Goal: Task Accomplishment & Management: Manage account settings

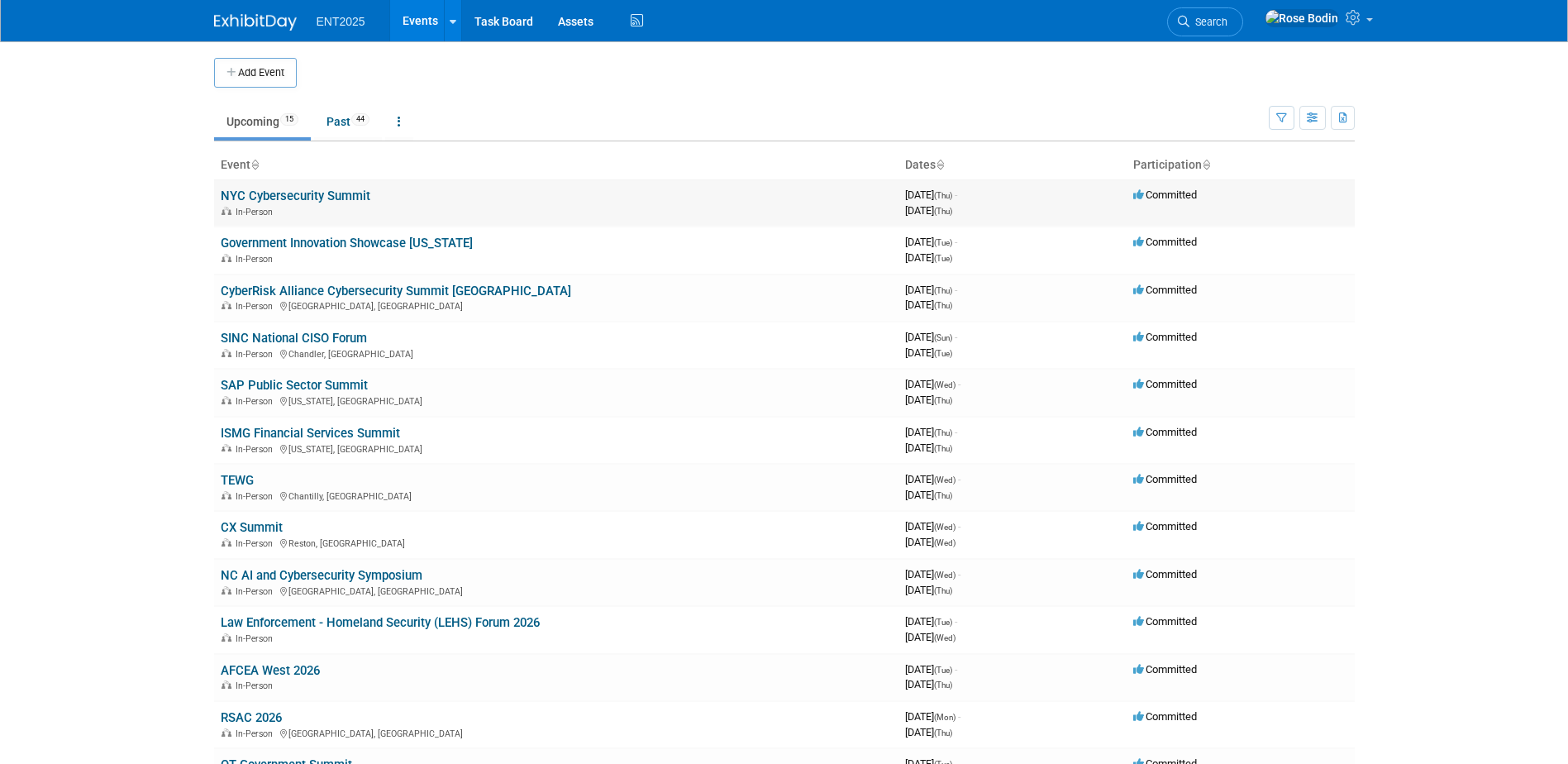
click at [354, 192] on link "NYC Cybersecurity Summit" at bounding box center [295, 196] width 150 height 15
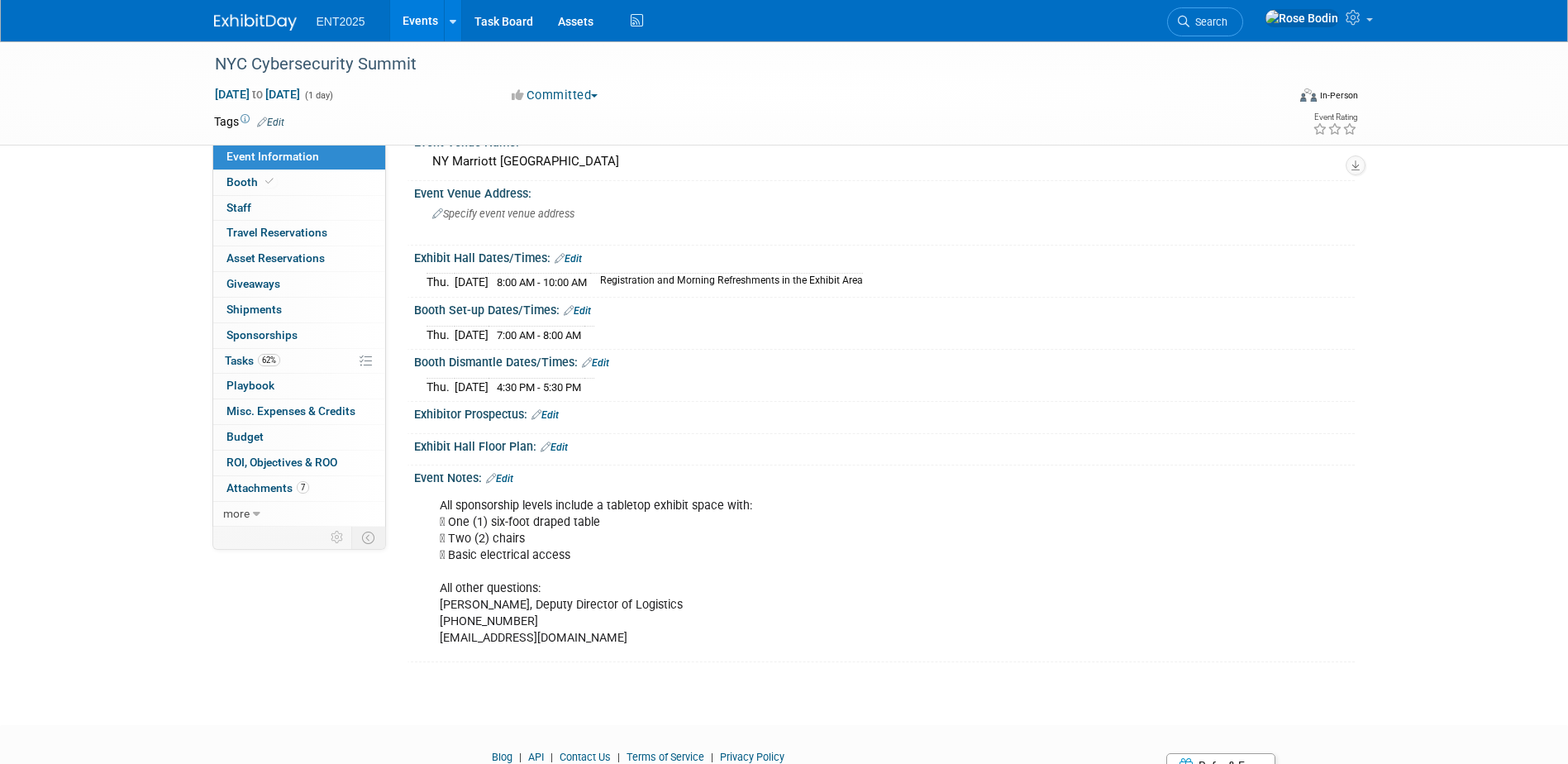
scroll to position [157, 0]
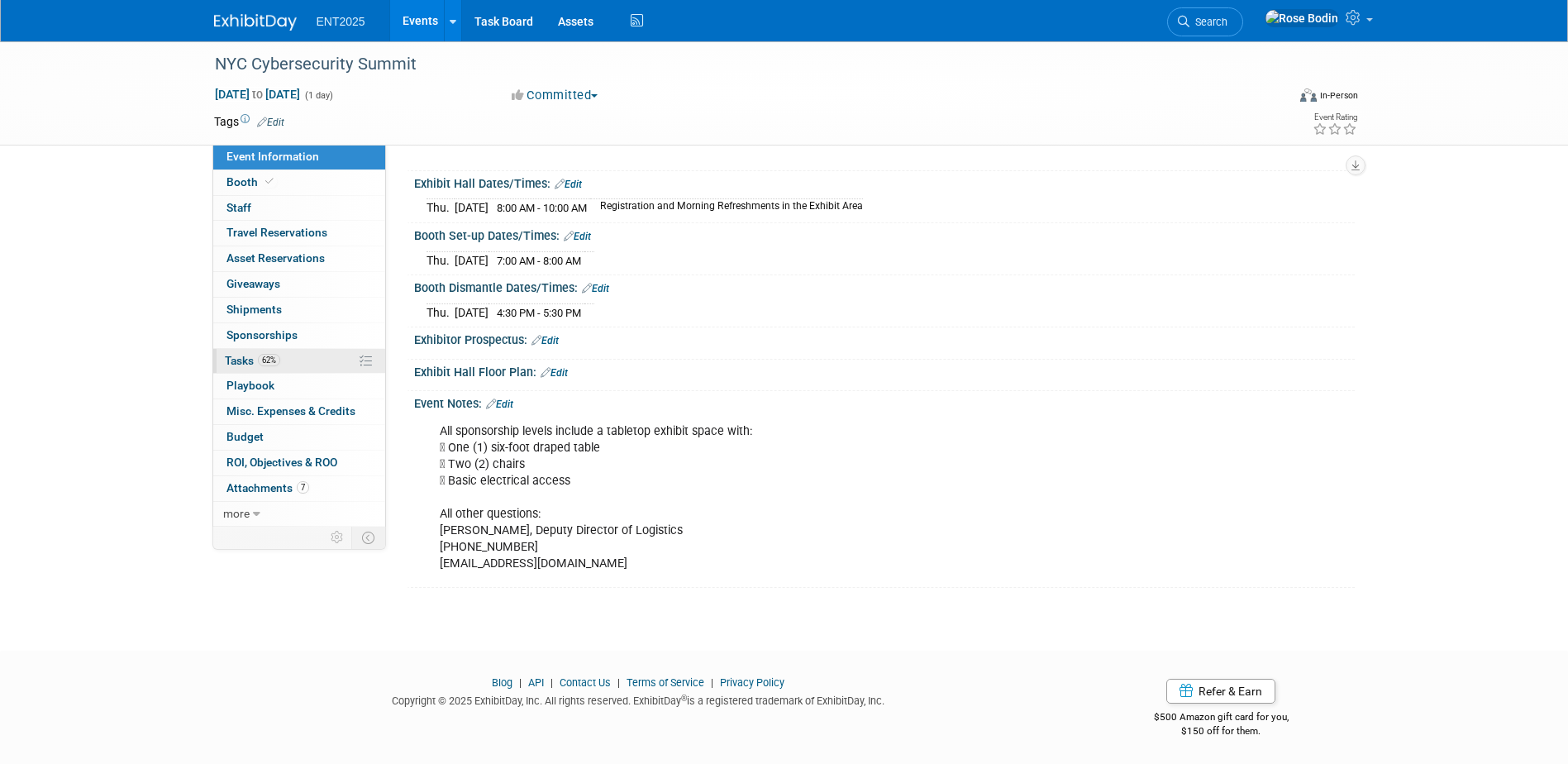
click at [324, 360] on link "62% Tasks 62%" at bounding box center [299, 361] width 172 height 24
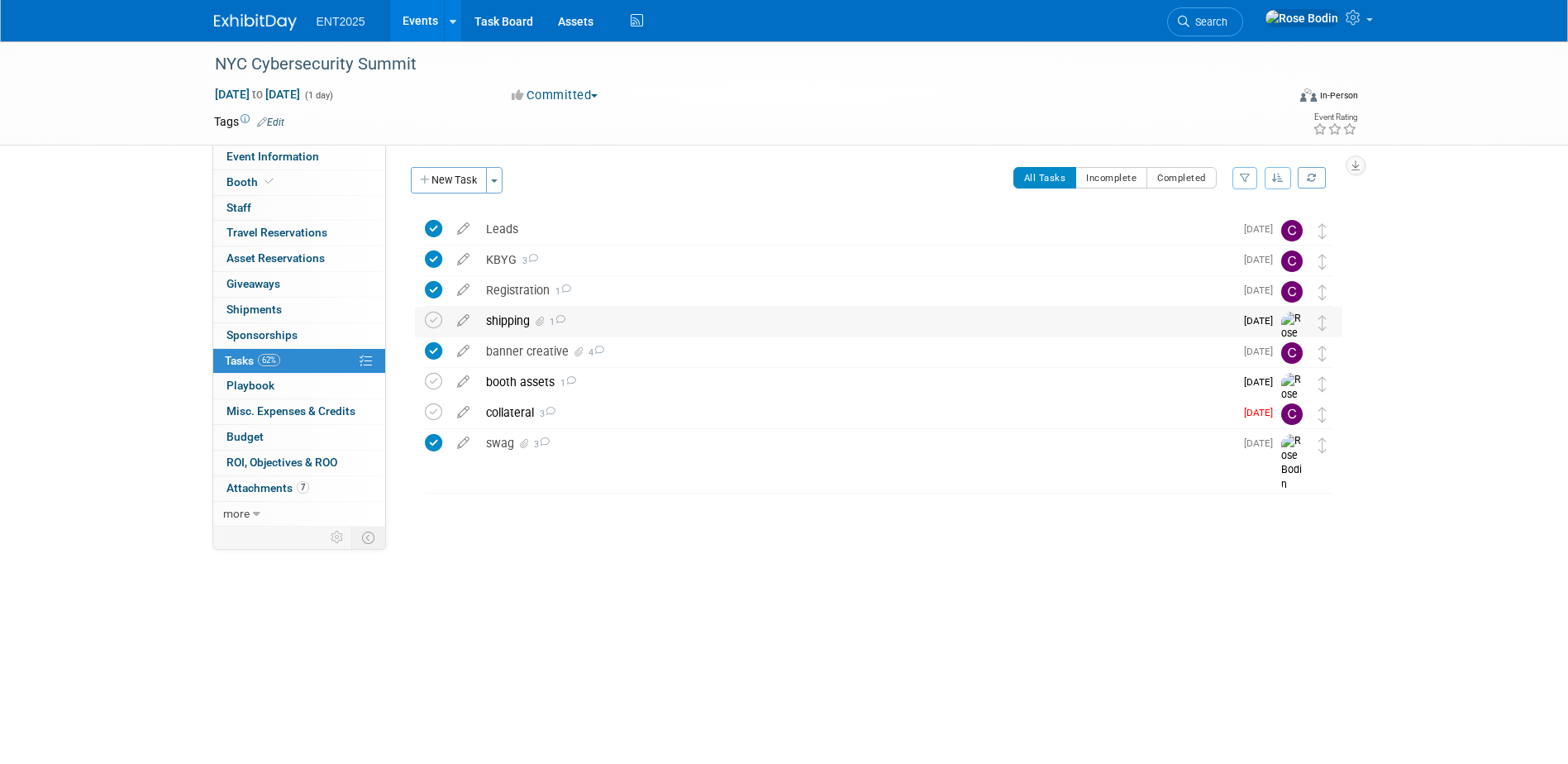
click at [722, 327] on div "shipping 1" at bounding box center [856, 320] width 756 height 28
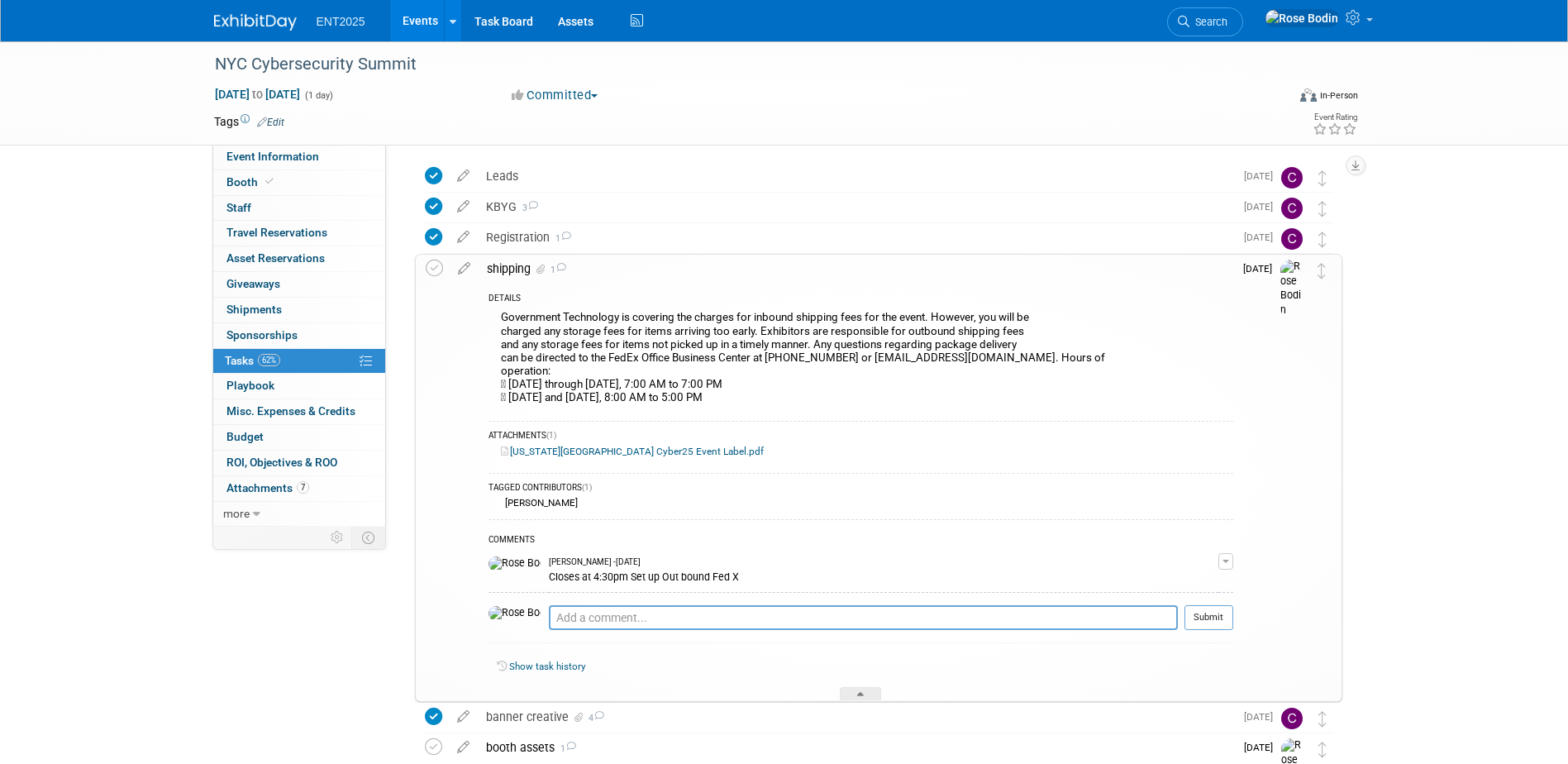
scroll to position [83, 0]
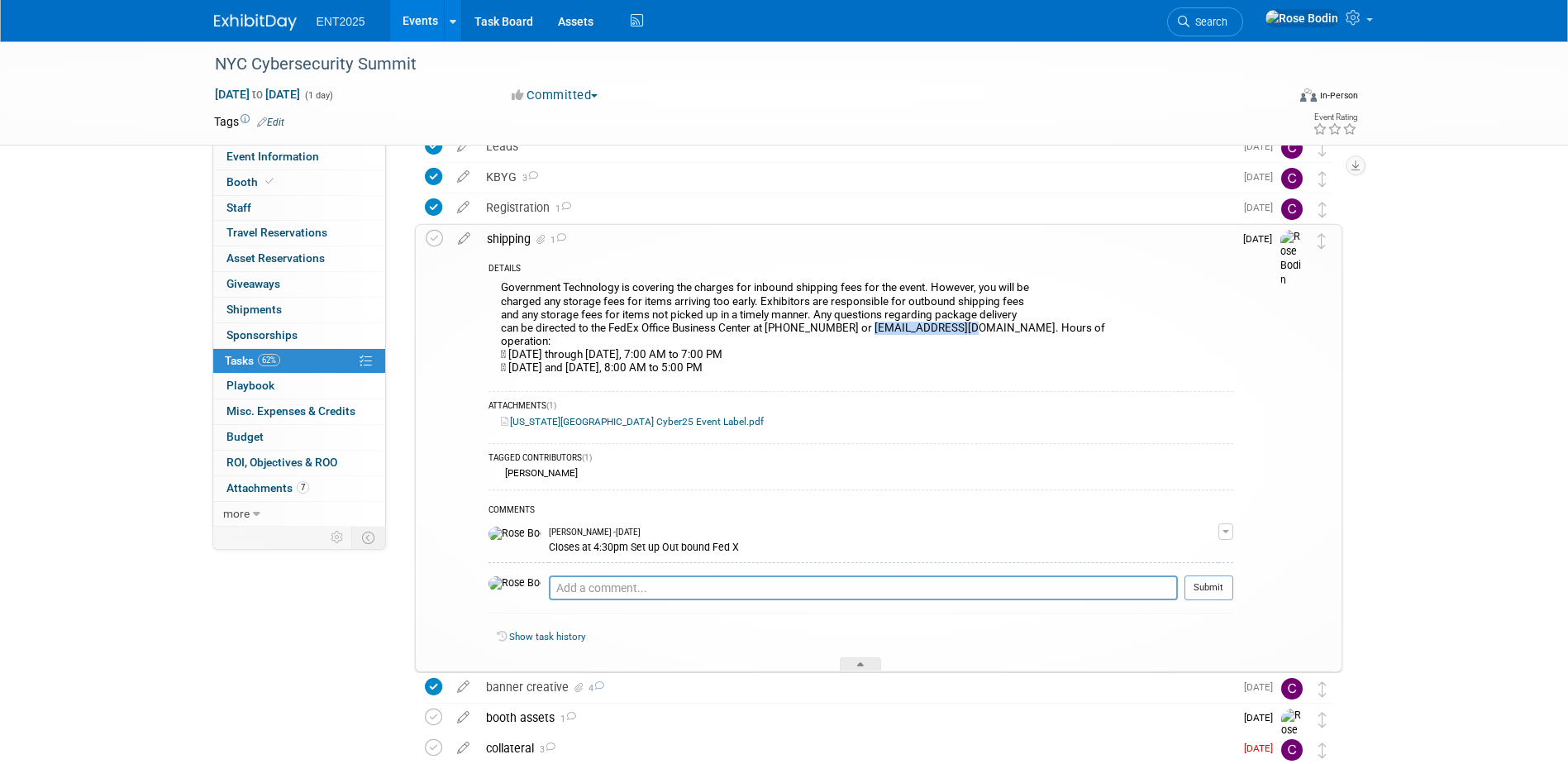
drag, startPoint x: 860, startPoint y: 326, endPoint x: 962, endPoint y: 327, distance: 102.0
click at [962, 327] on div "Government Technology is covering the charges for inbound shipping fees for the…" at bounding box center [861, 329] width 745 height 105
copy div "usa5667@fedex.com"
click at [621, 421] on link "New York City Cyber25 Event Label.pdf" at bounding box center [632, 421] width 263 height 12
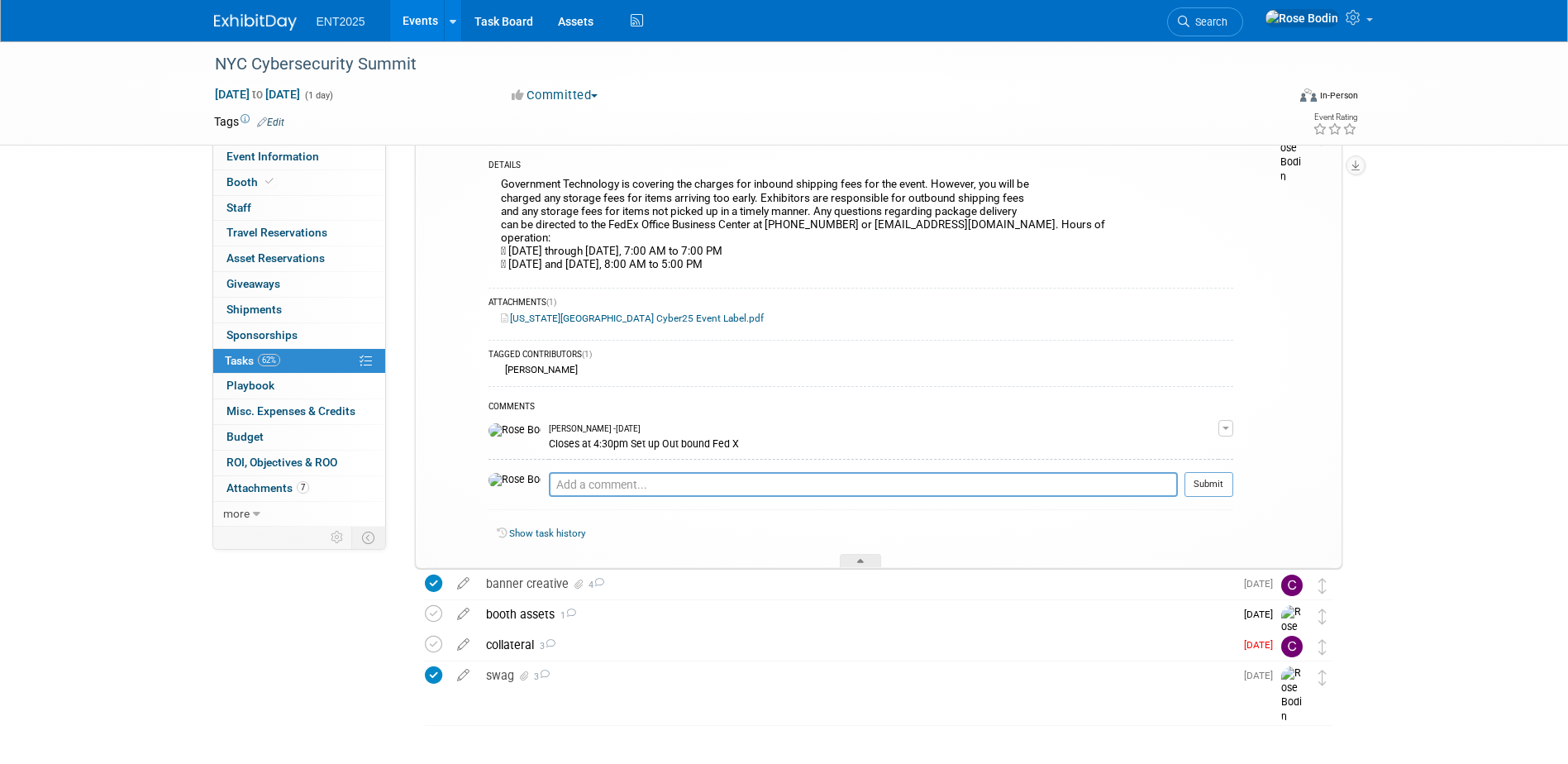
scroll to position [215, 0]
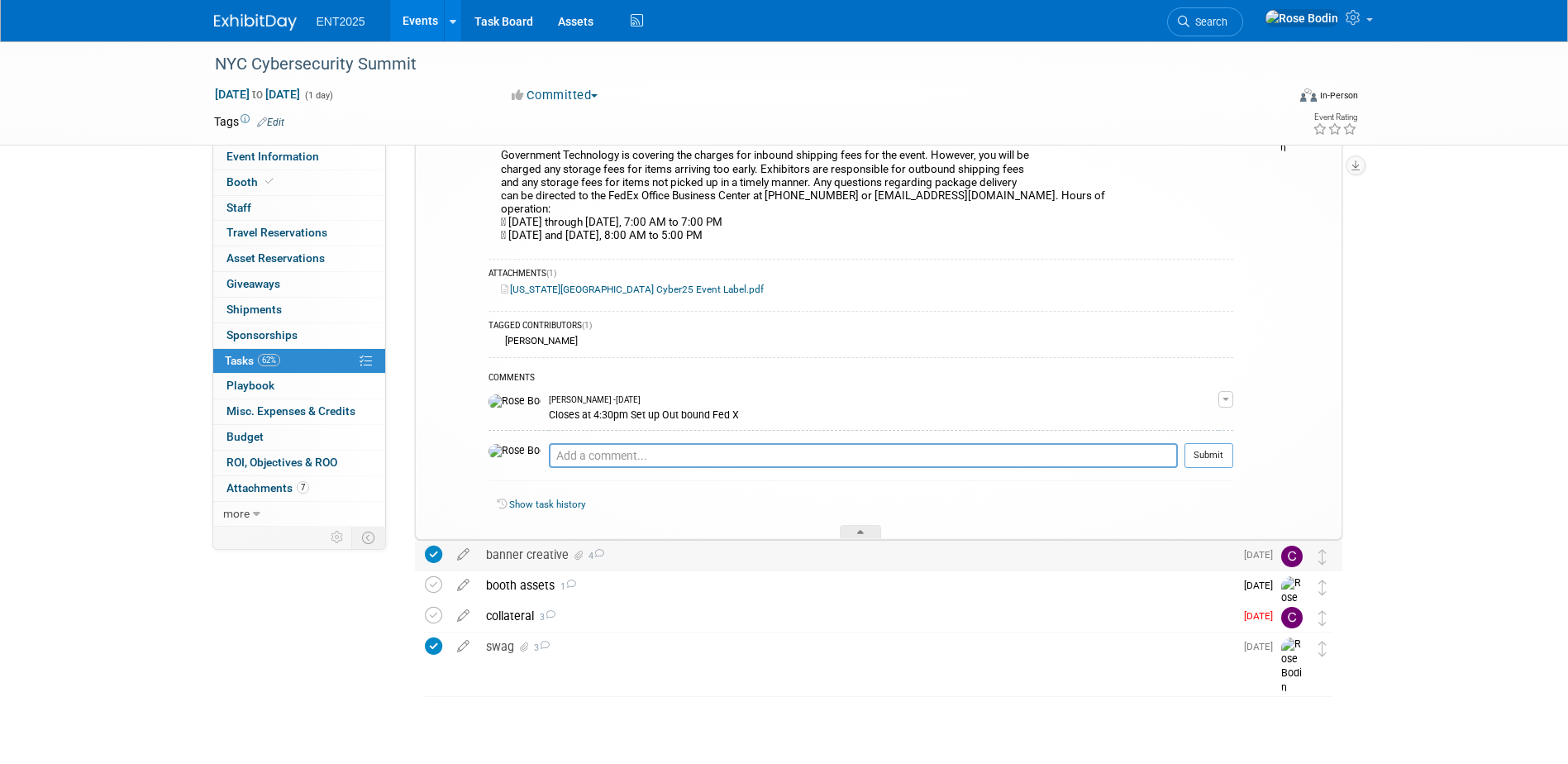
click at [726, 551] on div "banner creative 4" at bounding box center [856, 554] width 756 height 28
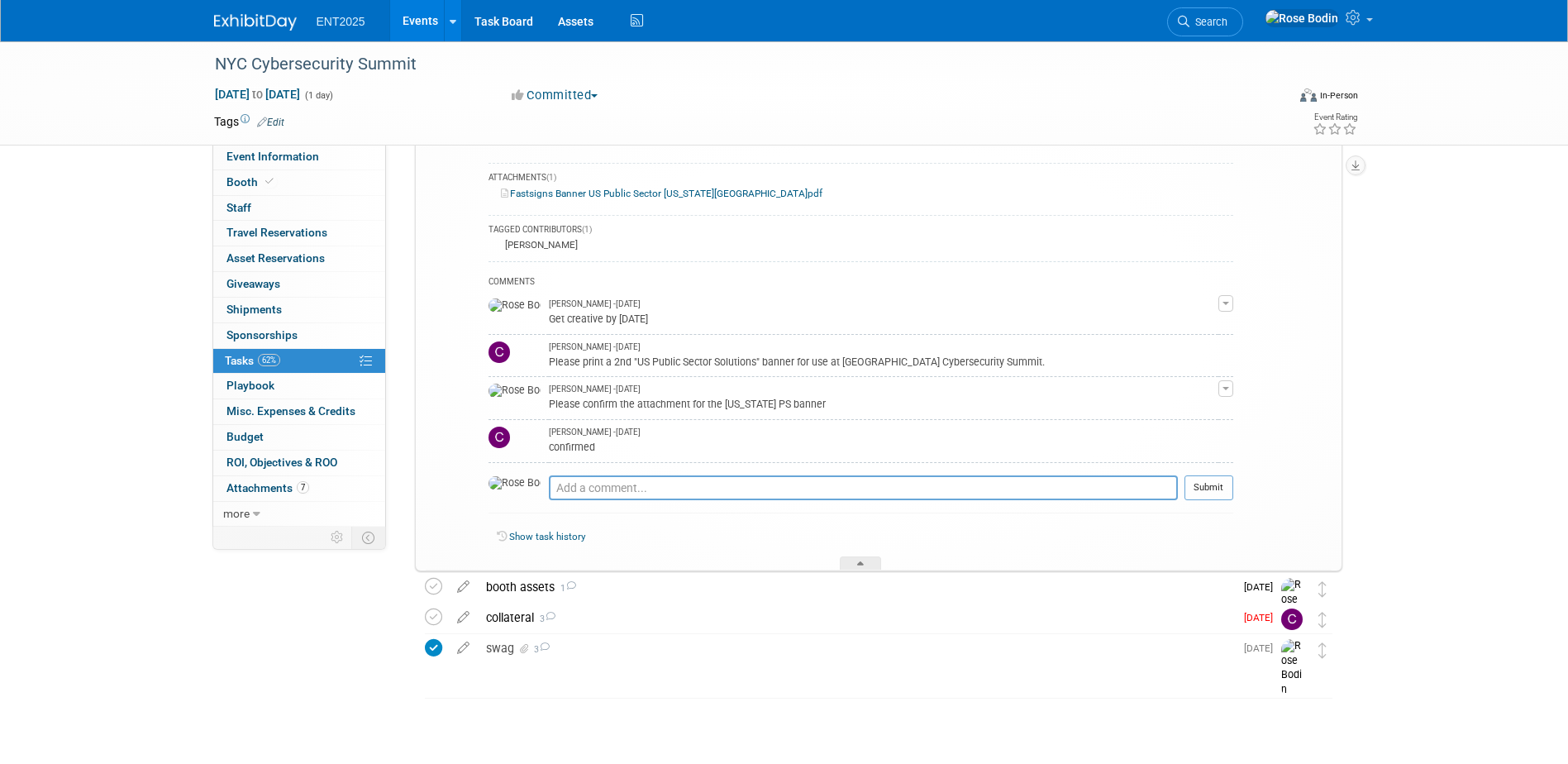
scroll to position [682, 0]
click at [856, 561] on div at bounding box center [861, 562] width 42 height 14
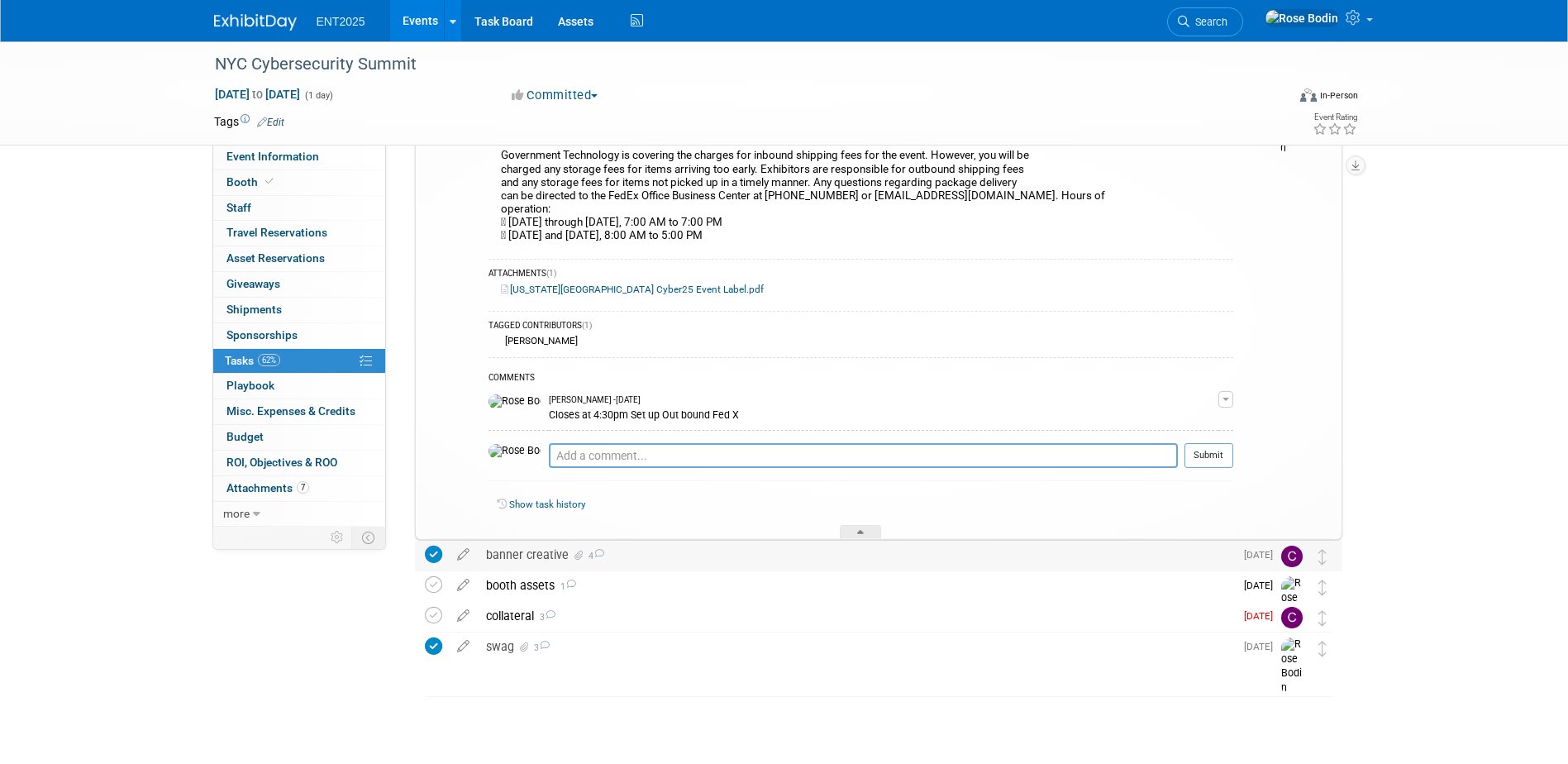
scroll to position [215, 0]
click at [844, 588] on div "booth assets 1" at bounding box center [856, 585] width 756 height 28
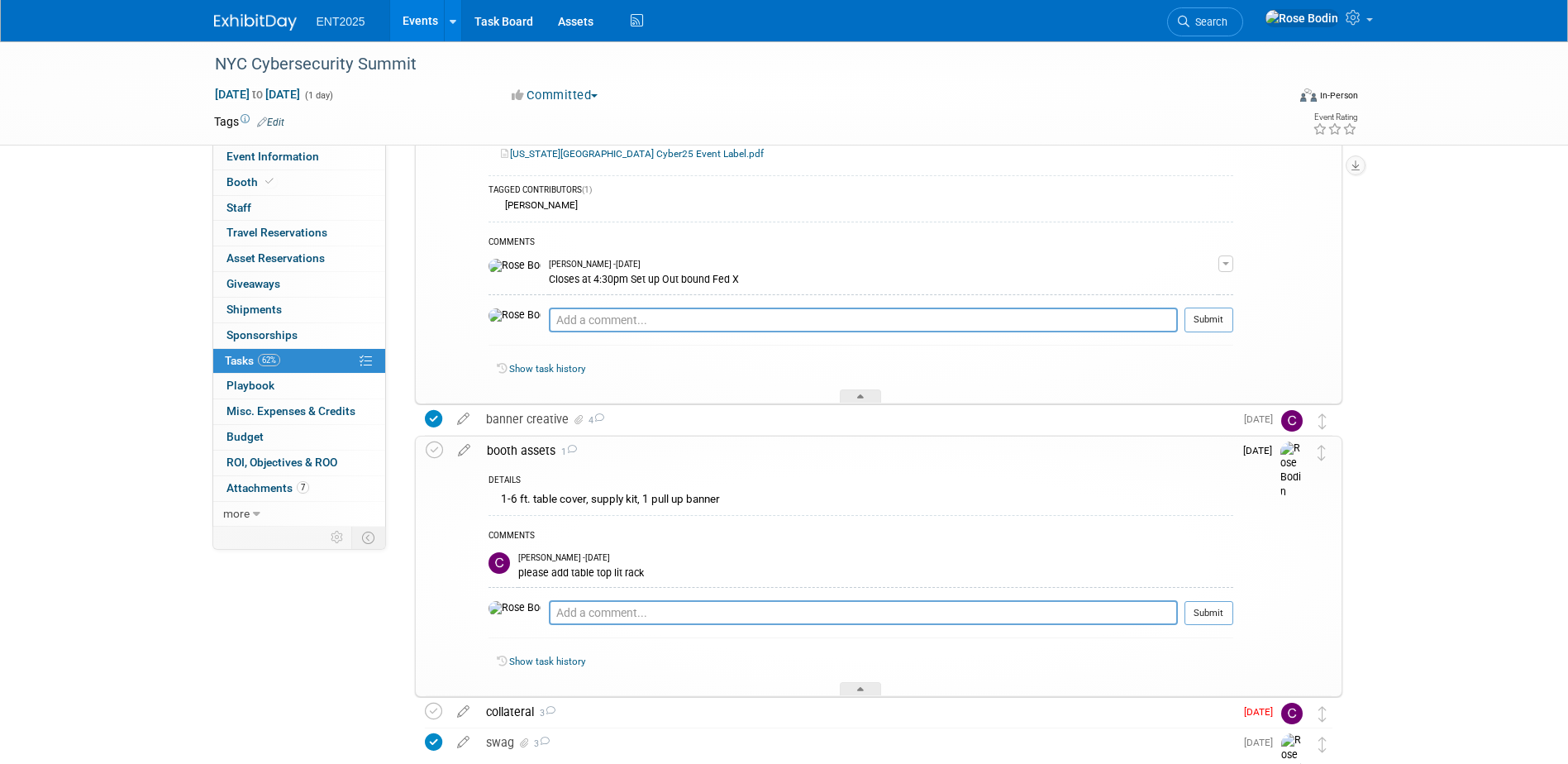
scroll to position [380, 0]
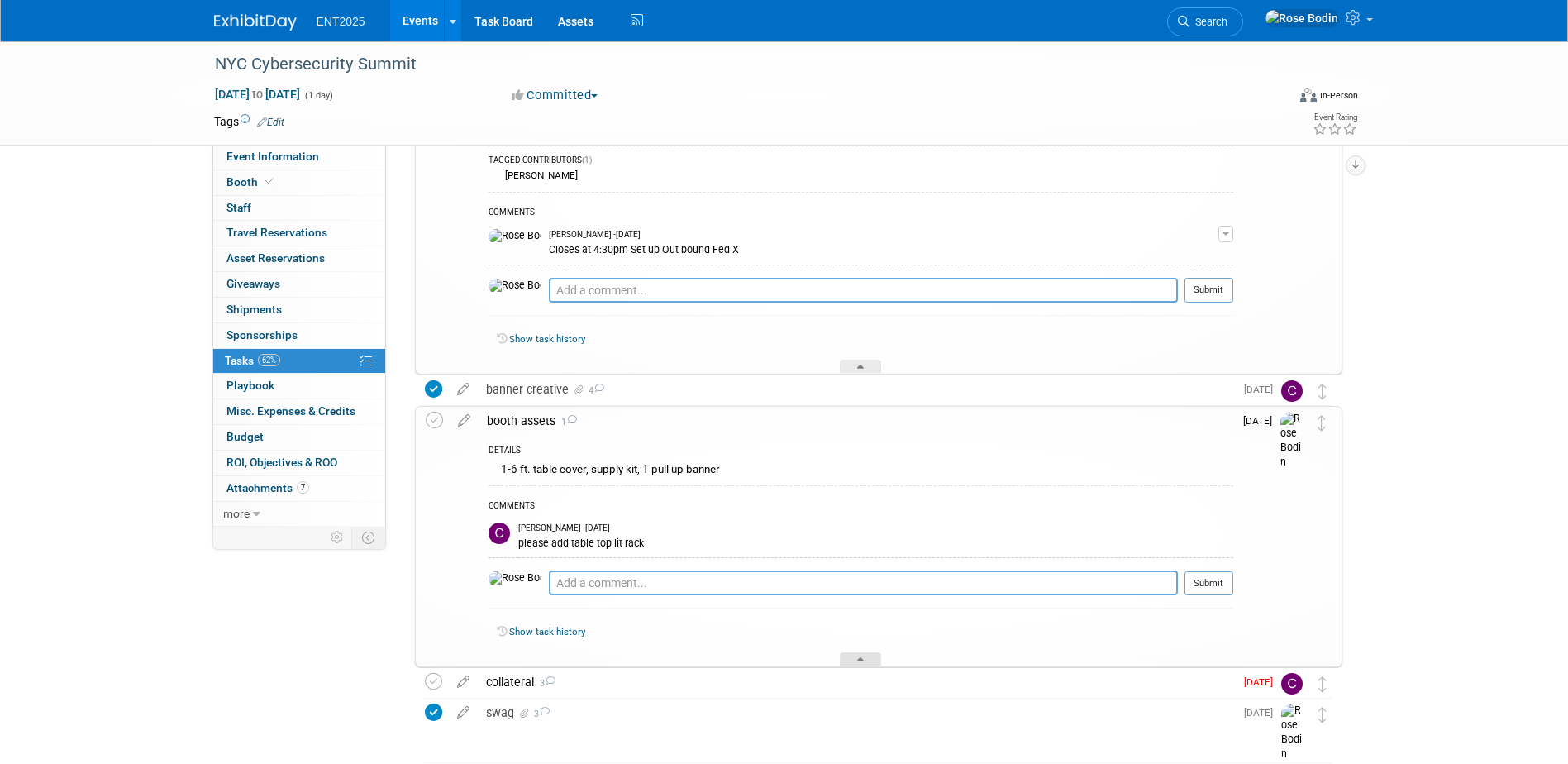
click at [856, 657] on div at bounding box center [861, 659] width 42 height 14
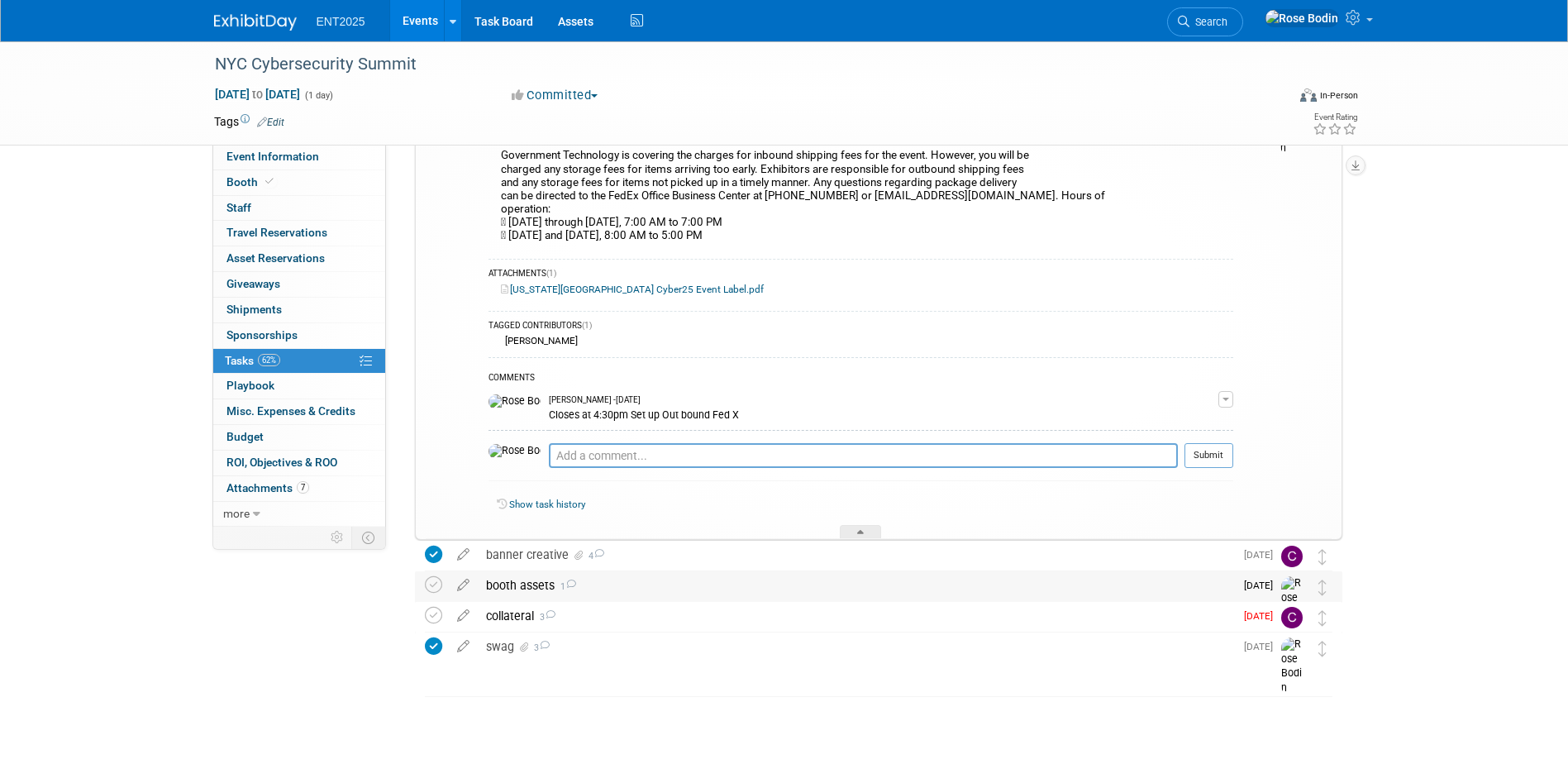
scroll to position [215, 0]
click at [433, 587] on icon at bounding box center [433, 584] width 17 height 17
click at [618, 620] on div "collateral 3" at bounding box center [856, 615] width 756 height 28
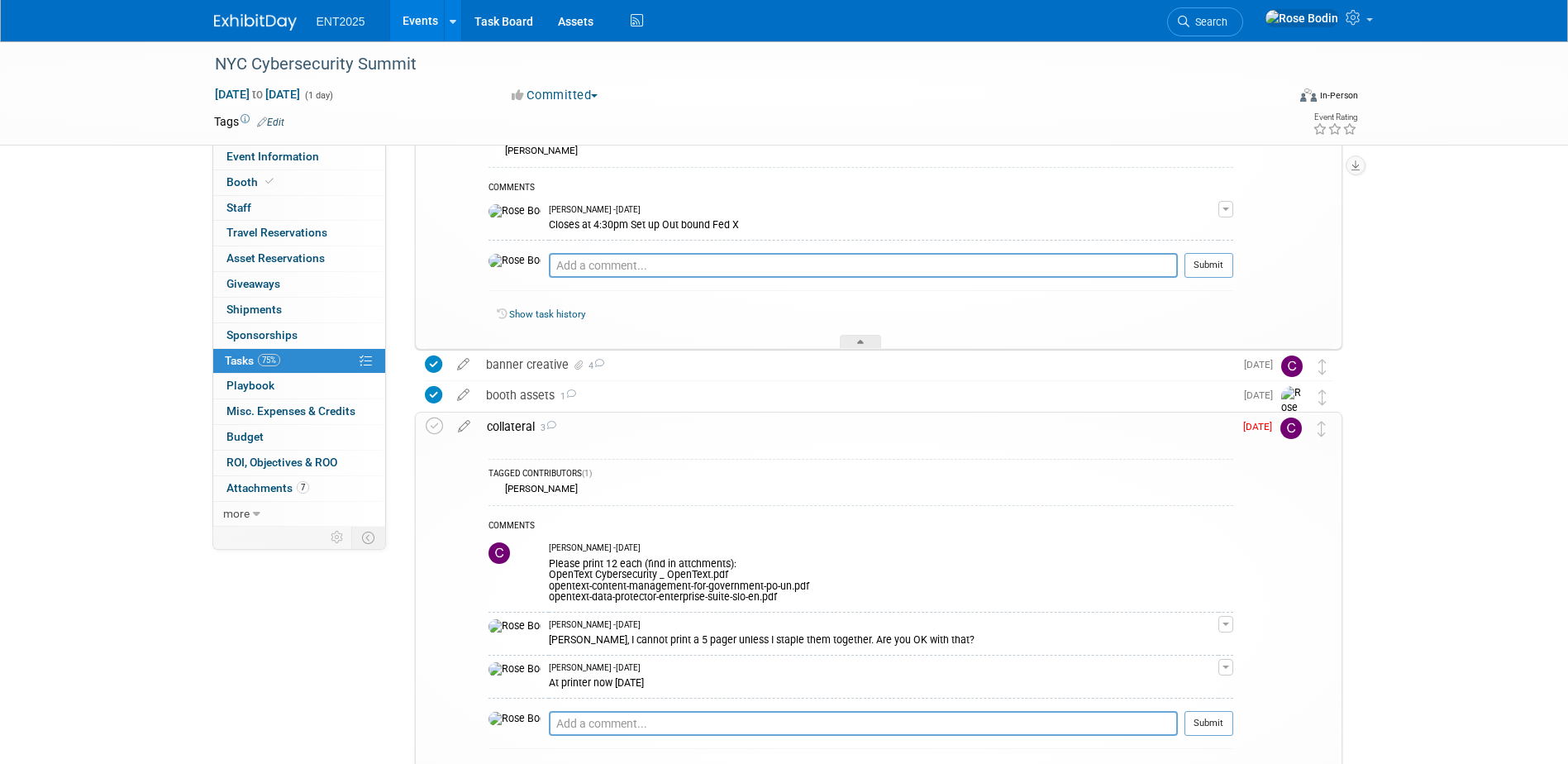
scroll to position [380, 0]
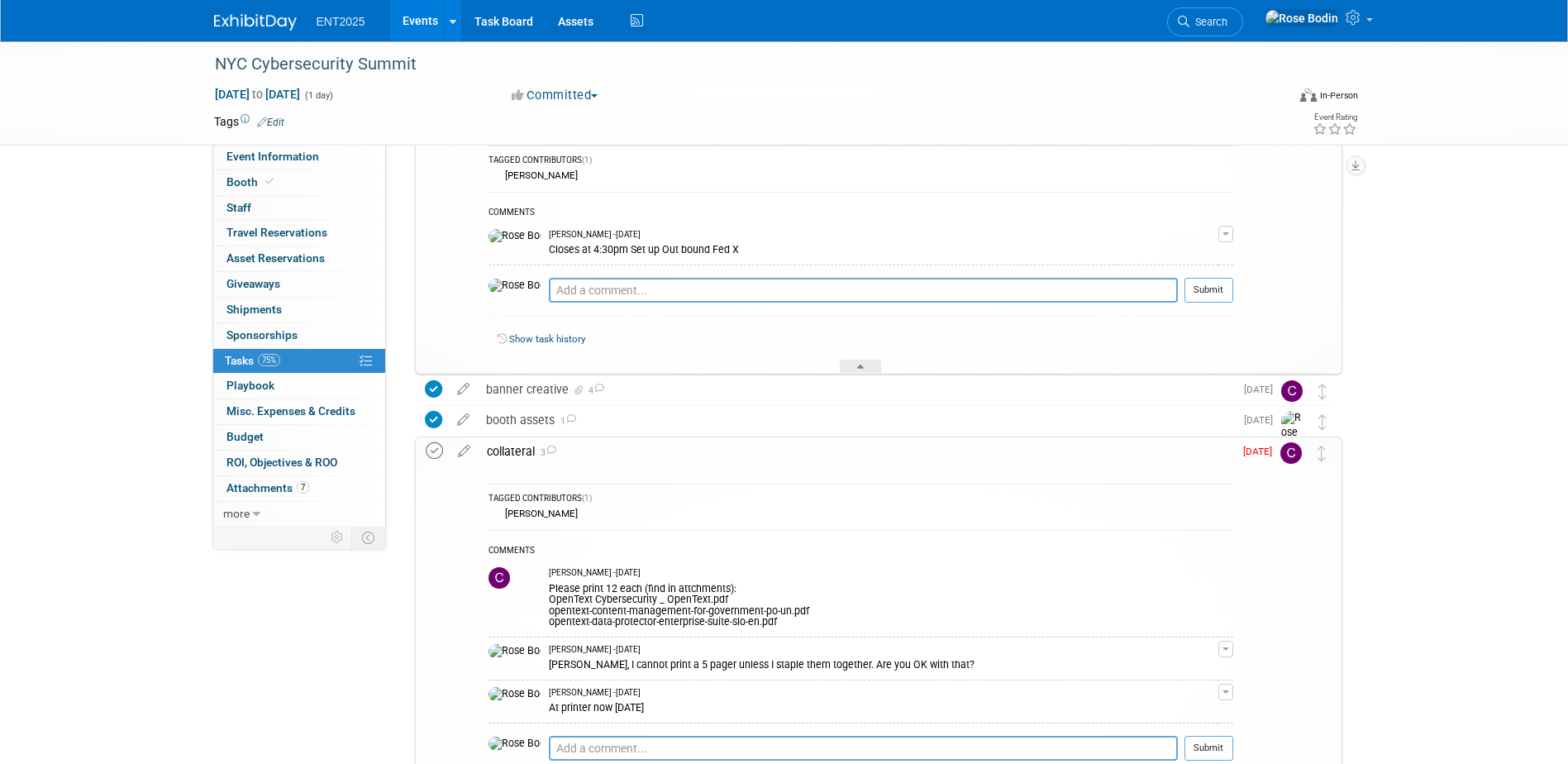
click at [438, 448] on icon at bounding box center [433, 451] width 17 height 17
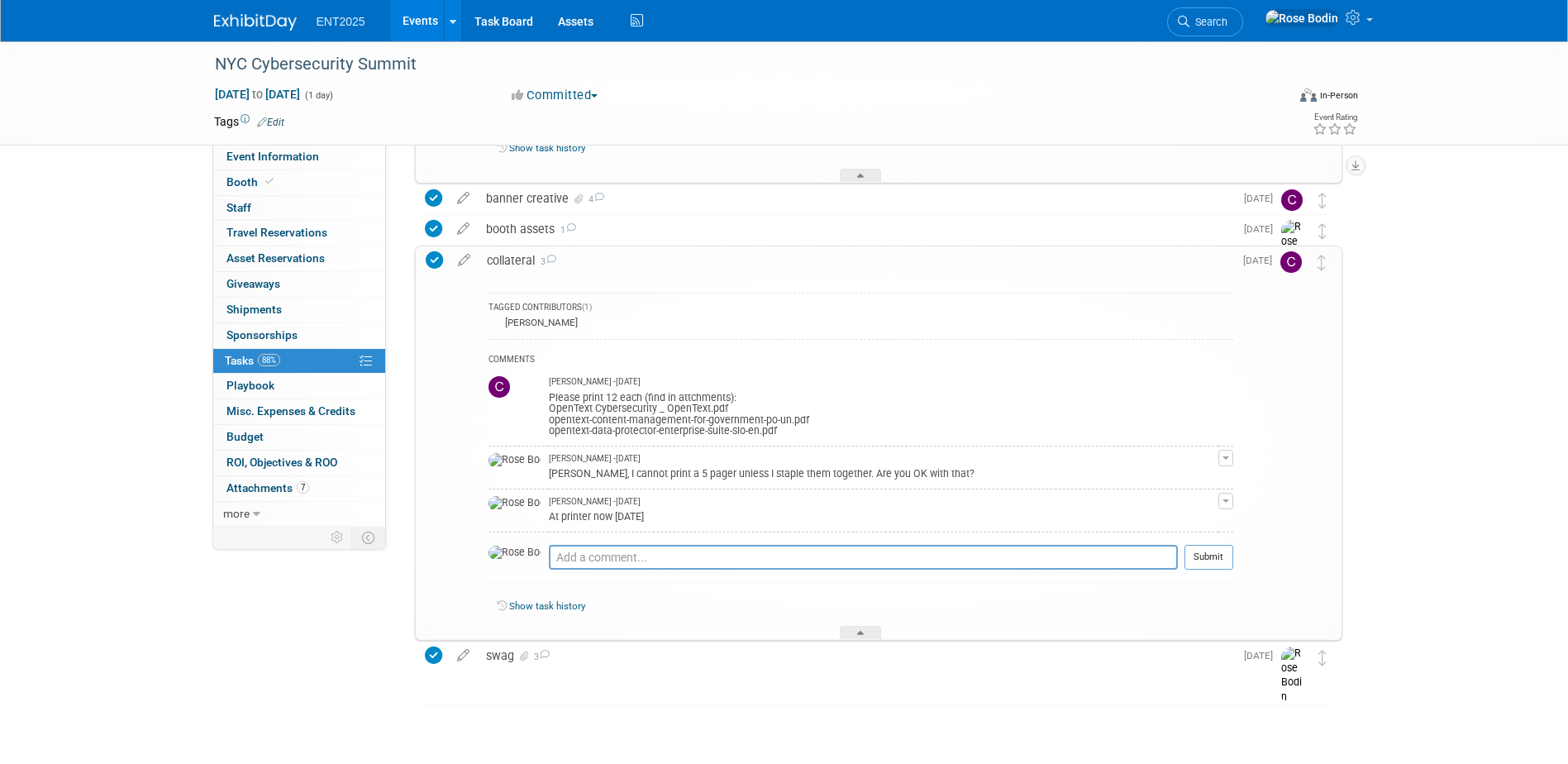
scroll to position [581, 0]
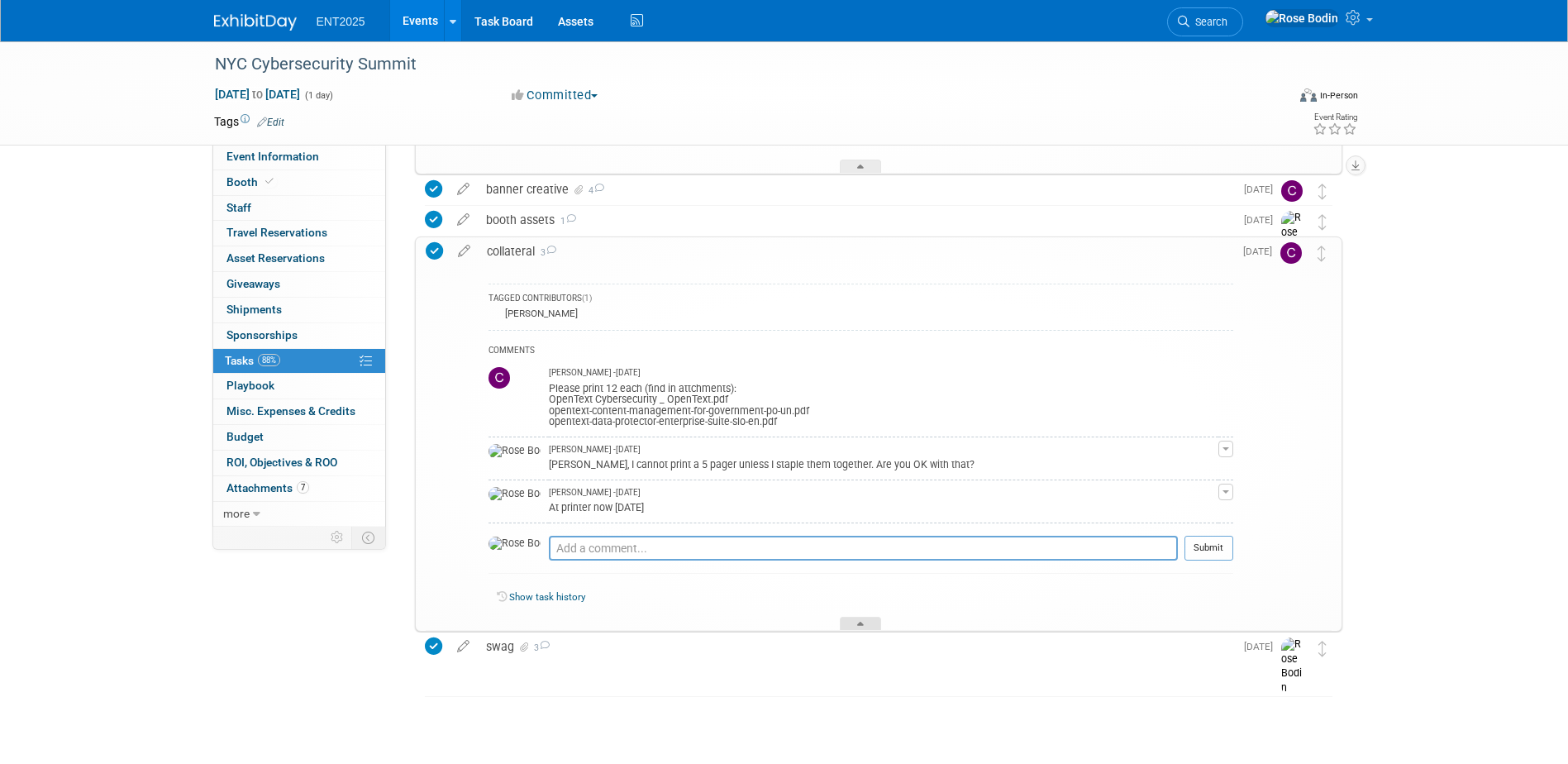
click at [852, 622] on div at bounding box center [861, 623] width 42 height 14
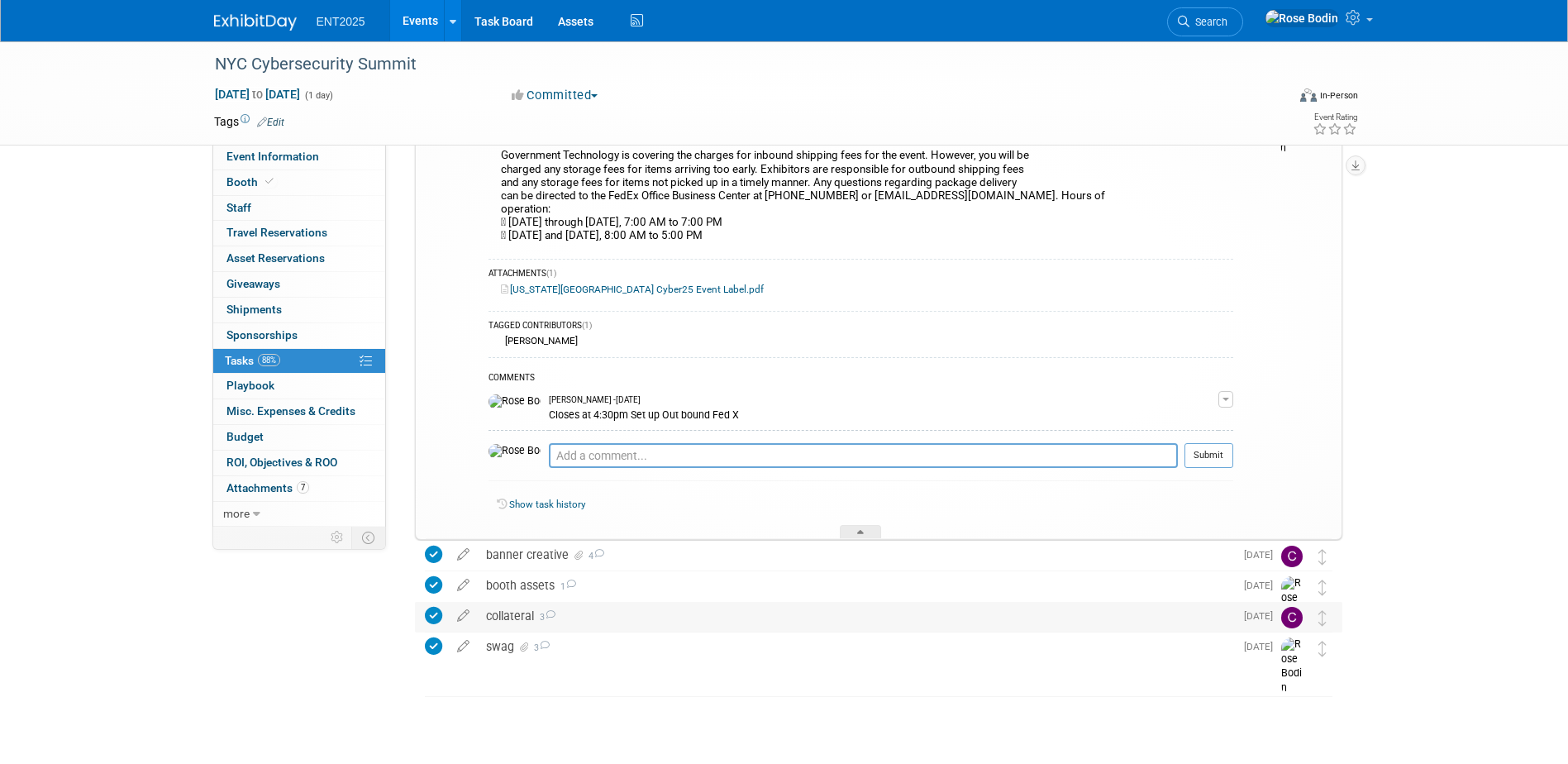
scroll to position [215, 0]
click at [347, 486] on link "7 Attachments 7" at bounding box center [299, 488] width 172 height 24
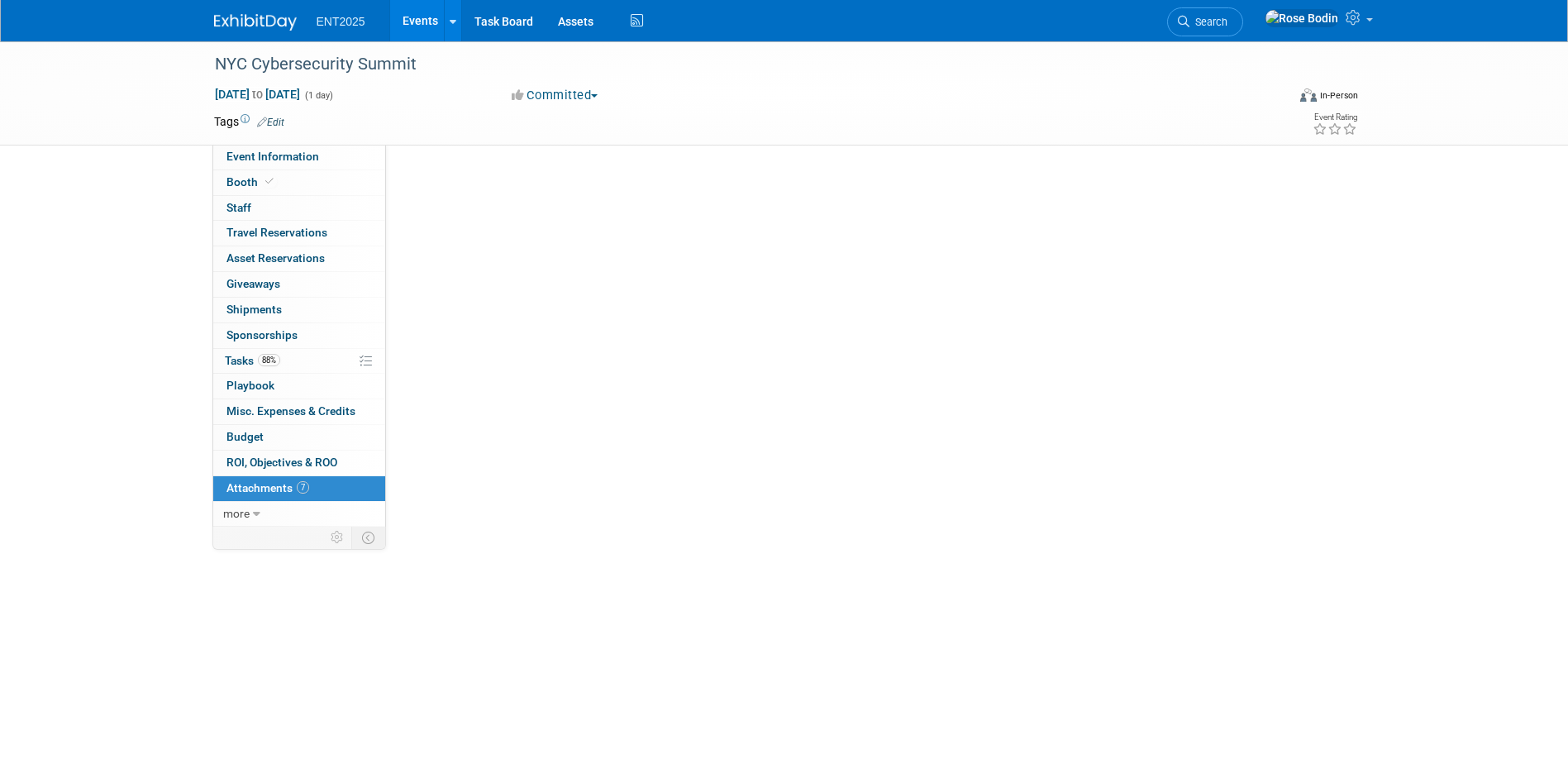
scroll to position [0, 0]
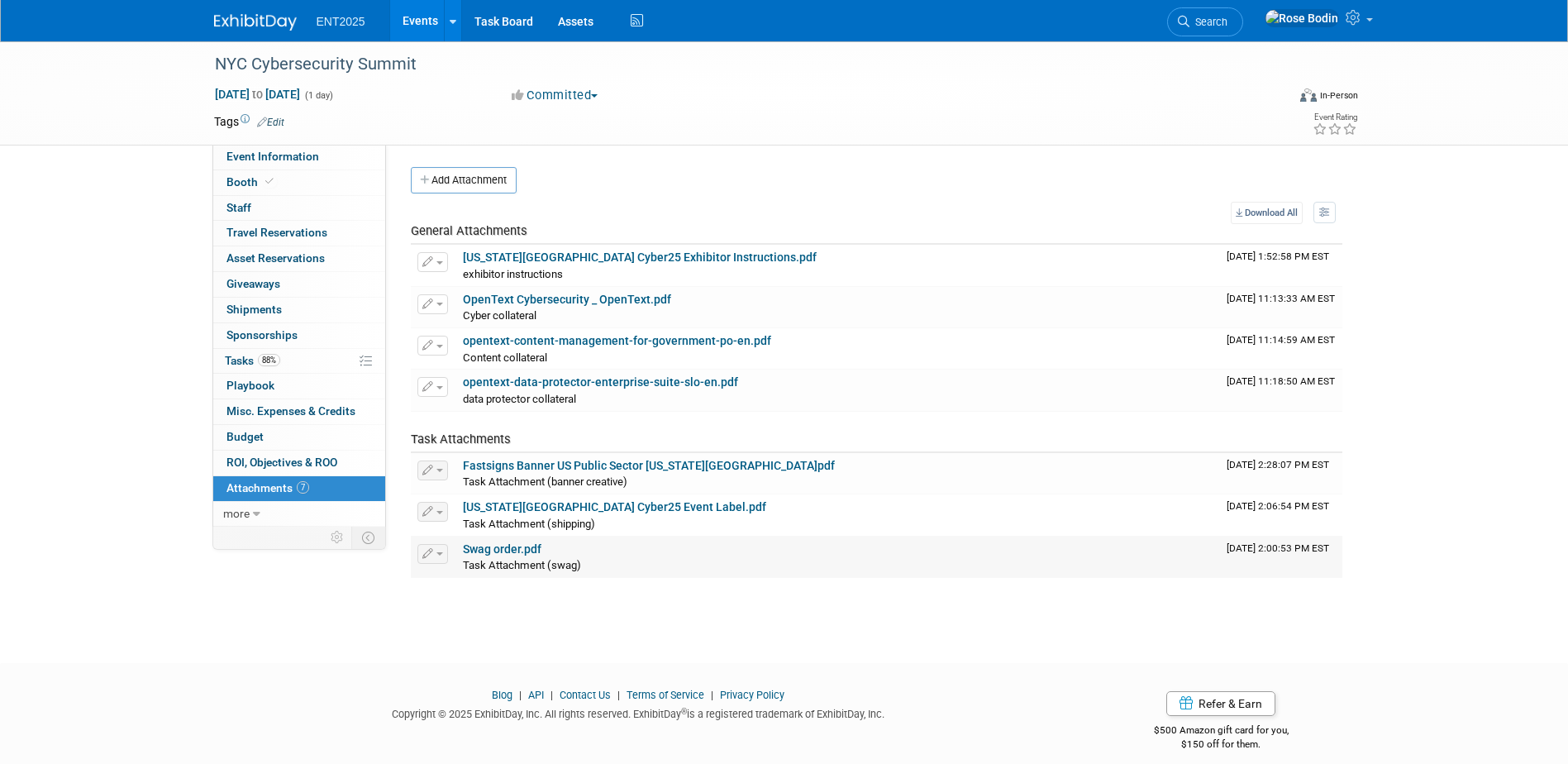
click at [501, 545] on link "Swag order.pdf" at bounding box center [502, 549] width 79 height 14
click at [308, 360] on link "88% Tasks 88%" at bounding box center [299, 361] width 172 height 24
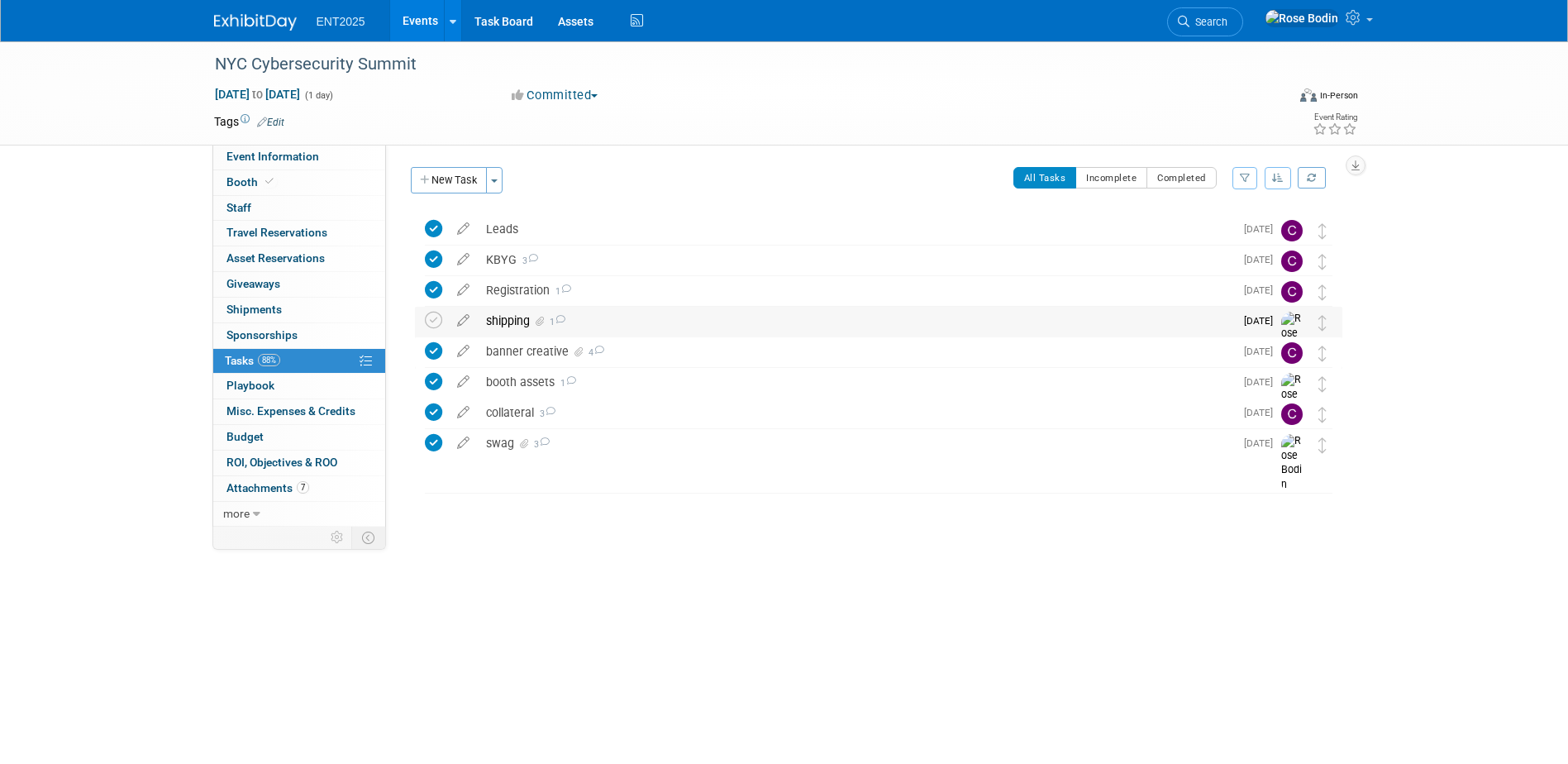
click at [616, 323] on div "shipping 1" at bounding box center [856, 320] width 756 height 28
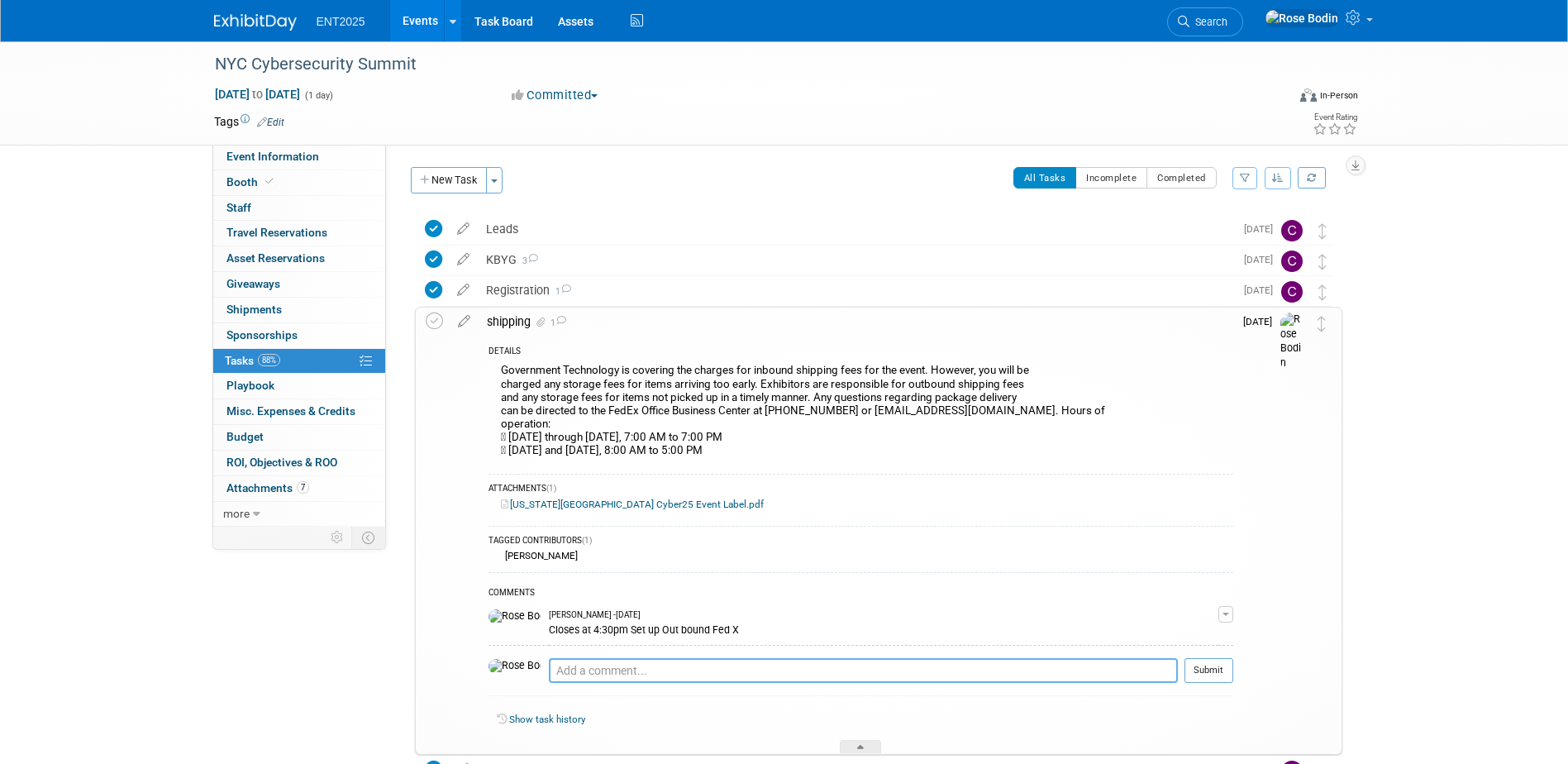
click at [563, 667] on textarea at bounding box center [863, 670] width 629 height 24
type textarea "Emailed Fed X office at Marriot with inbound & outbound details.10/14/2025"
click at [1207, 670] on button "Submit" at bounding box center [1209, 670] width 49 height 24
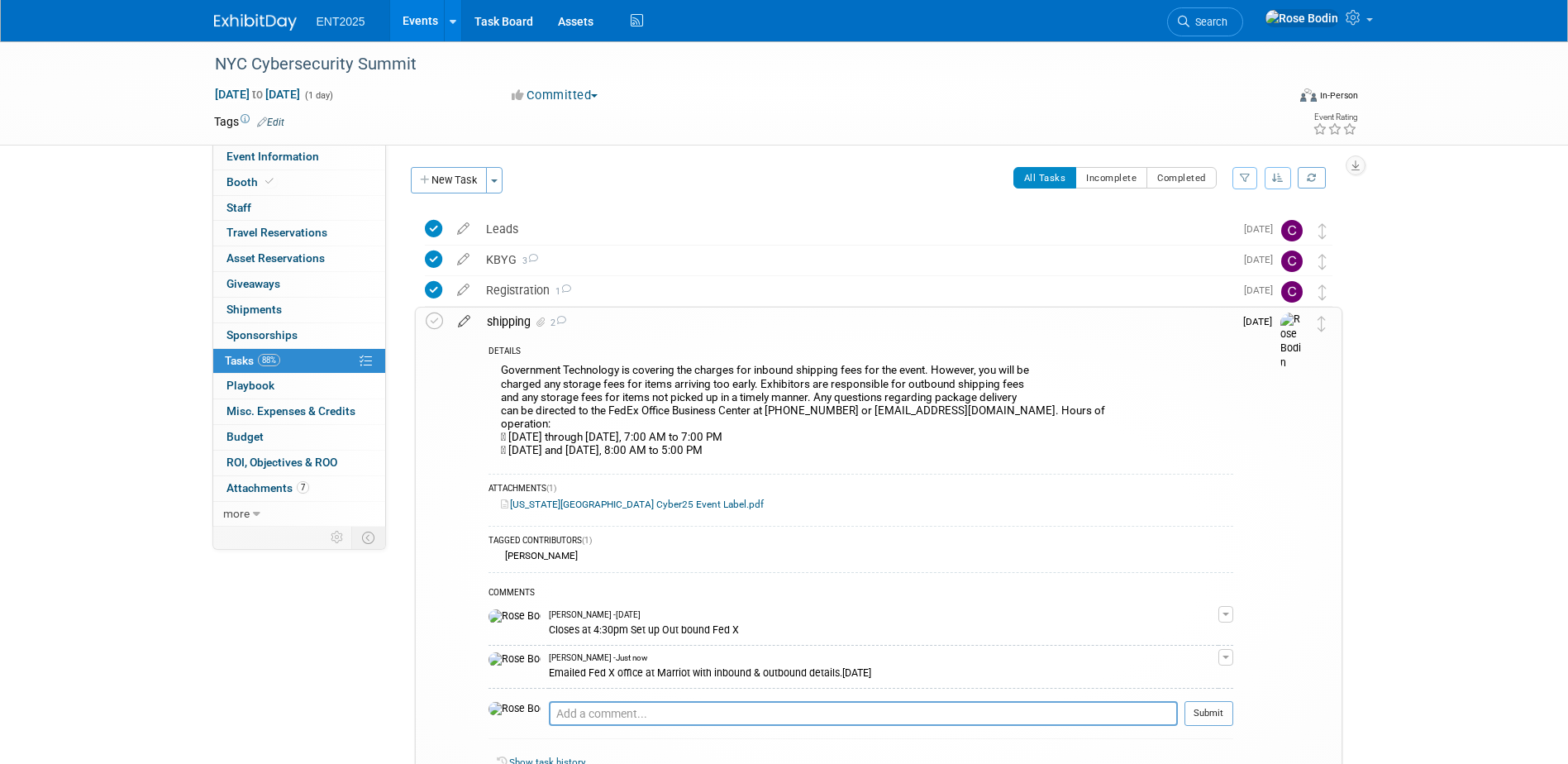
click at [461, 319] on icon at bounding box center [464, 318] width 29 height 21
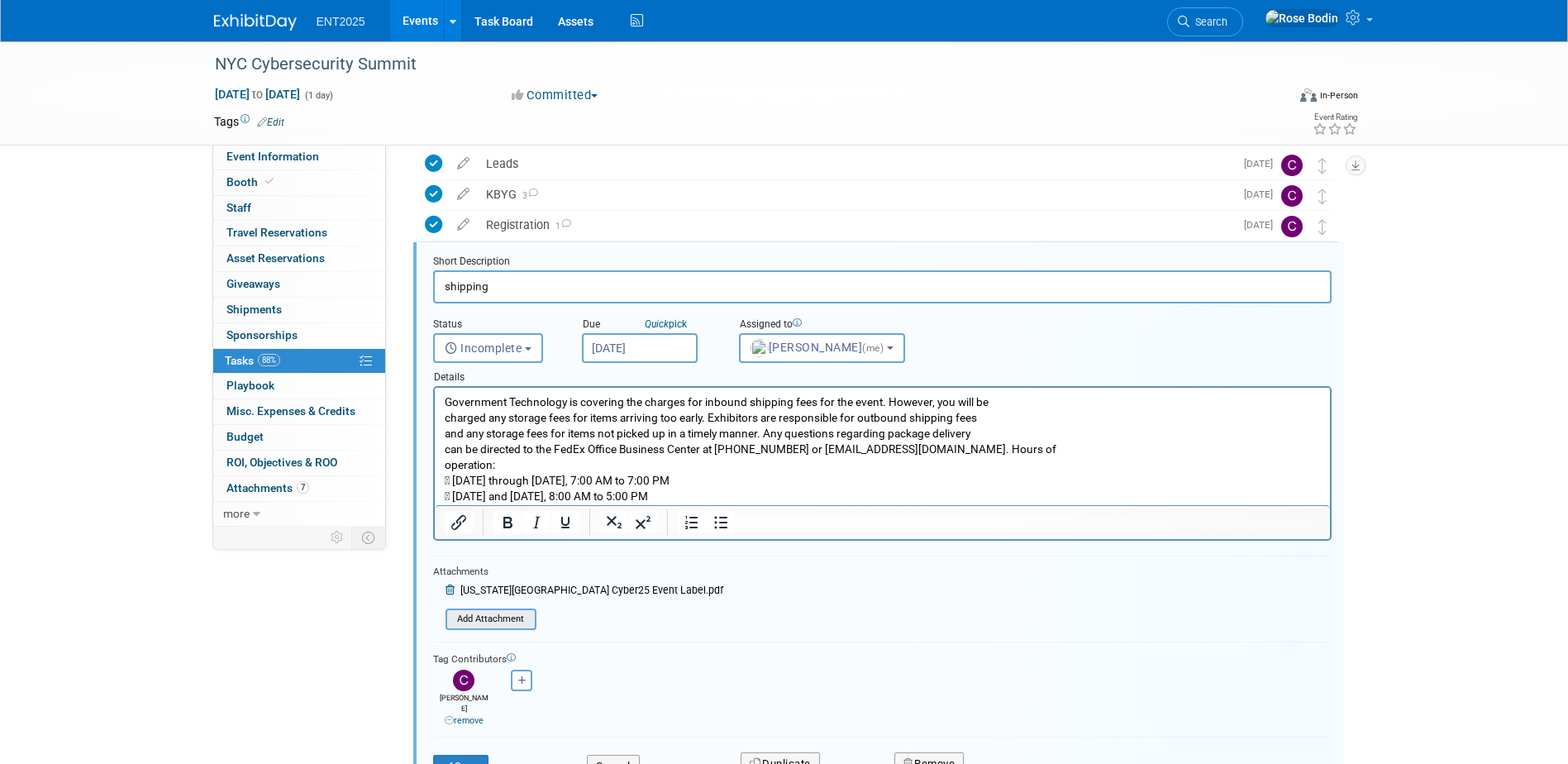
click at [501, 620] on input "file" at bounding box center [451, 620] width 169 height 18
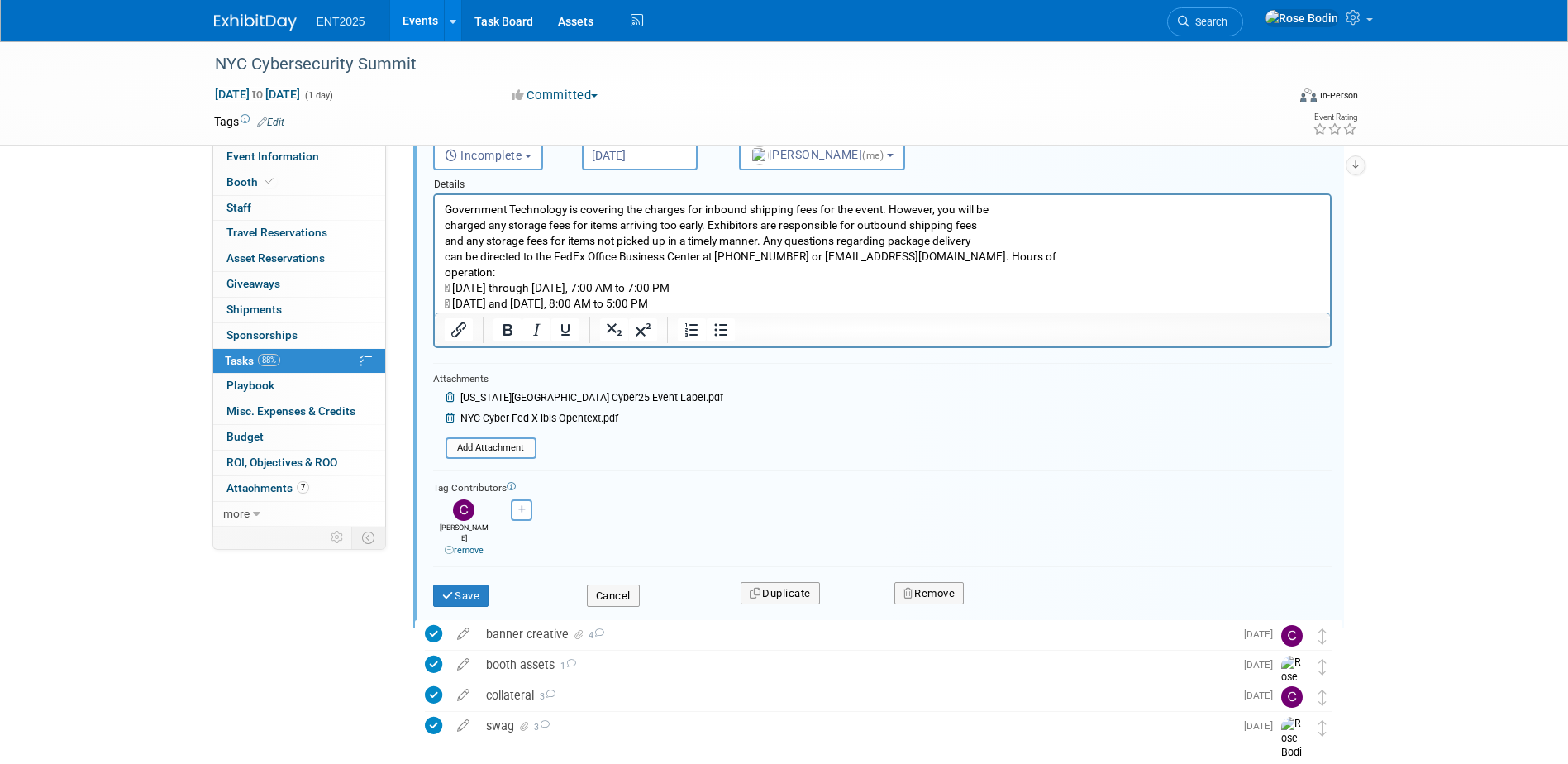
scroll to position [313, 0]
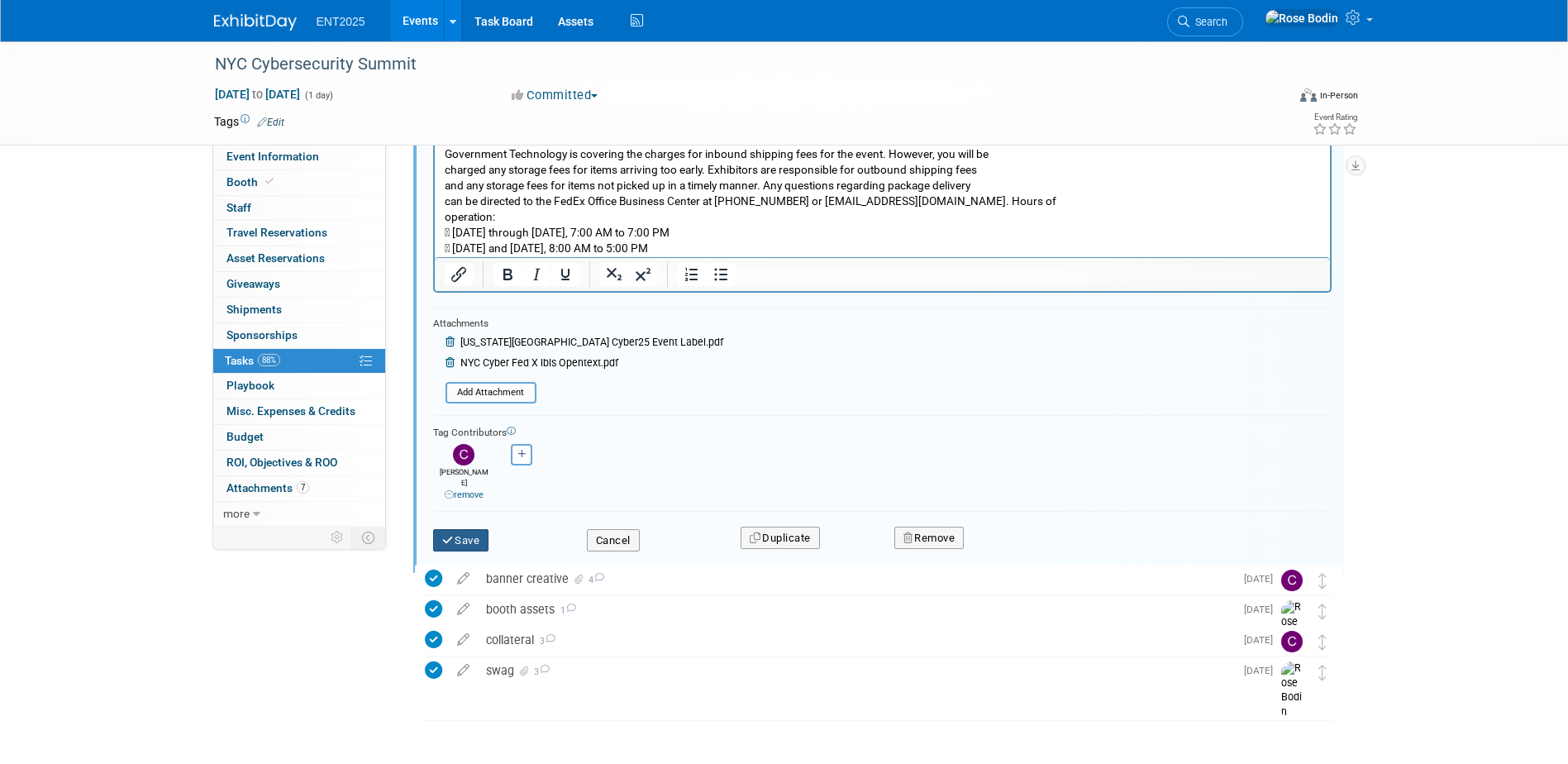
click at [471, 529] on button "Save" at bounding box center [462, 541] width 56 height 24
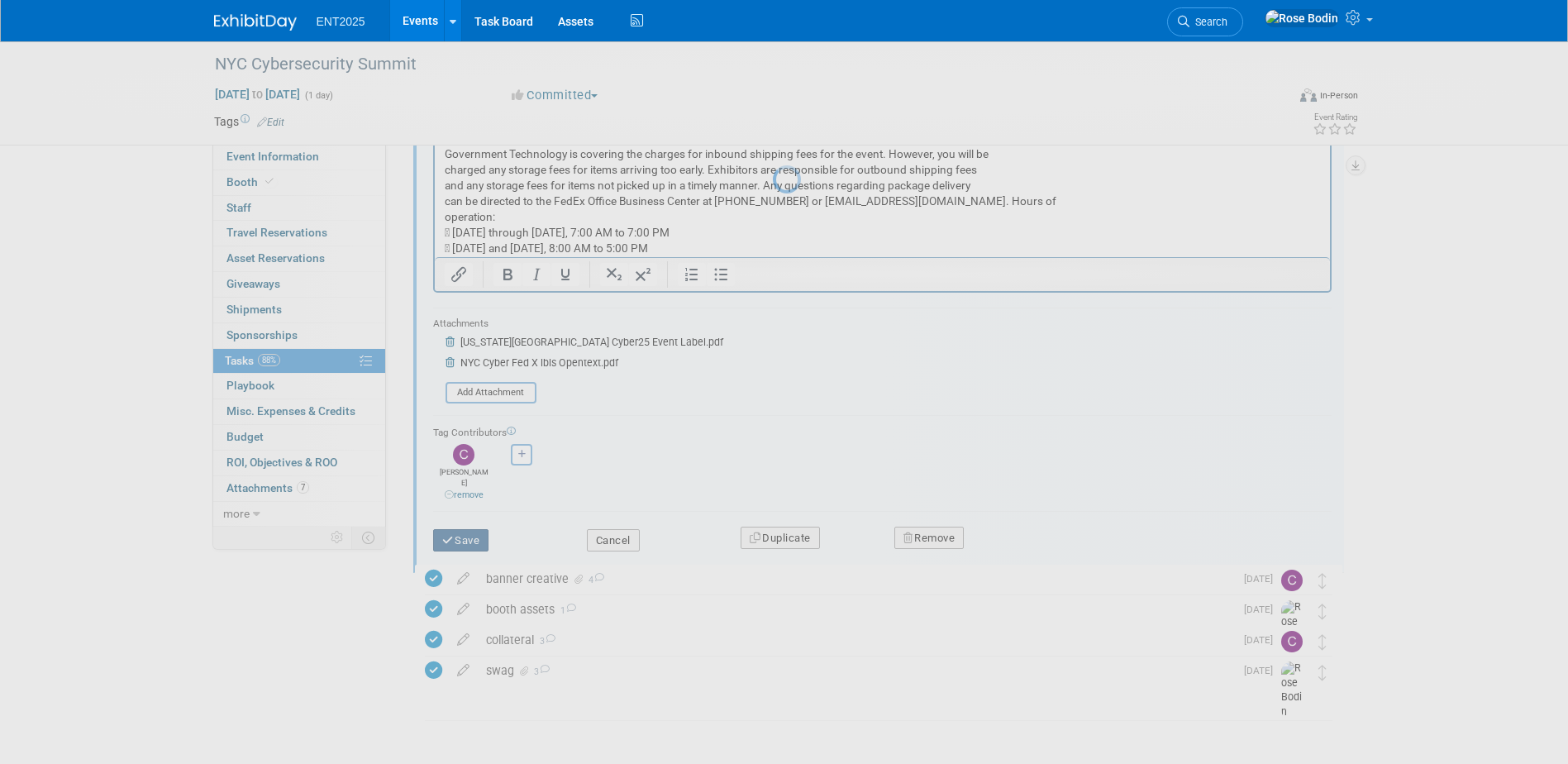
scroll to position [273, 0]
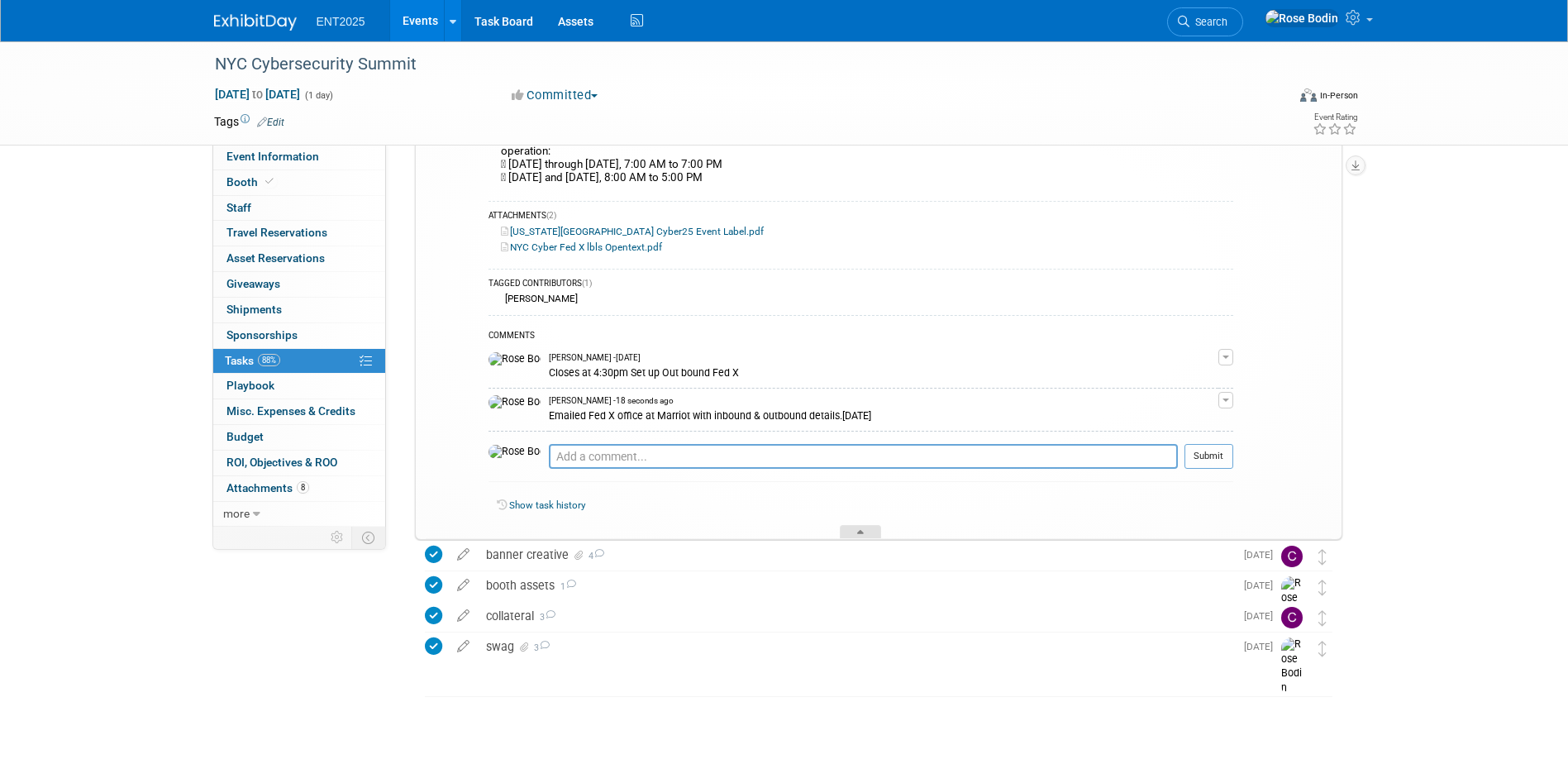
click at [857, 533] on icon at bounding box center [860, 534] width 6 height 10
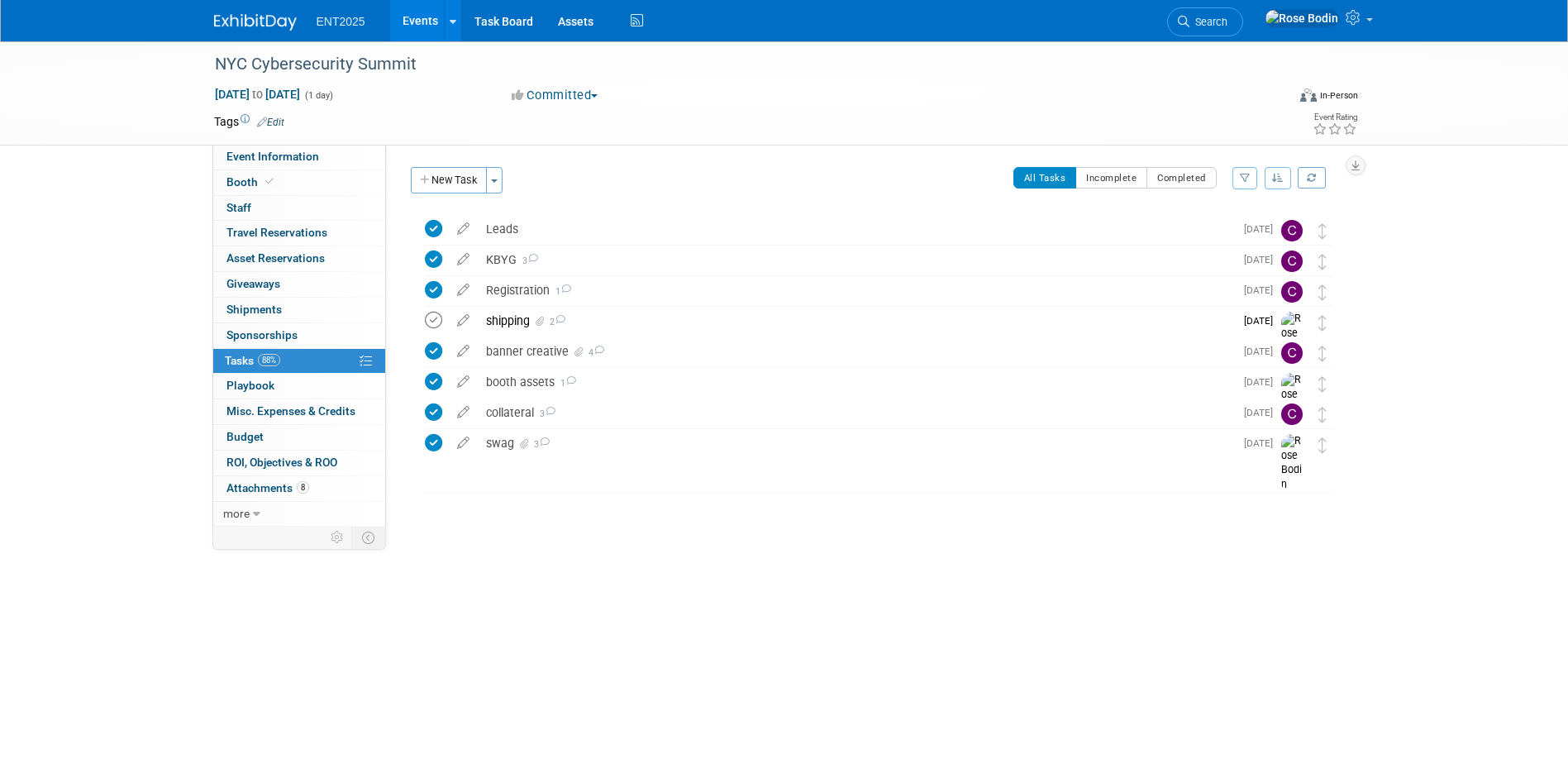
click at [433, 319] on icon at bounding box center [433, 320] width 17 height 17
click at [419, 17] on link "Events" at bounding box center [420, 21] width 61 height 42
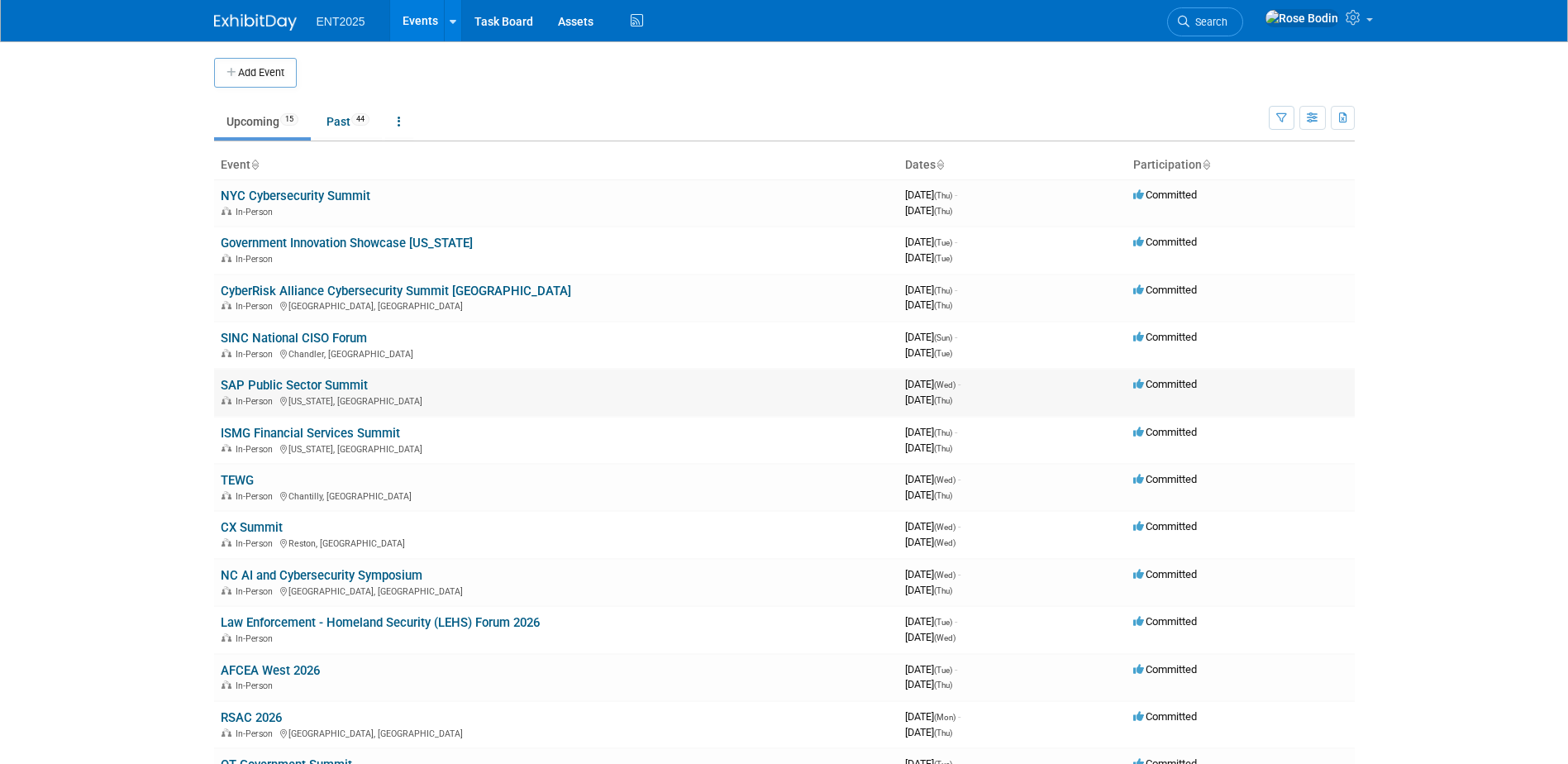
click at [348, 383] on link "SAP Public Sector Summit" at bounding box center [294, 385] width 147 height 15
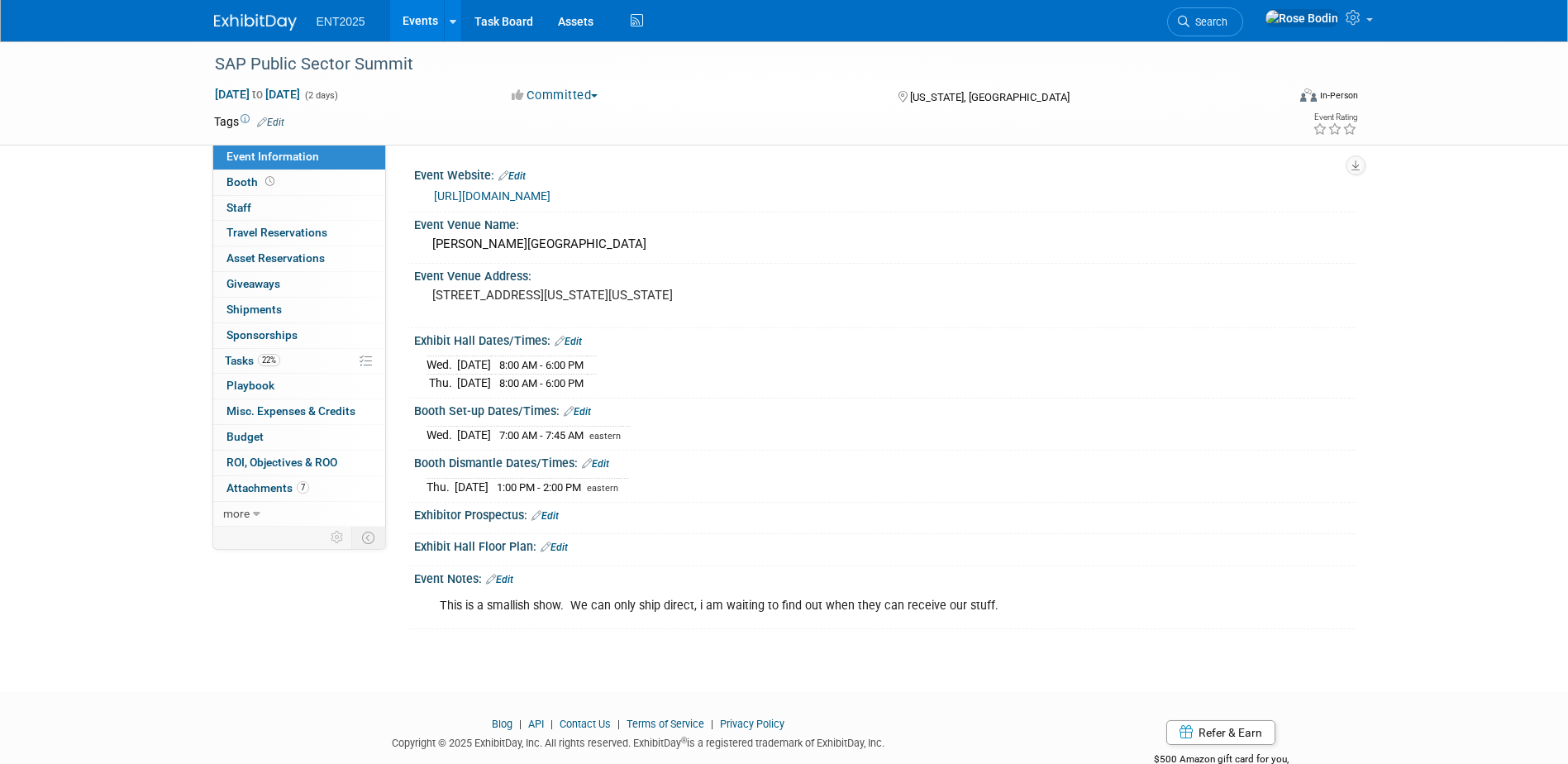
click at [563, 93] on button "Committed" at bounding box center [555, 95] width 98 height 17
click at [794, 93] on div "SAP Public Sector Summit Nov 5, 2025 to Nov 6, 2025 (2 days) Nov 5, 2025 to Nov…" at bounding box center [784, 93] width 1165 height 103
click at [794, 90] on div "Committed Committed Considering Not Going" at bounding box center [688, 96] width 365 height 18
click at [330, 358] on link "22% Tasks 22%" at bounding box center [299, 361] width 172 height 24
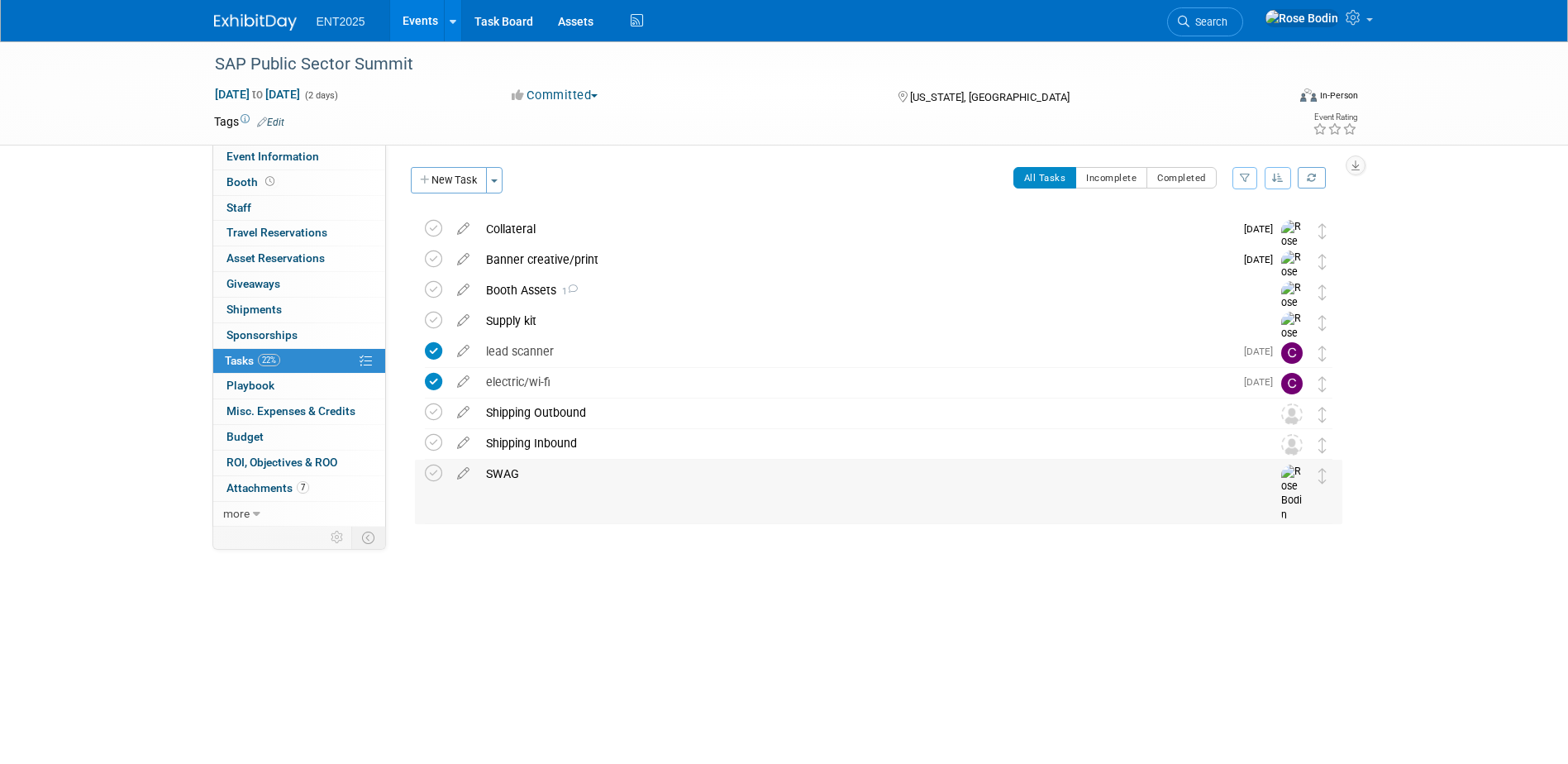
click at [552, 475] on div "SWAG" at bounding box center [862, 474] width 770 height 28
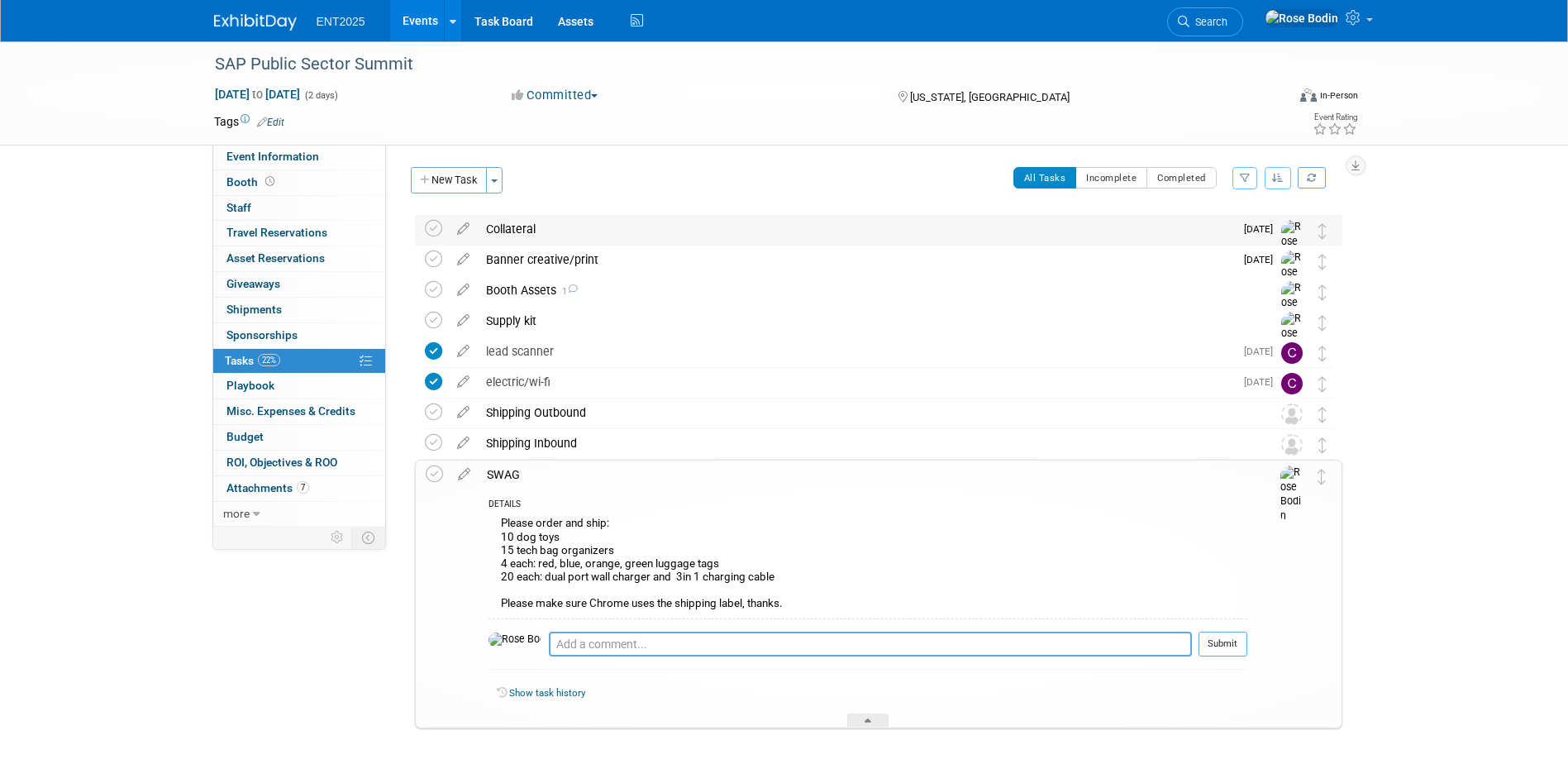
click at [769, 236] on div "Collateral" at bounding box center [856, 229] width 756 height 28
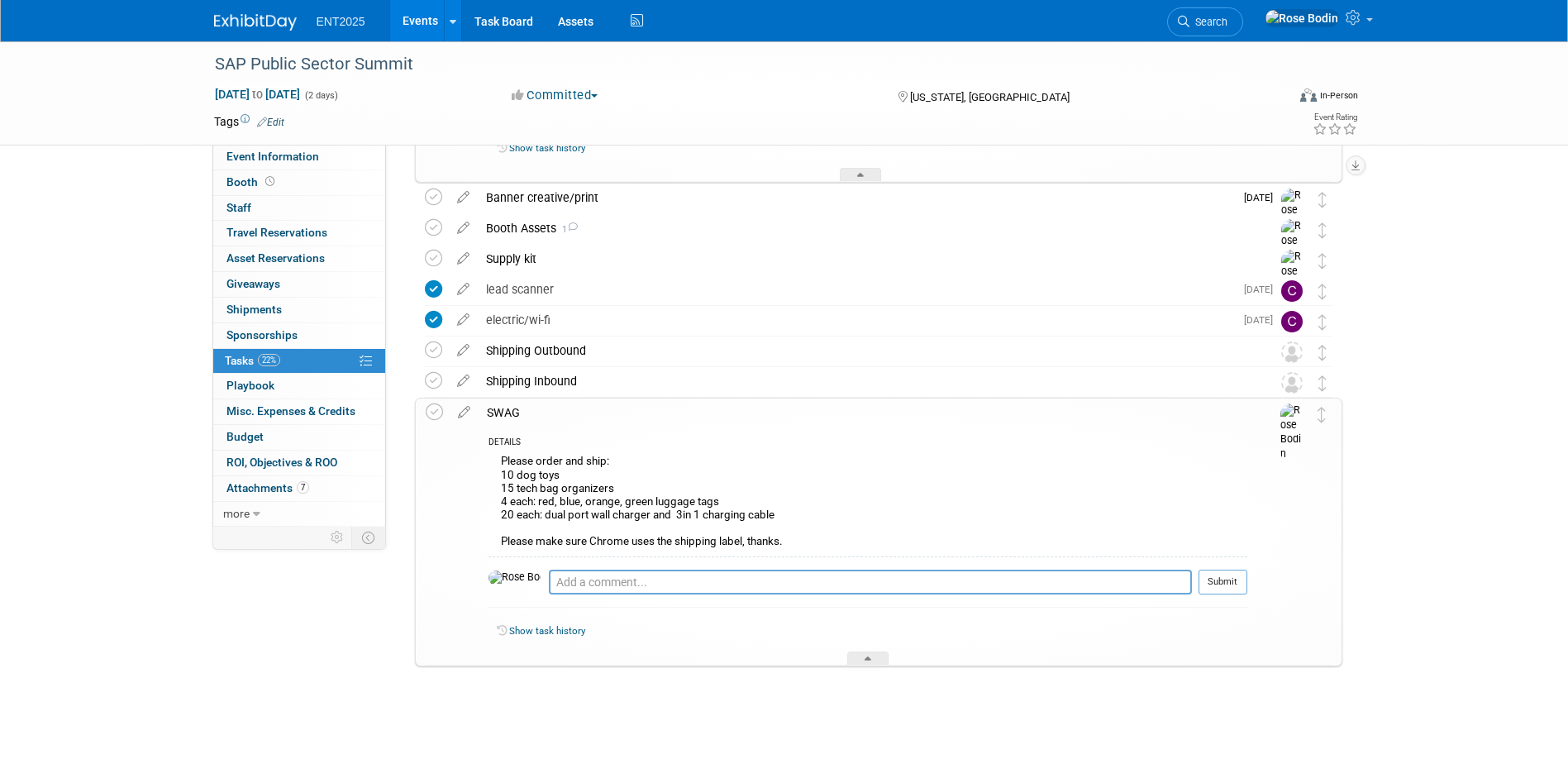
scroll to position [354, 0]
click at [573, 98] on button "Committed" at bounding box center [555, 95] width 98 height 17
click at [687, 104] on div "Nov 5, 2025 to Nov 6, 2025 (2 days) Nov 5, 2025 to Nov 6, 2025 Committed Commit…" at bounding box center [786, 98] width 1170 height 24
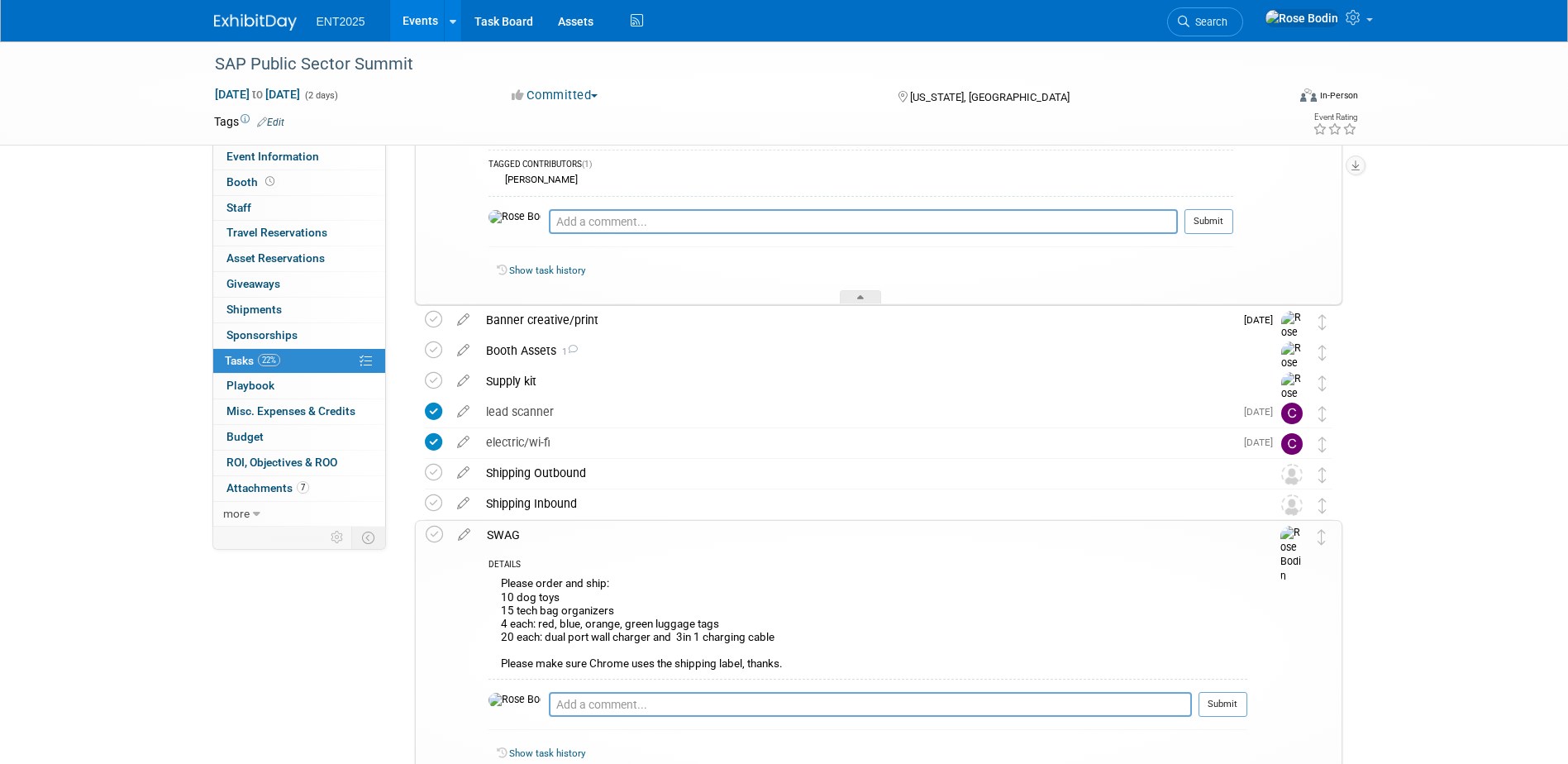
scroll to position [189, 0]
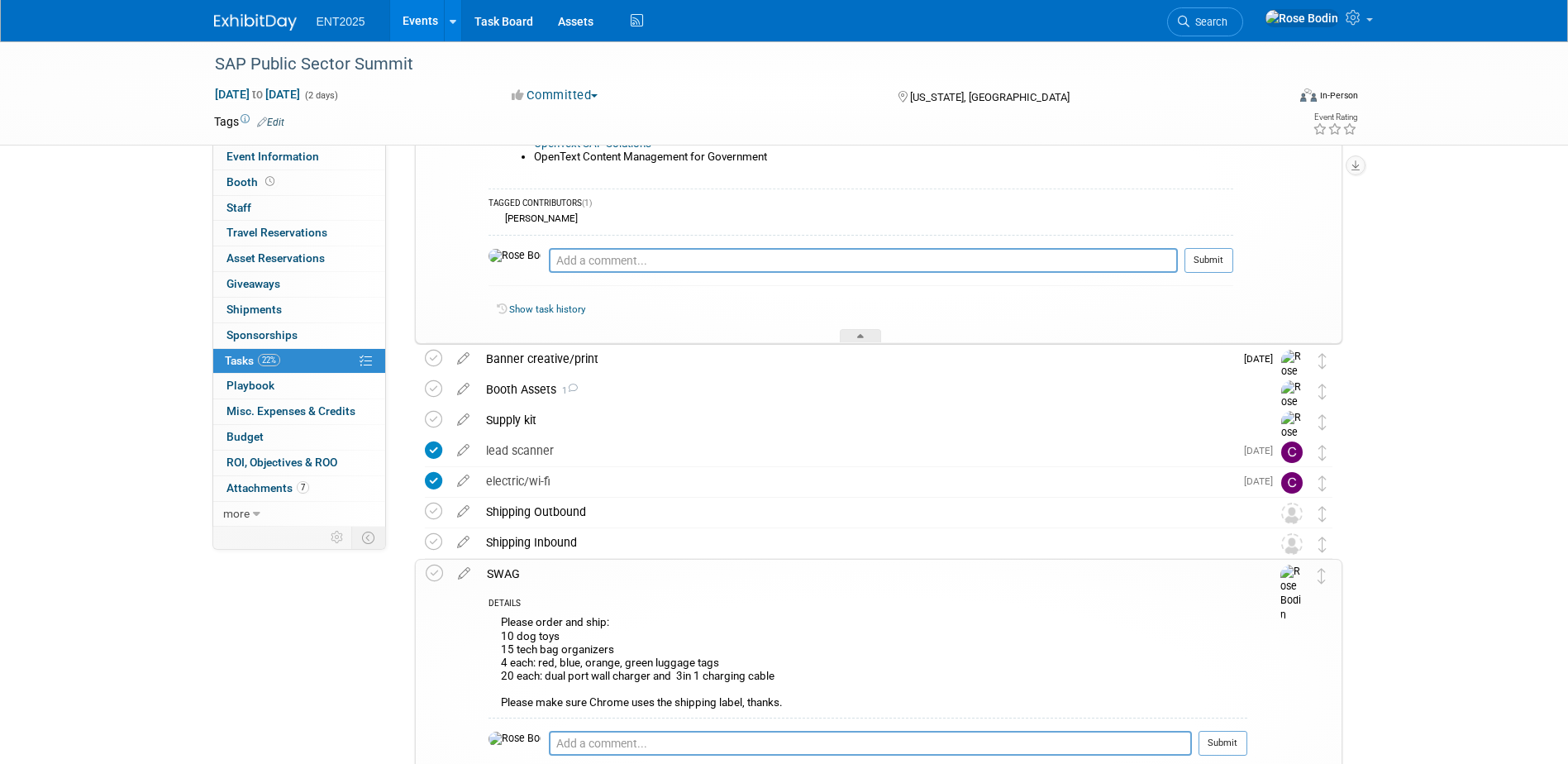
click at [276, 117] on link "Edit" at bounding box center [270, 122] width 27 height 12
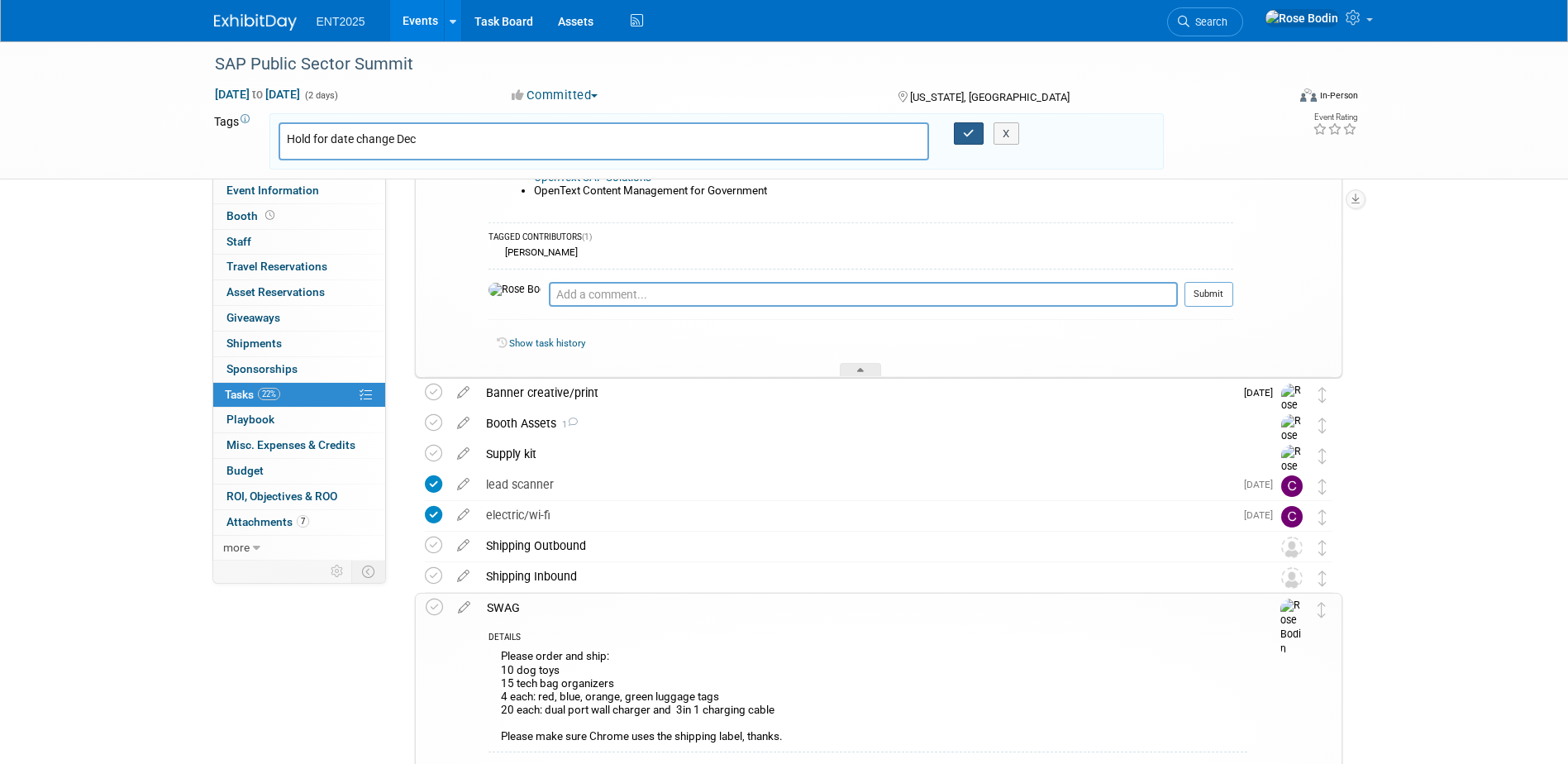
type input "Hold for date change Dec"
click at [974, 129] on icon "button" at bounding box center [969, 133] width 12 height 11
type input "Hold for date change Dec"
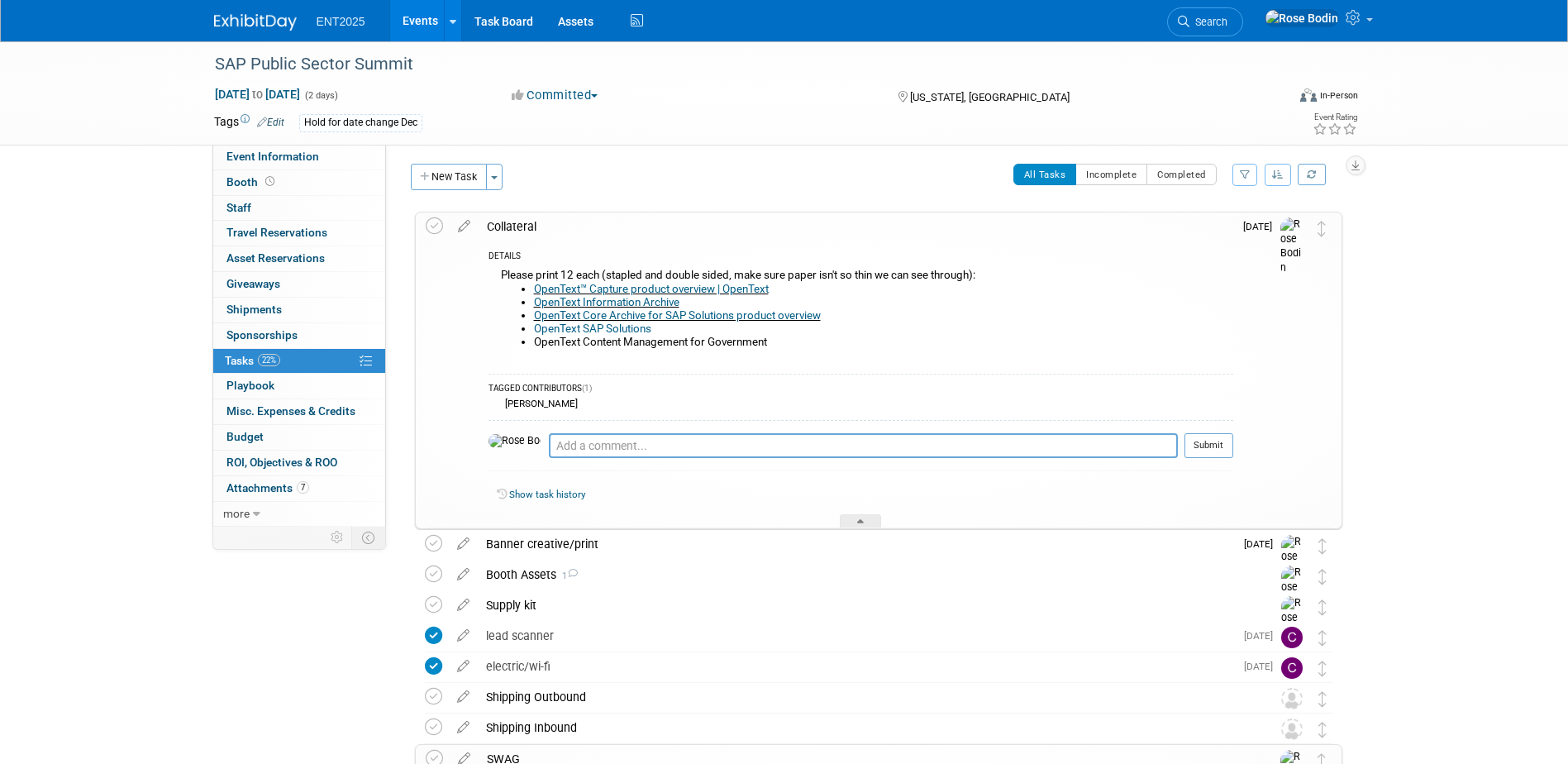
scroll to position [0, 0]
click at [856, 523] on div at bounding box center [861, 524] width 42 height 14
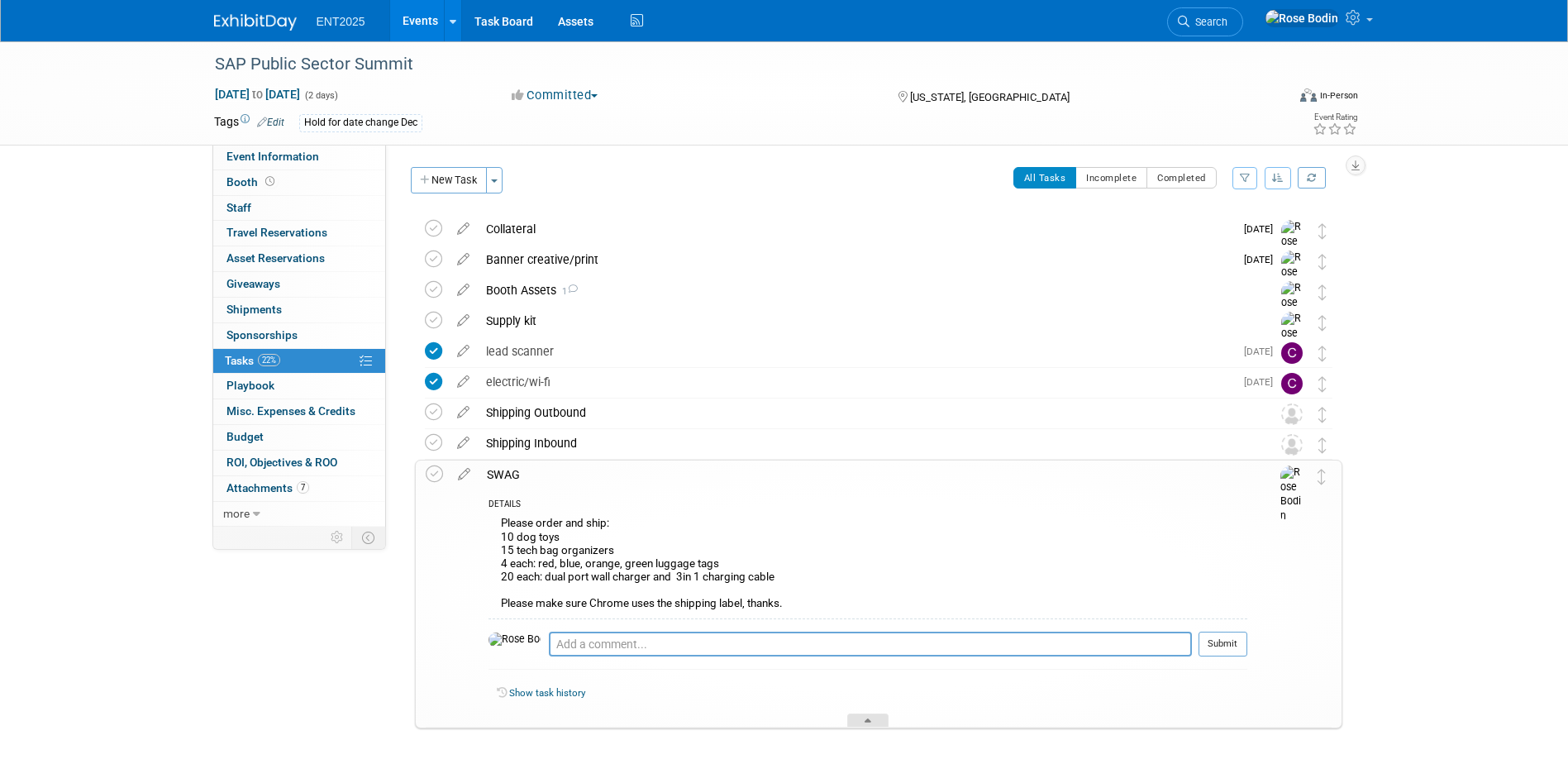
click at [866, 714] on div at bounding box center [868, 720] width 42 height 14
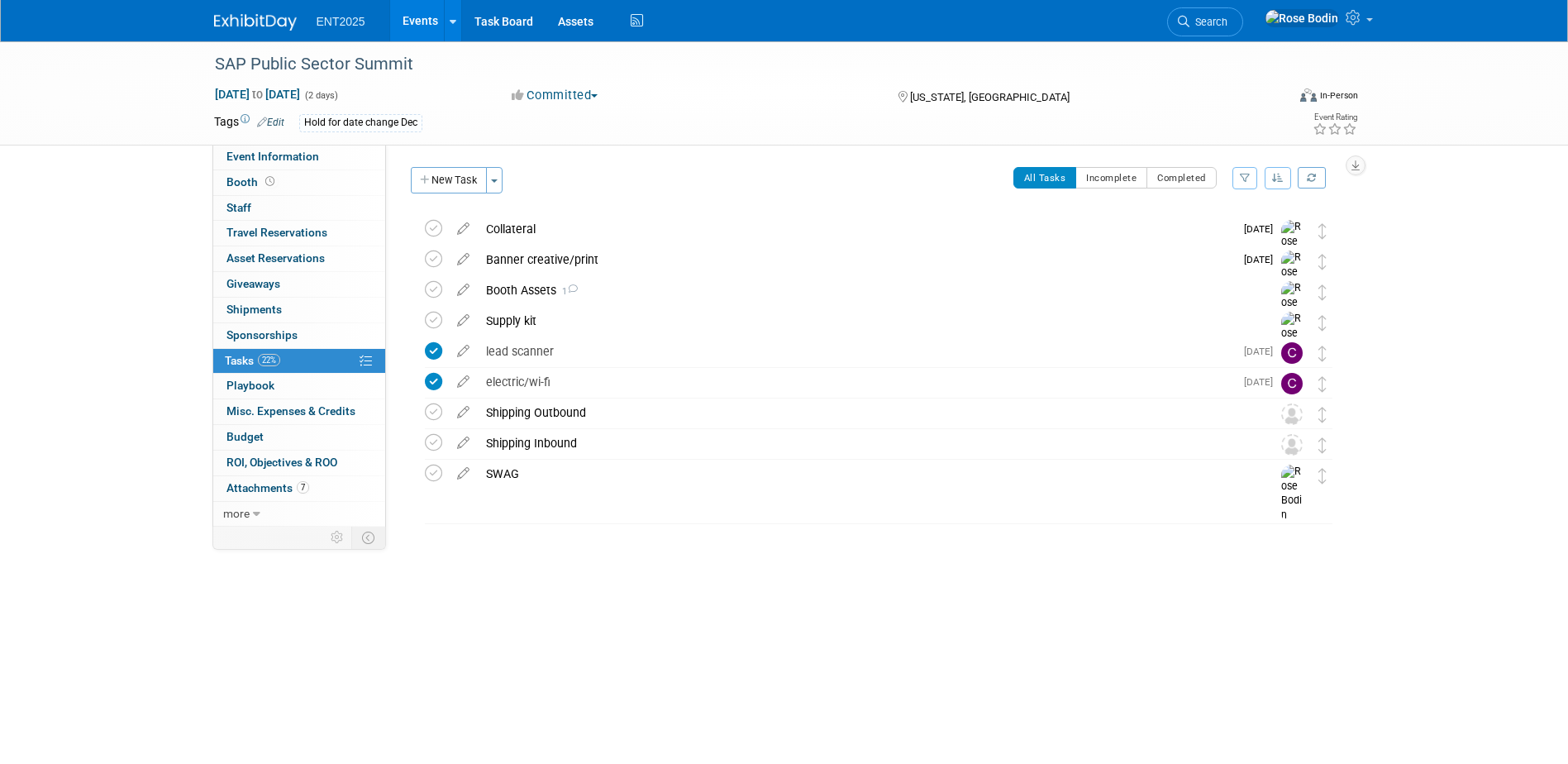
click at [409, 25] on link "Events" at bounding box center [420, 21] width 61 height 42
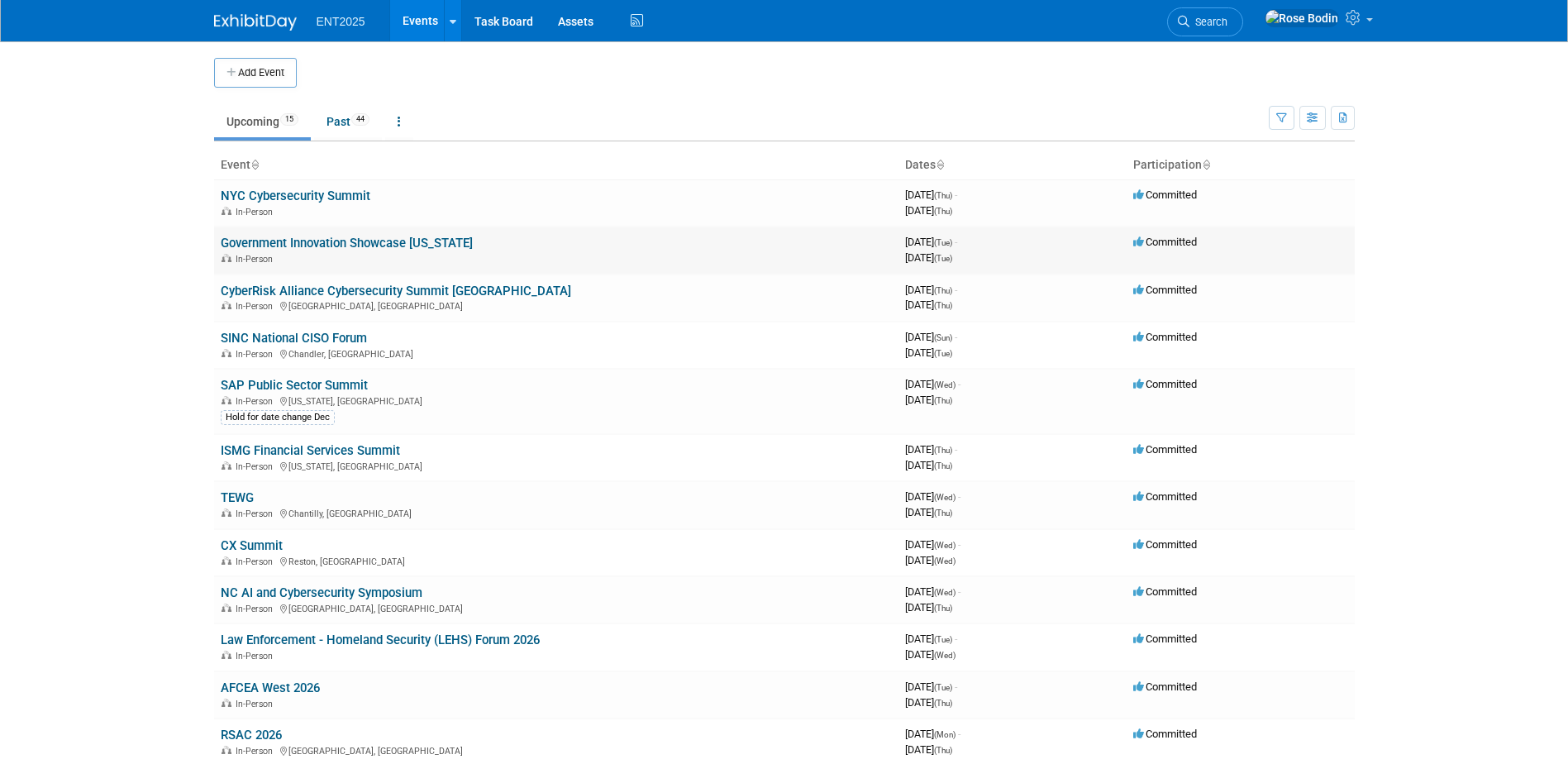
click at [399, 237] on link "Government Innovation Showcase [US_STATE]" at bounding box center [346, 243] width 252 height 15
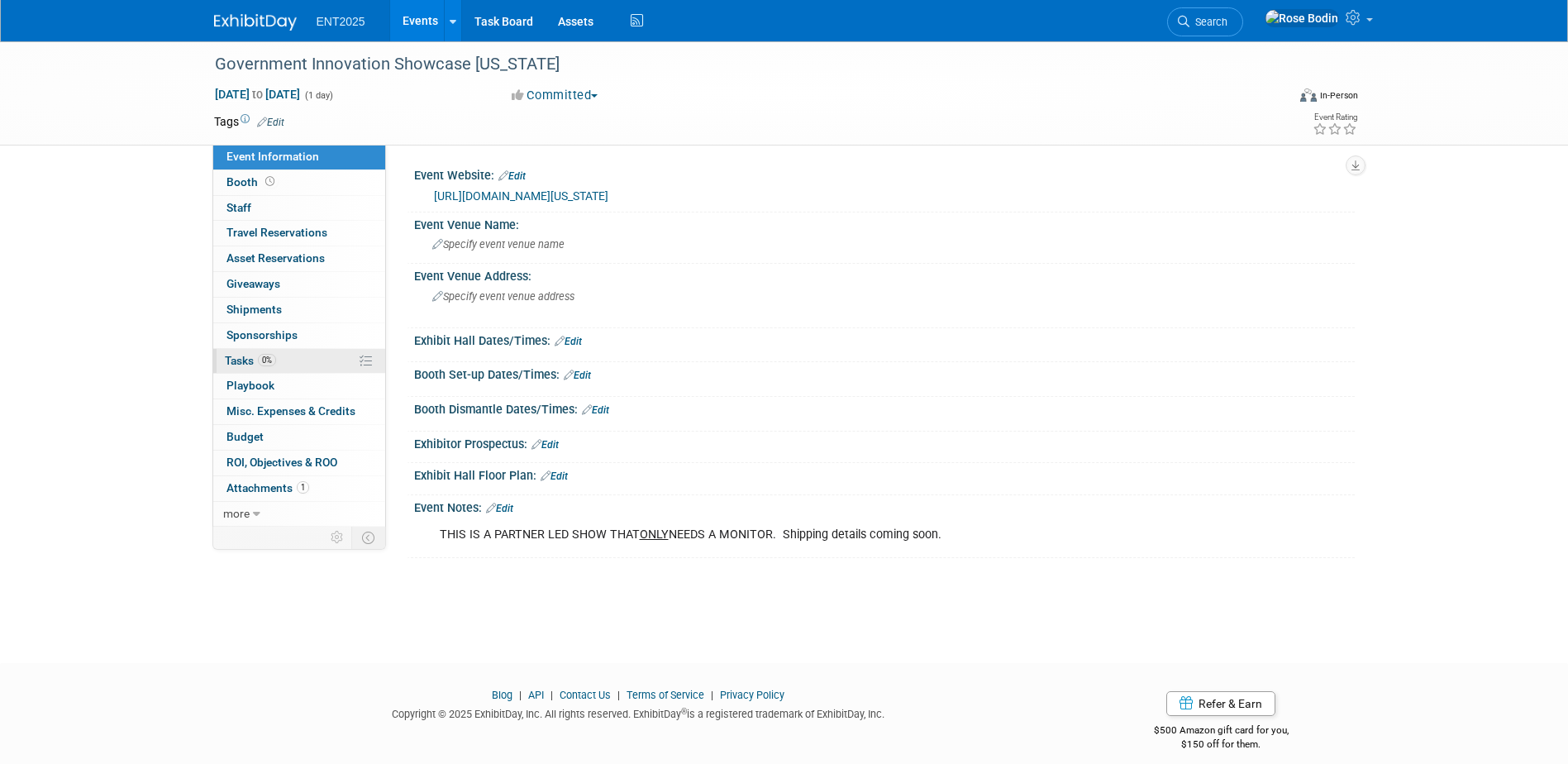
click at [315, 364] on link "0% Tasks 0%" at bounding box center [299, 361] width 172 height 24
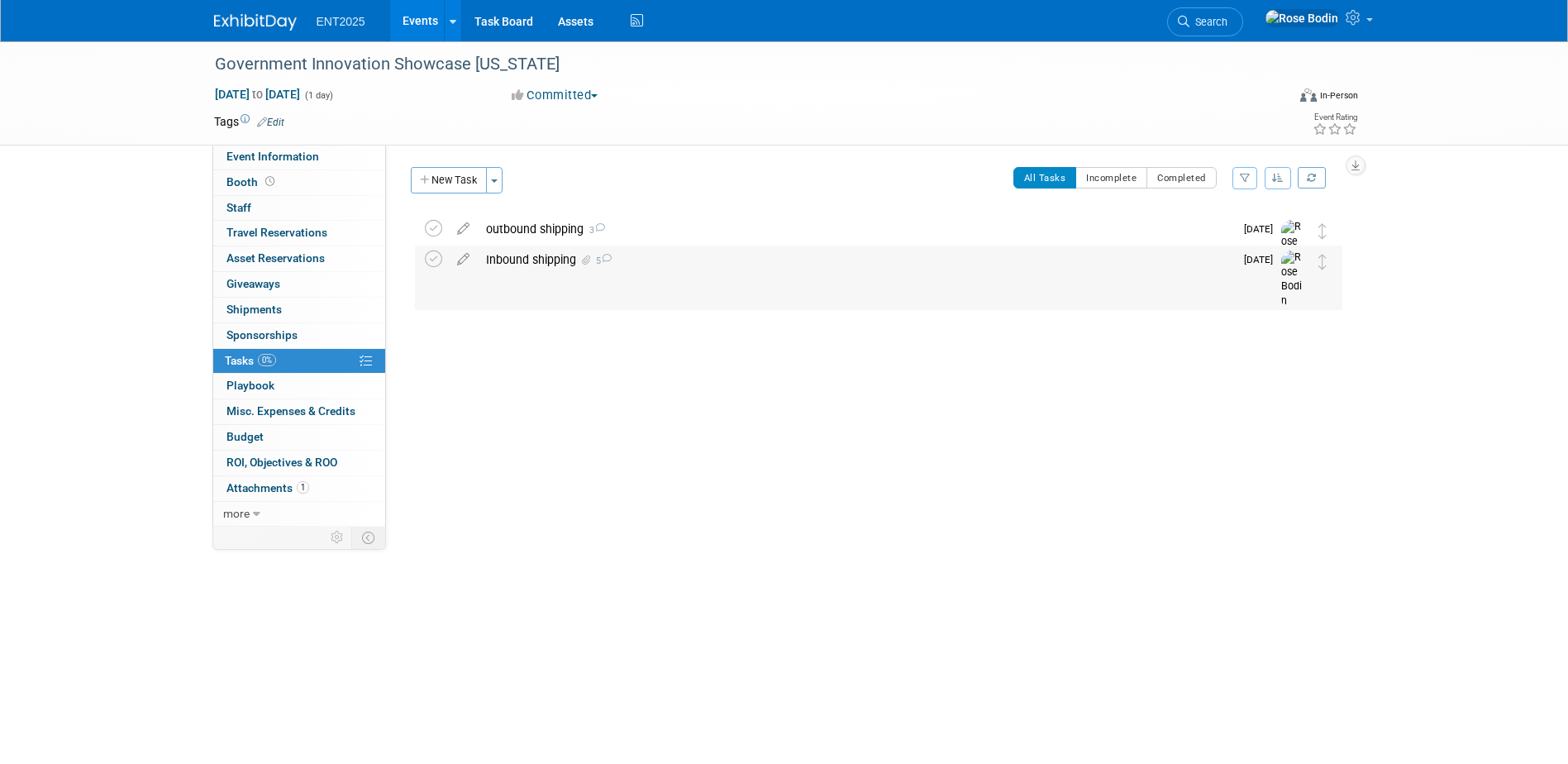
click at [629, 266] on div "Inbound shipping 5" at bounding box center [856, 260] width 756 height 28
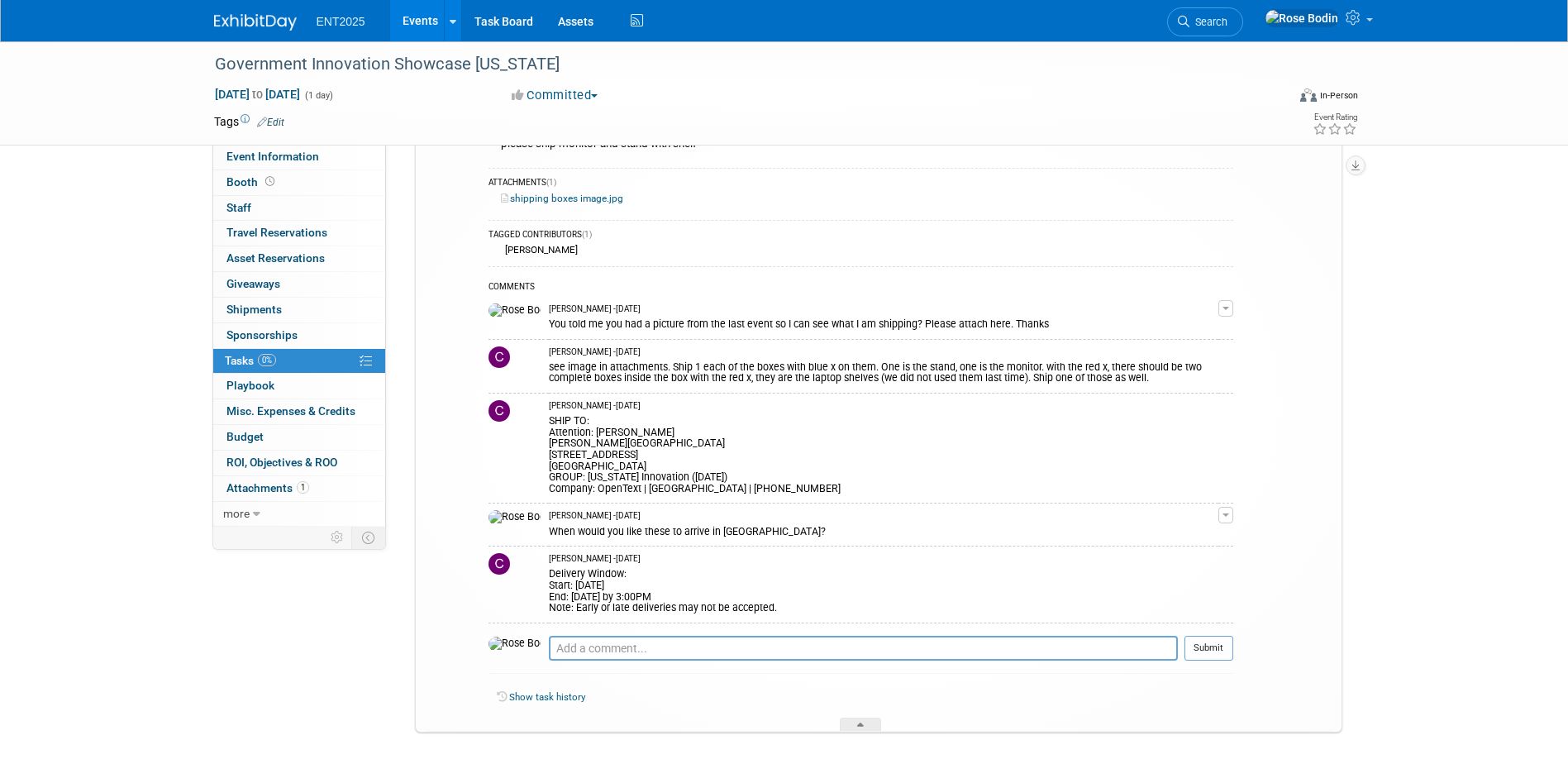
scroll to position [236, 0]
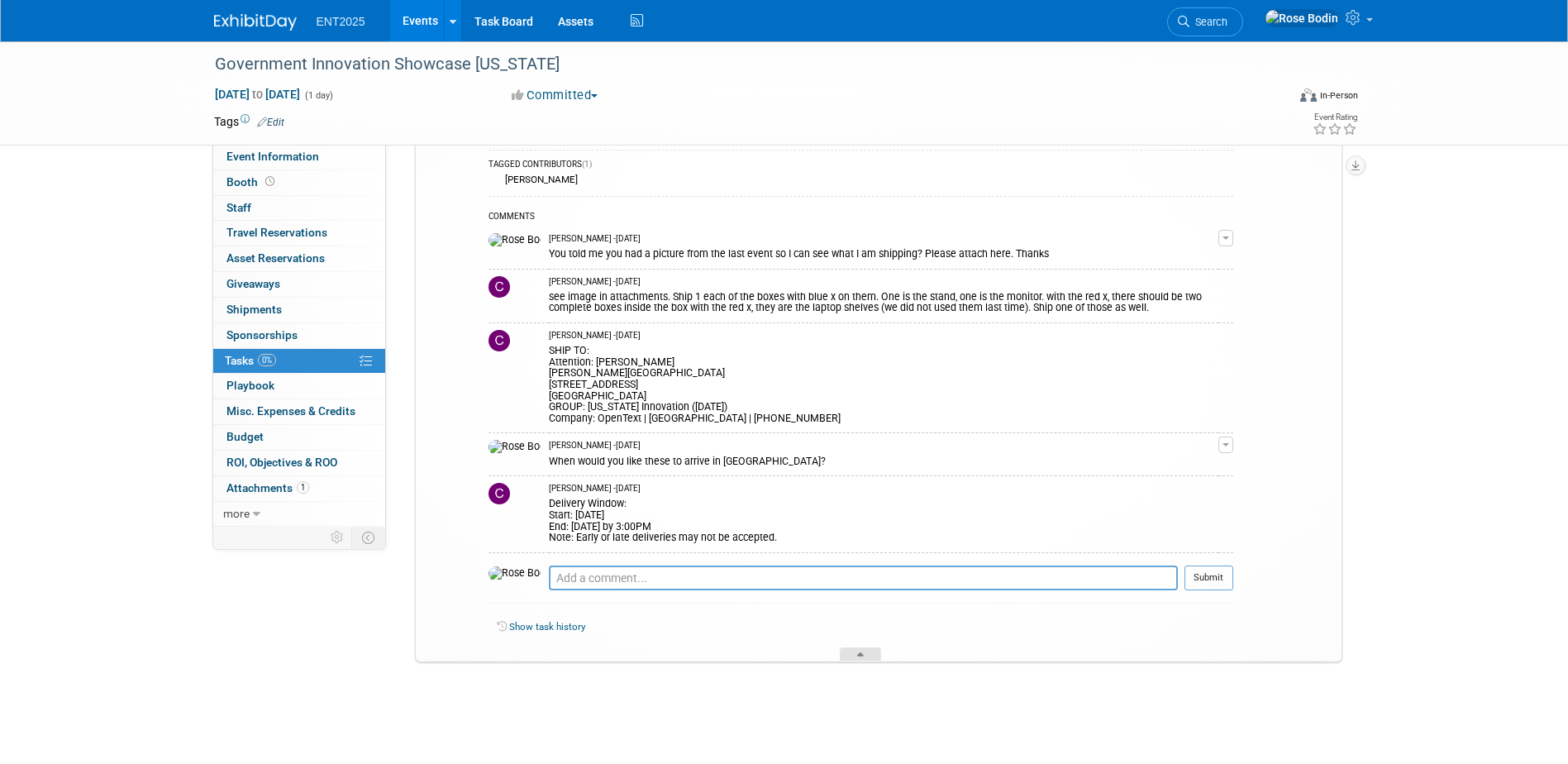
click at [852, 651] on div at bounding box center [861, 654] width 42 height 14
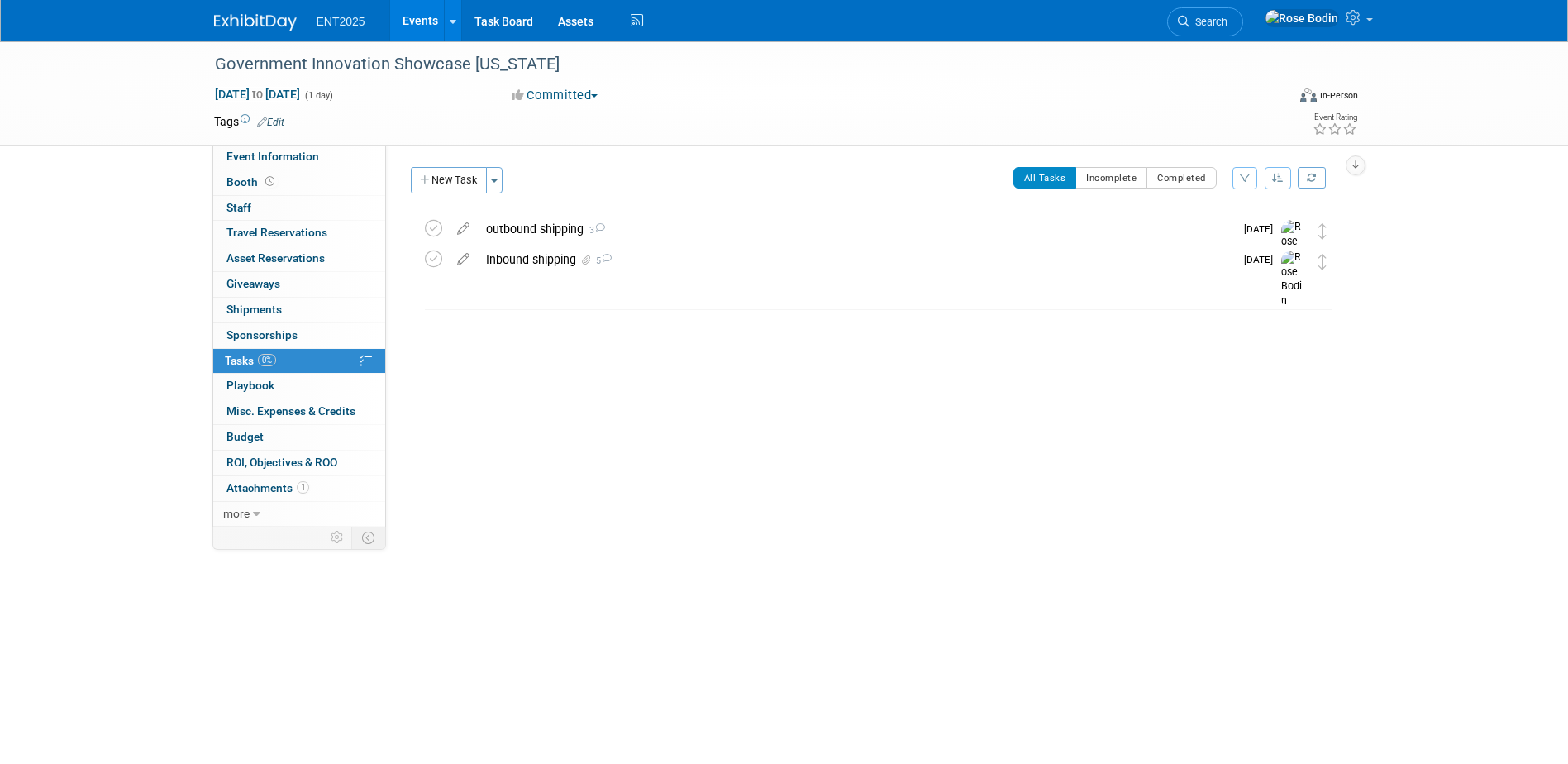
click at [422, 15] on link "Events" at bounding box center [420, 21] width 61 height 42
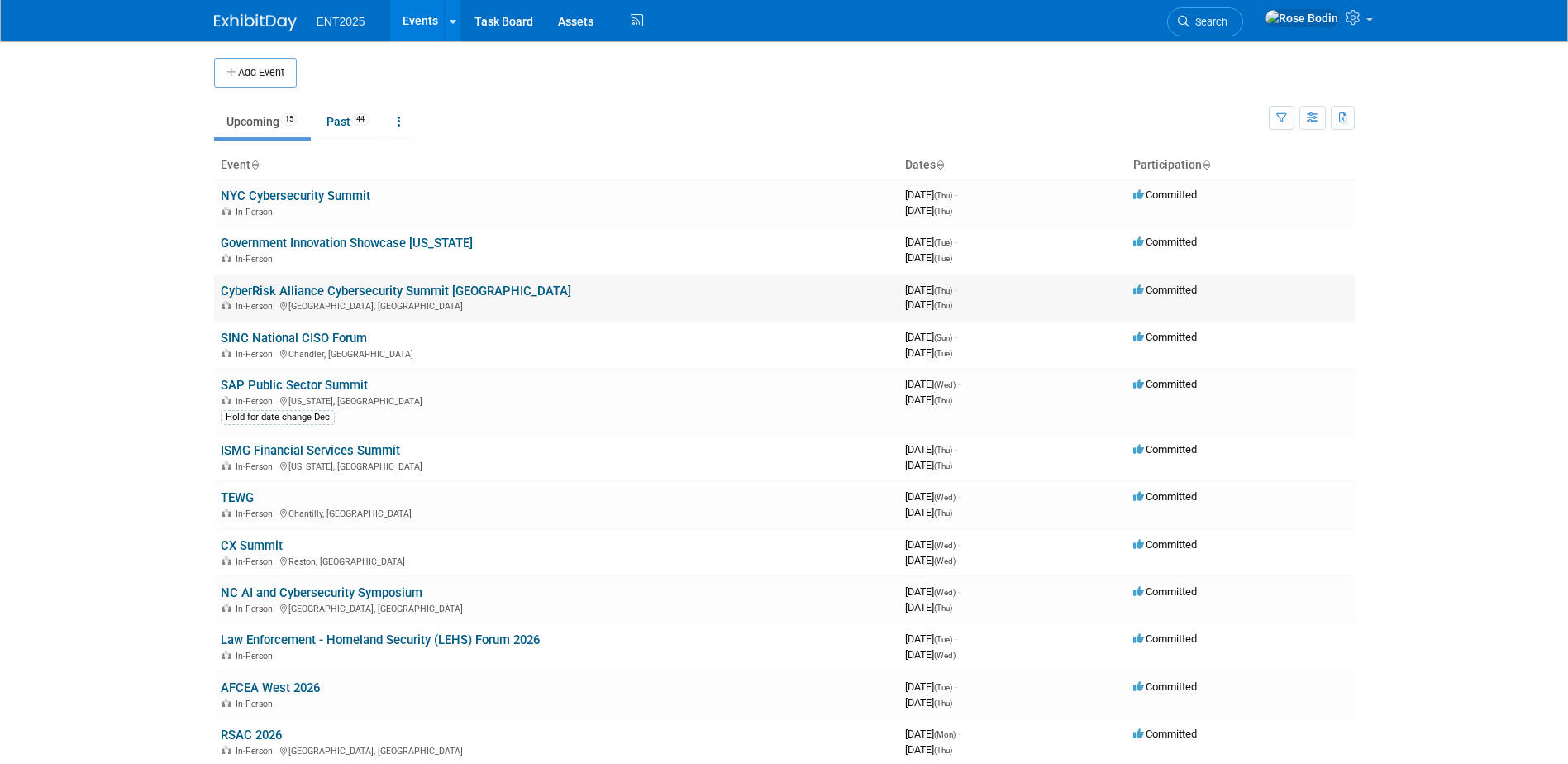
click at [417, 289] on link "CyberRisk Alliance Cybersecurity Summit [GEOGRAPHIC_DATA]" at bounding box center [395, 291] width 350 height 15
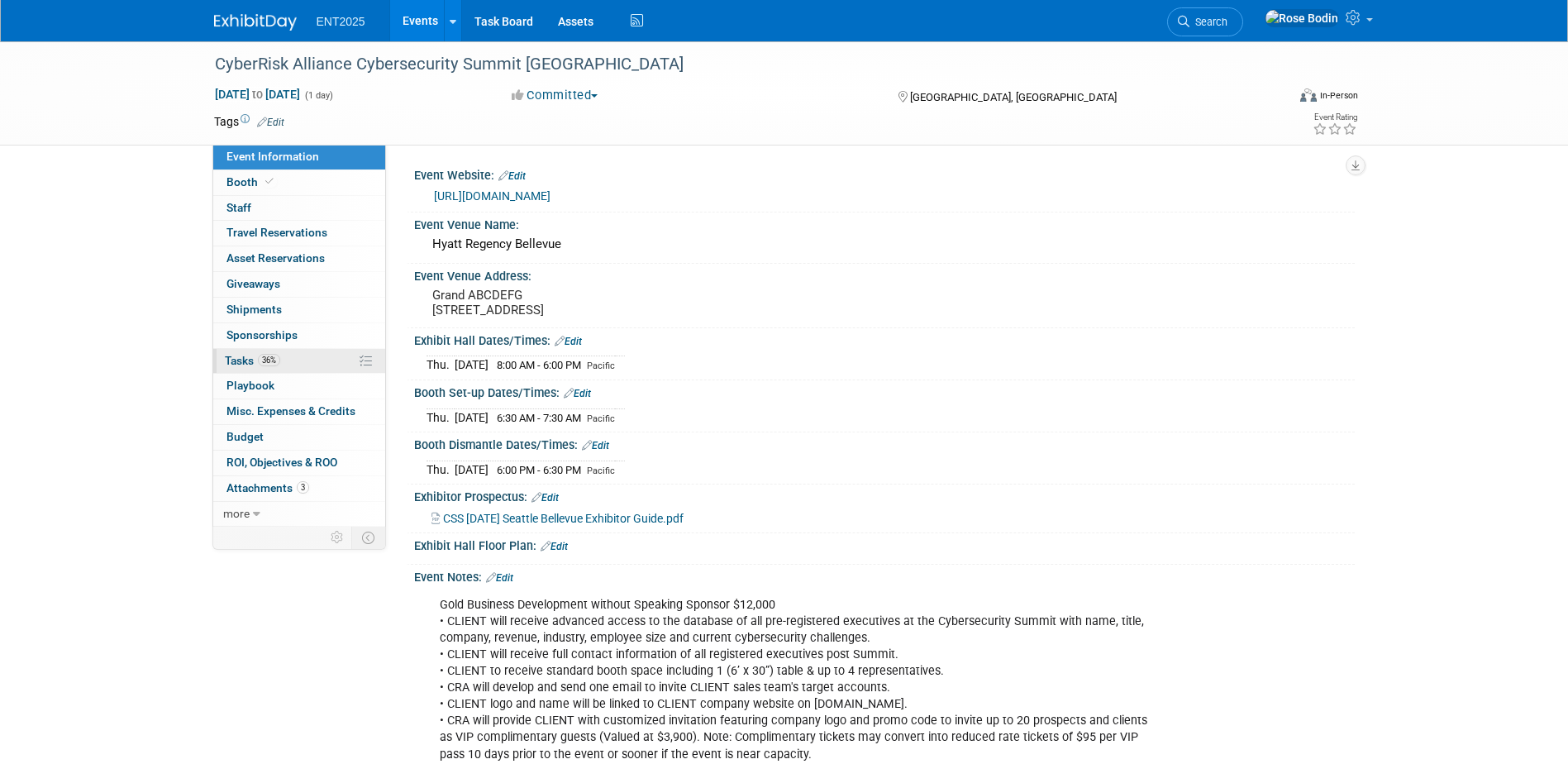
click at [323, 357] on link "36% Tasks 36%" at bounding box center [299, 361] width 172 height 24
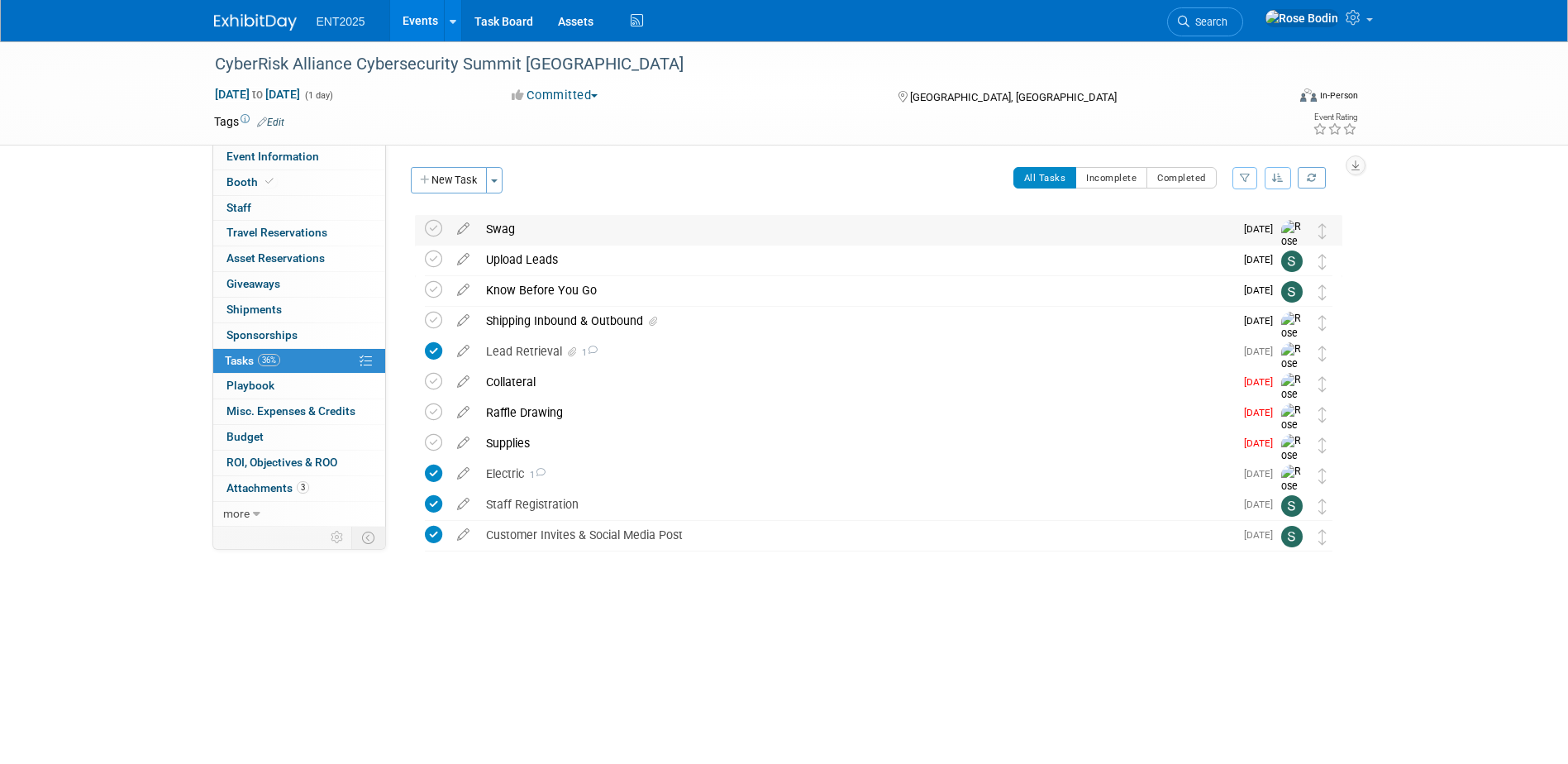
click at [706, 235] on div "Swag" at bounding box center [856, 229] width 756 height 28
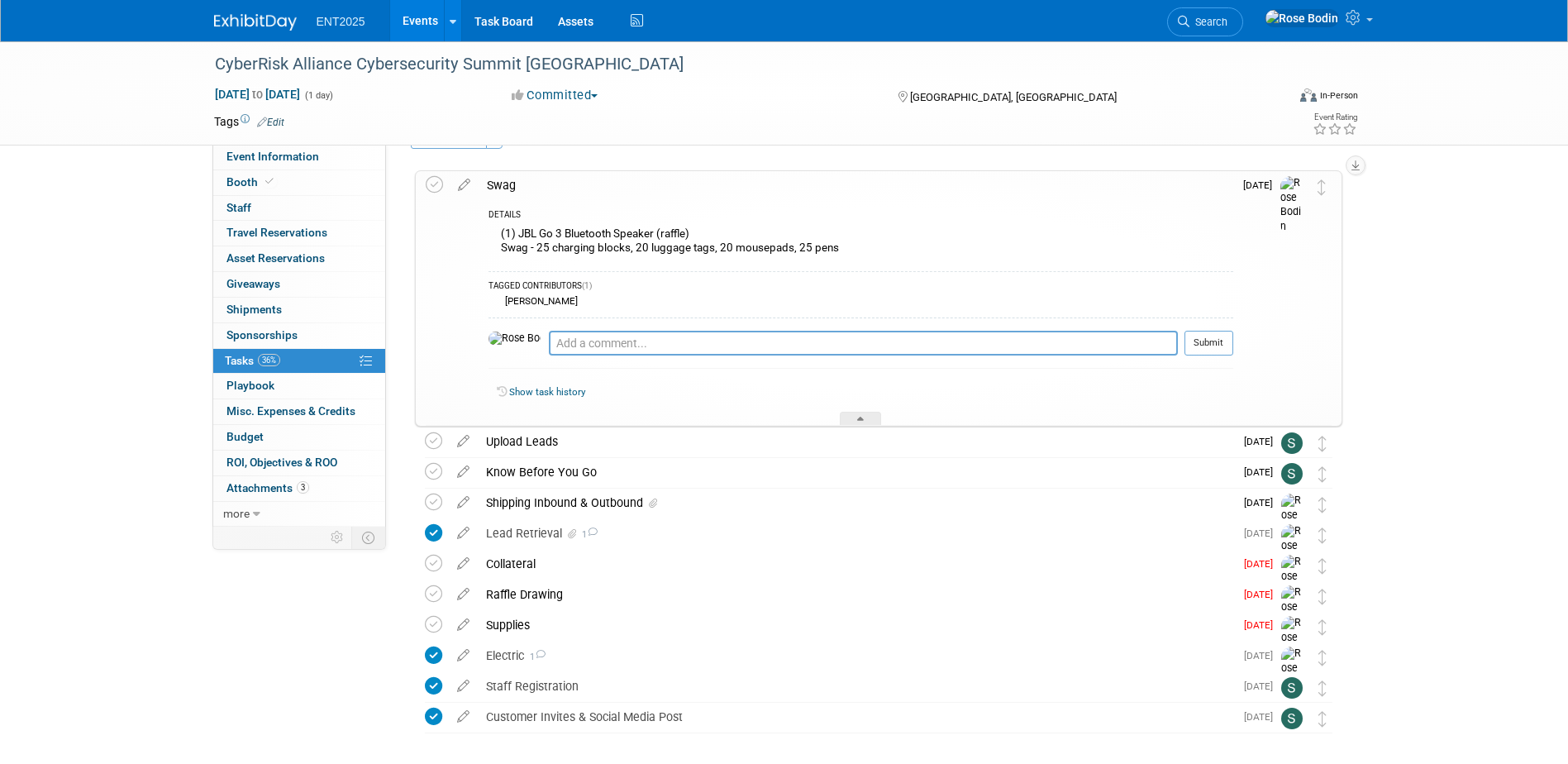
scroll to position [83, 0]
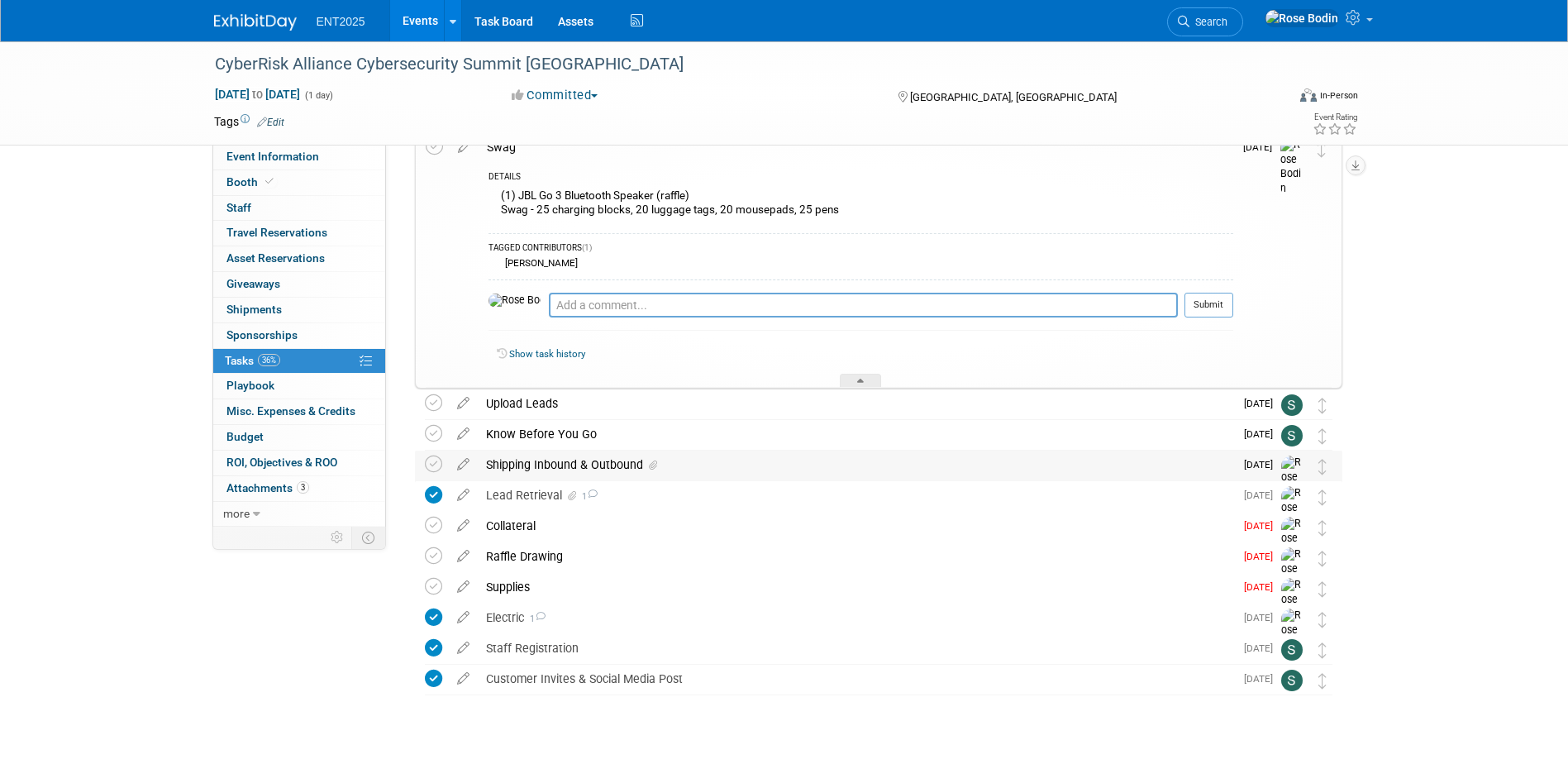
click at [726, 471] on div "Shipping Inbound & Outbound" at bounding box center [856, 465] width 756 height 28
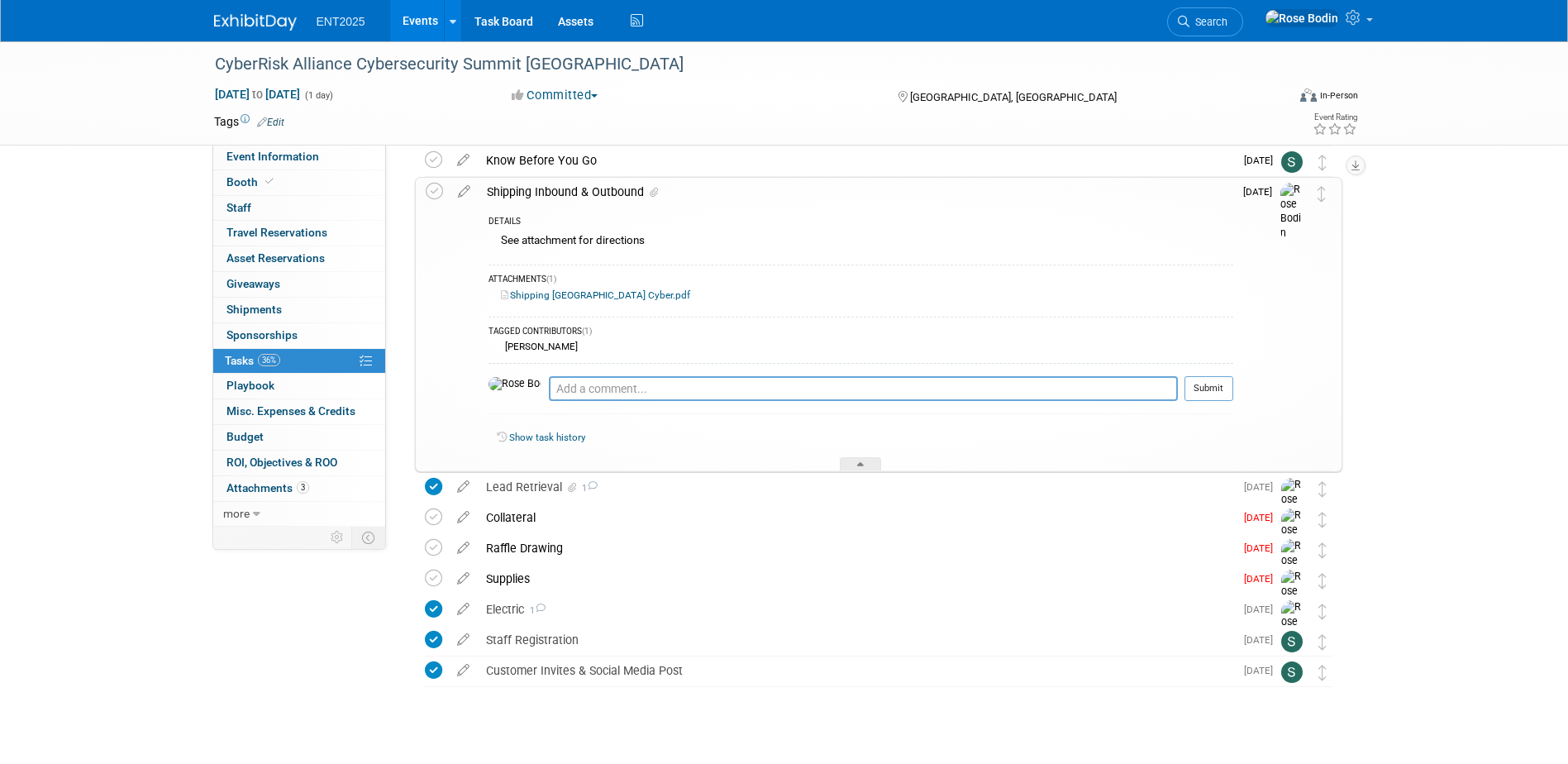
scroll to position [380, 0]
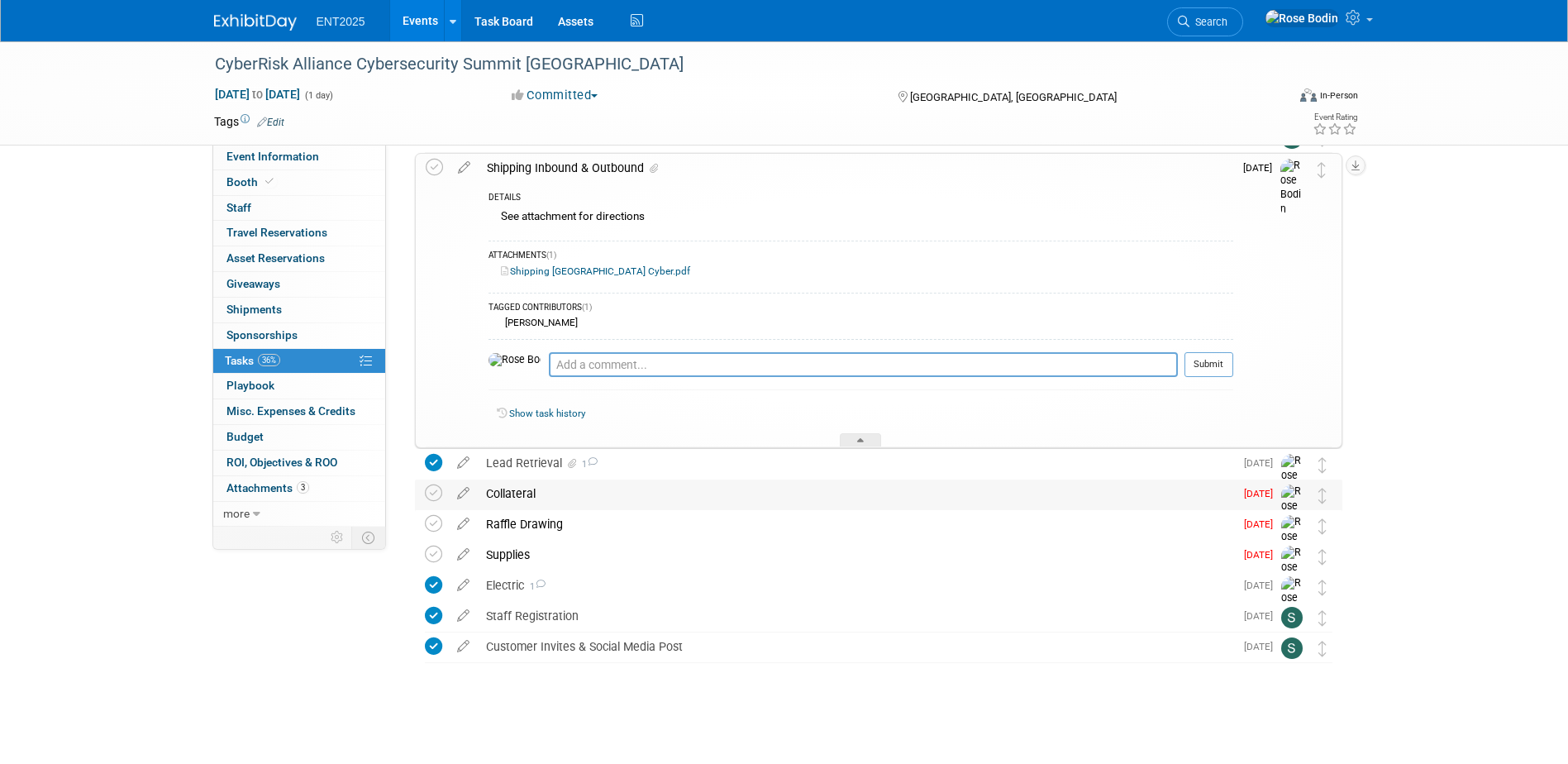
click at [738, 493] on div "Collateral" at bounding box center [856, 494] width 756 height 28
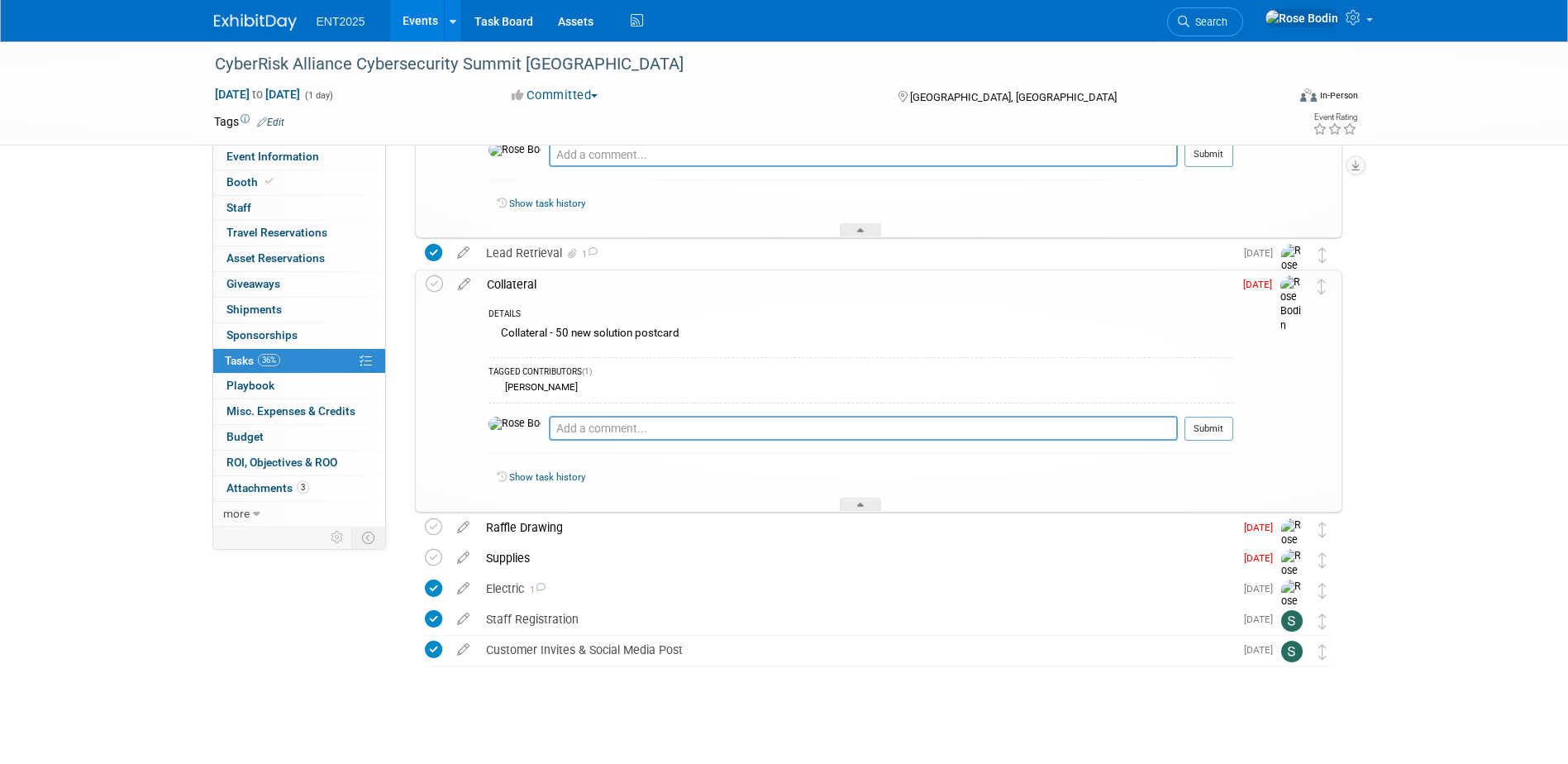
scroll to position [593, 0]
click at [719, 521] on div "Raffle Drawing" at bounding box center [856, 524] width 756 height 28
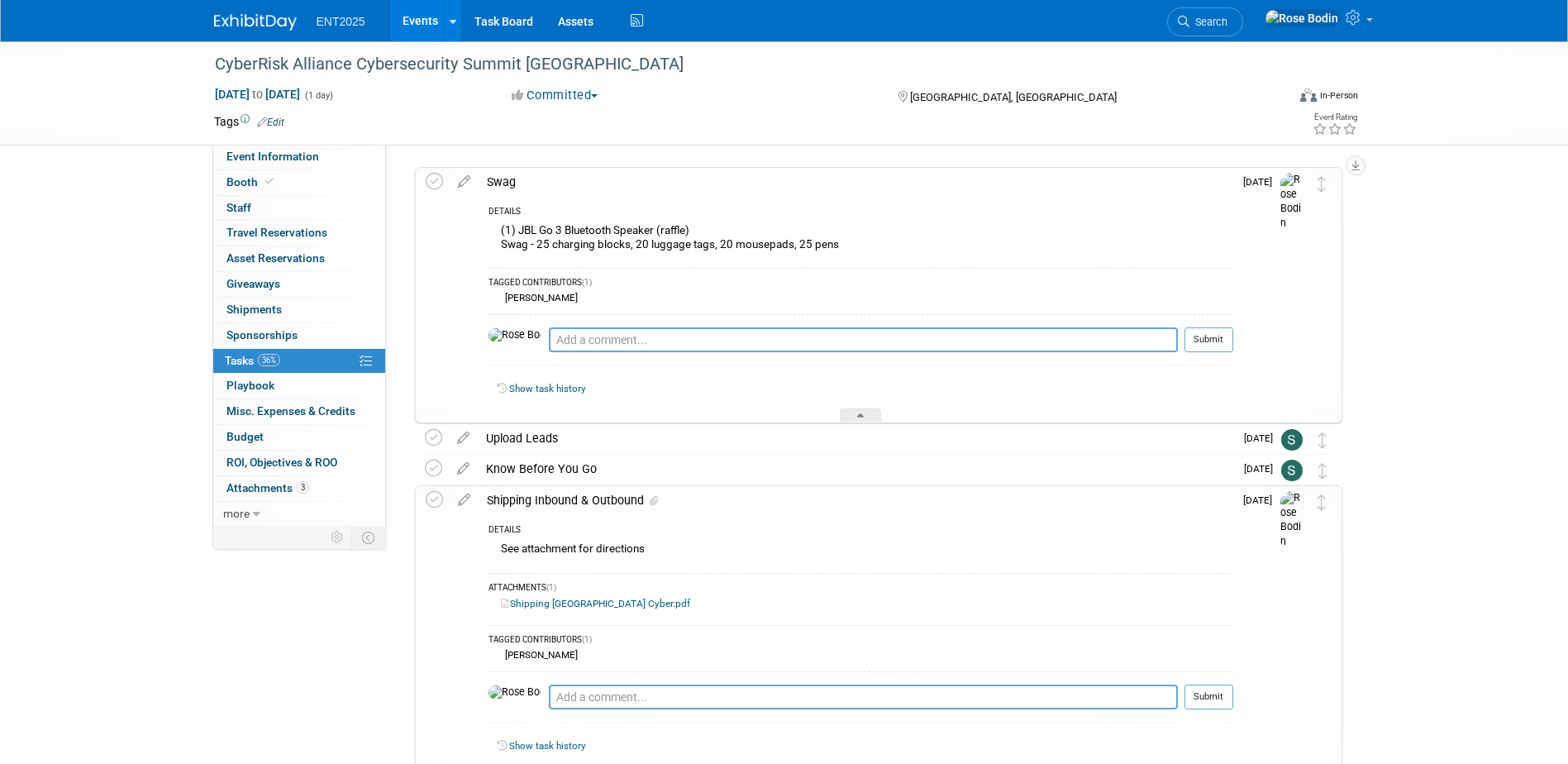
scroll to position [0, 0]
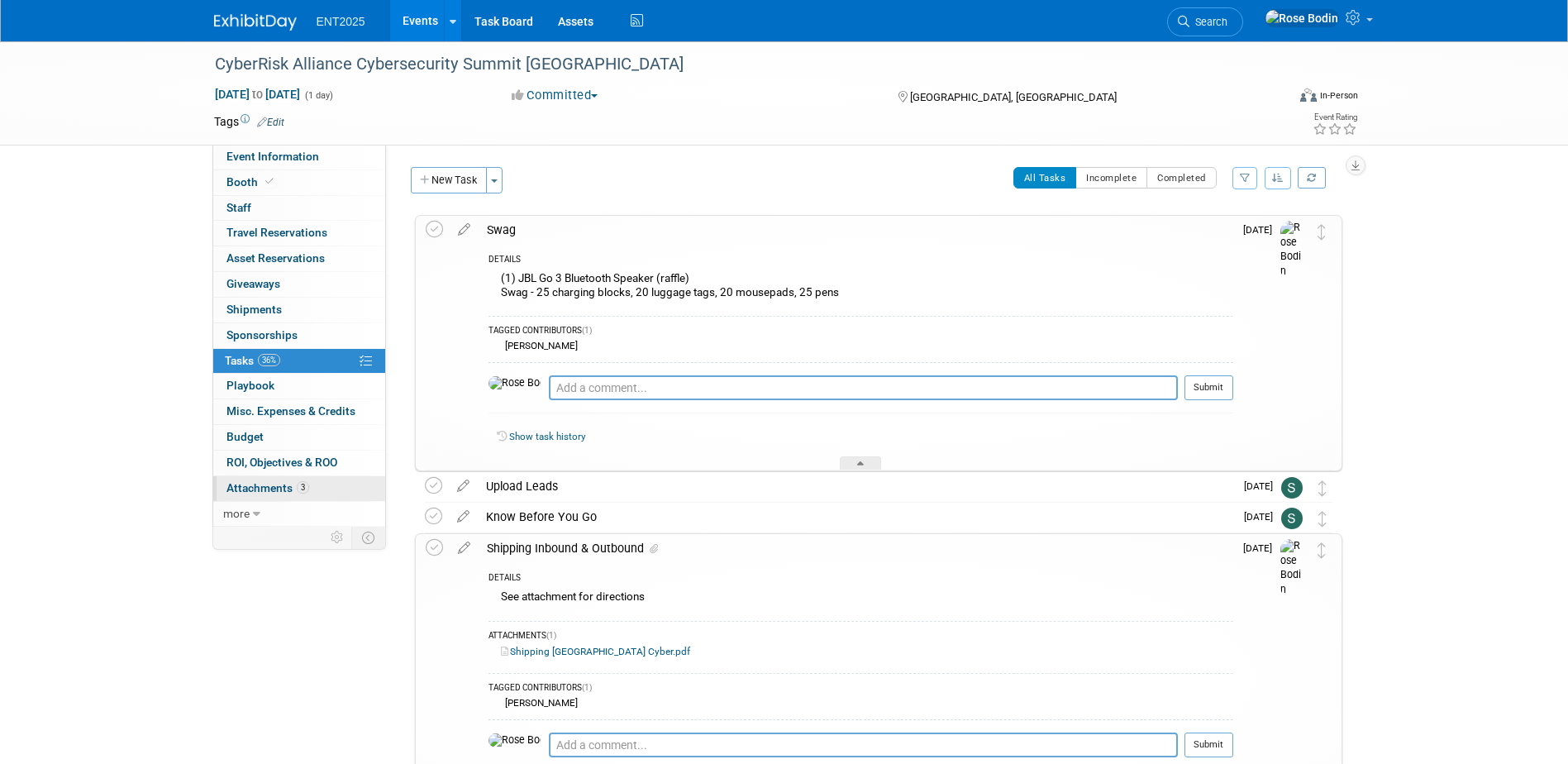
click at [313, 487] on link "3 Attachments 3" at bounding box center [299, 488] width 172 height 24
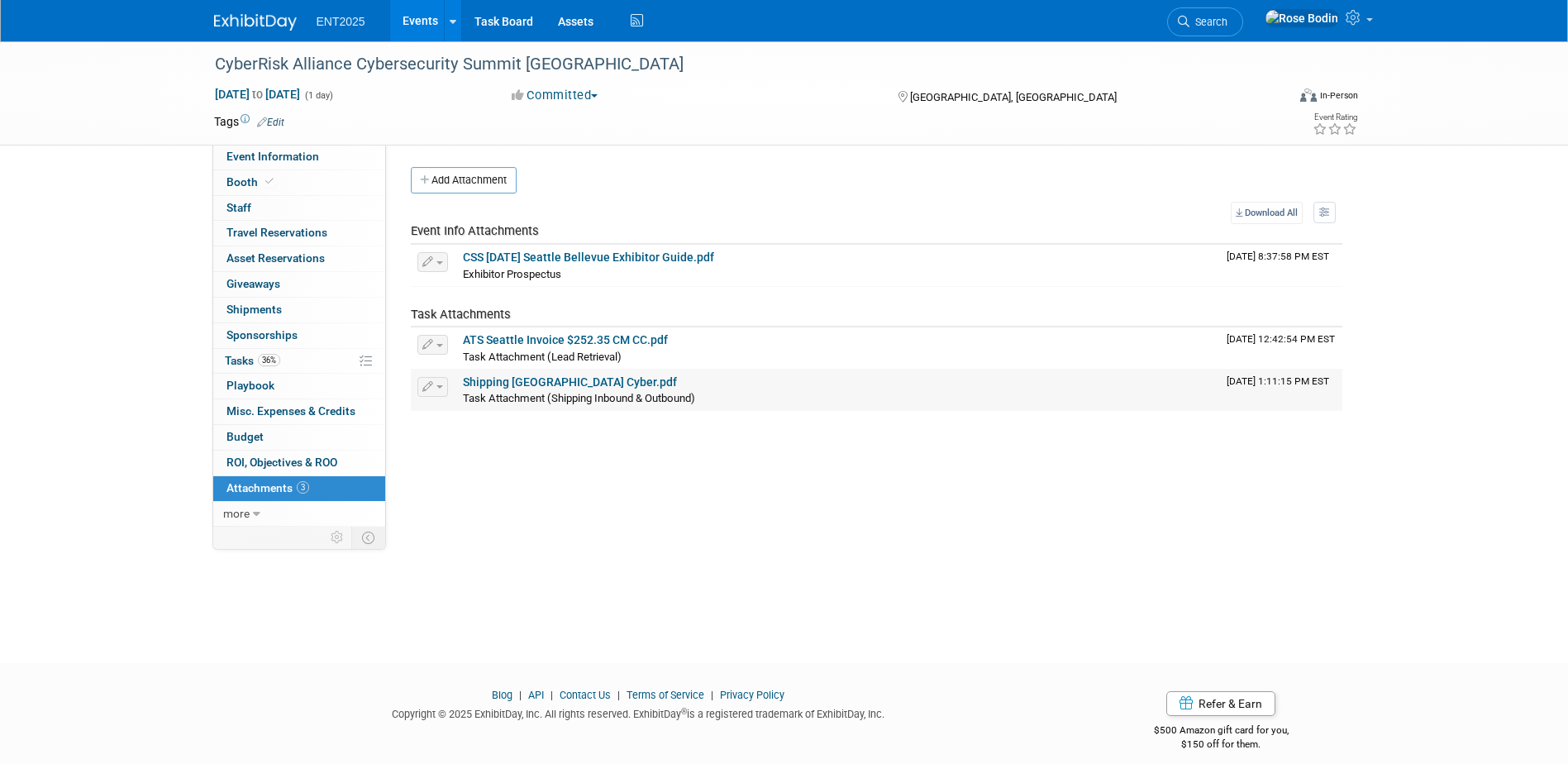
click at [536, 378] on link "Shipping Seattle Cyber.pdf" at bounding box center [570, 382] width 214 height 14
click at [304, 360] on link "36% Tasks 36%" at bounding box center [299, 361] width 172 height 24
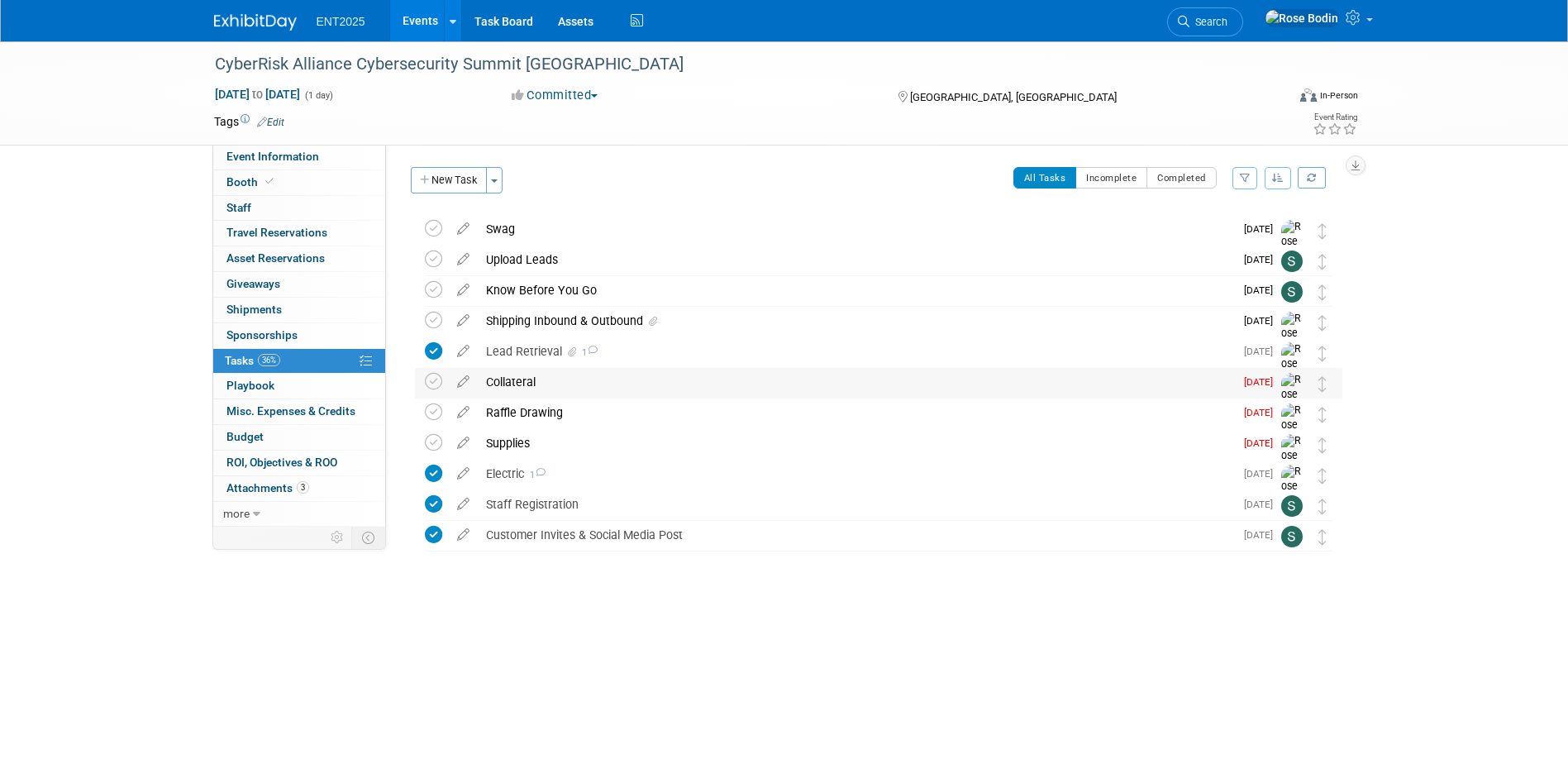
click at [636, 377] on div "Collateral" at bounding box center [856, 382] width 756 height 28
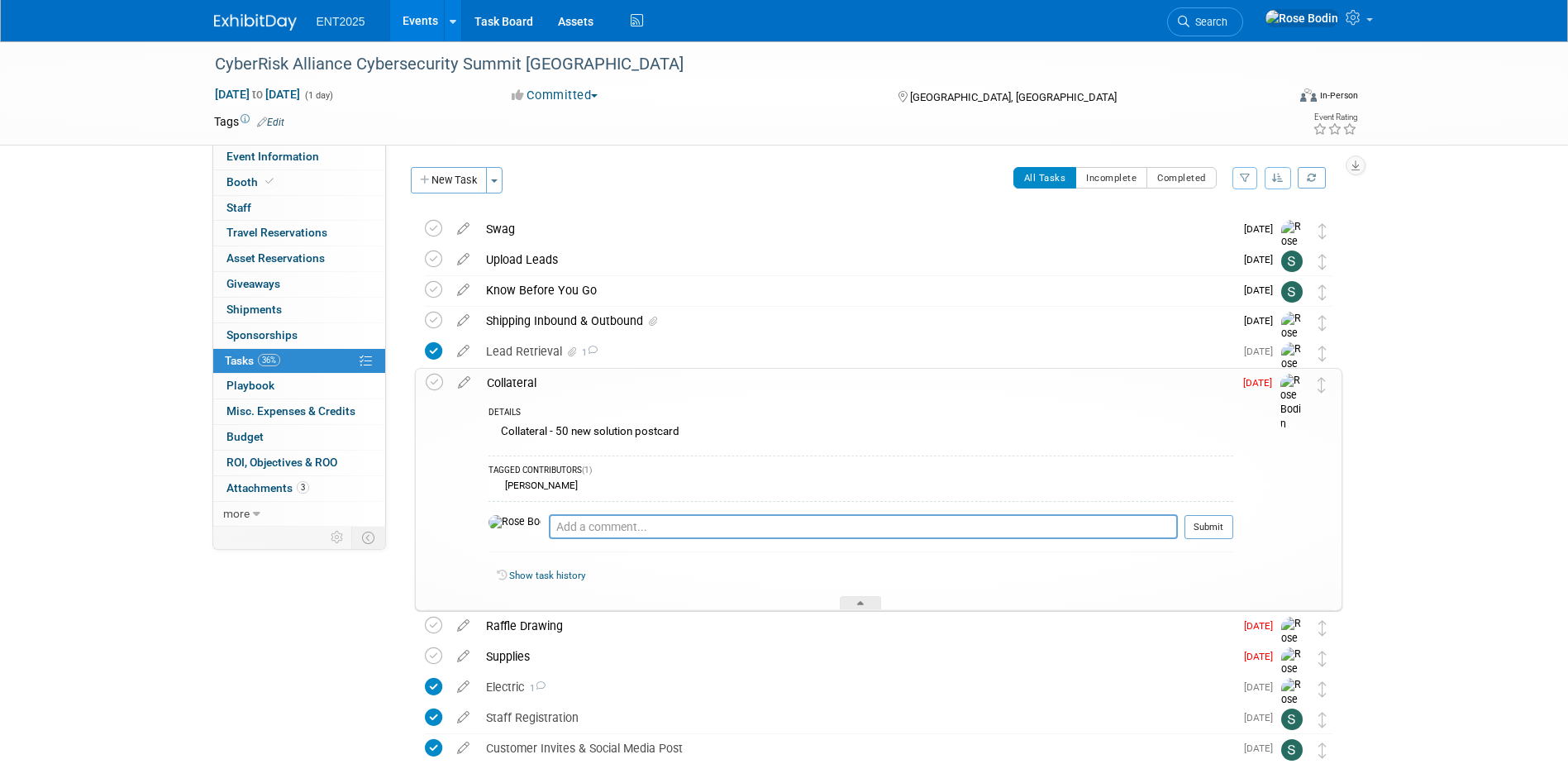
click at [630, 385] on div "Collateral" at bounding box center [856, 382] width 755 height 28
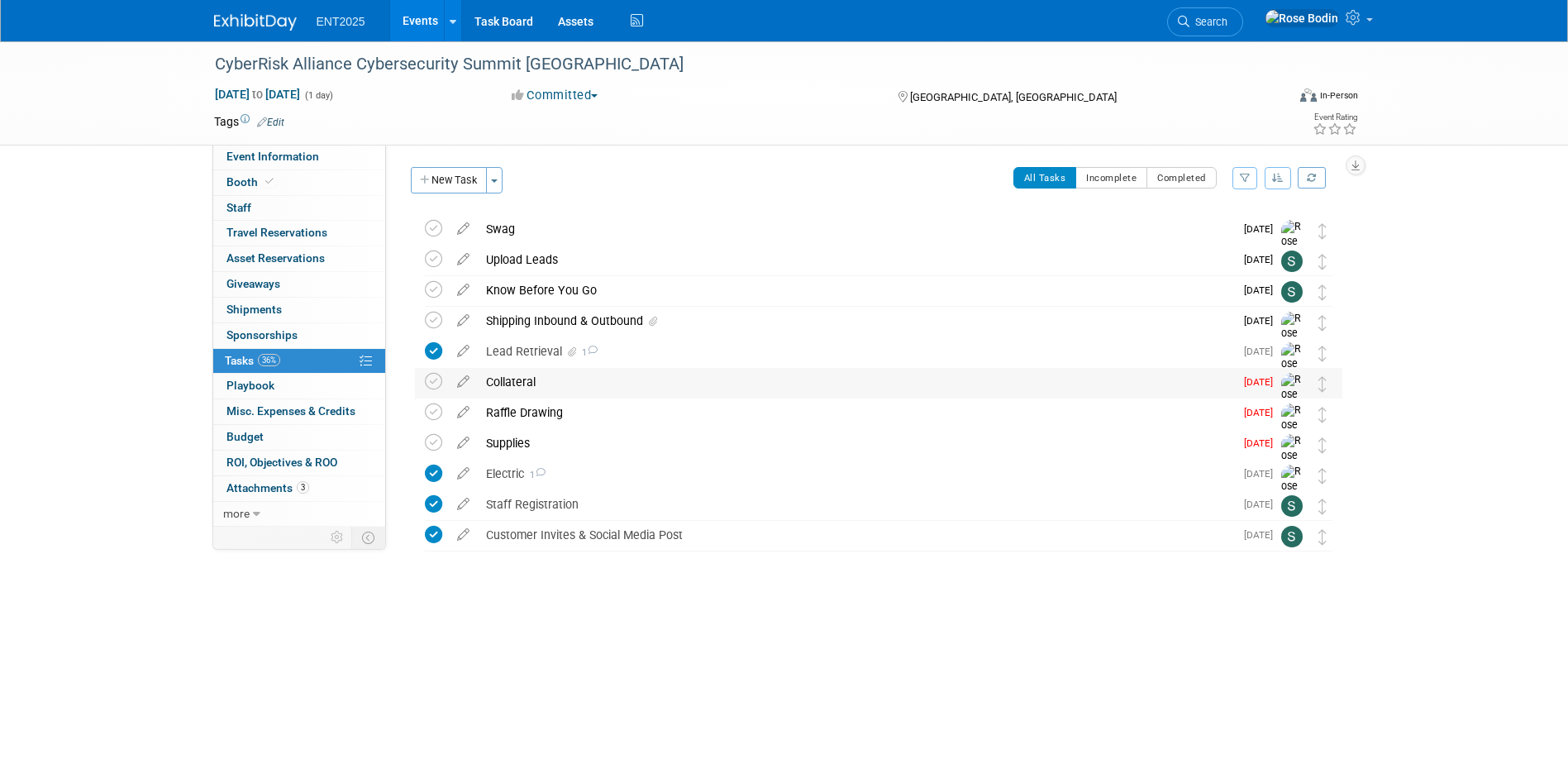
click at [630, 385] on div "Collateral" at bounding box center [856, 382] width 756 height 28
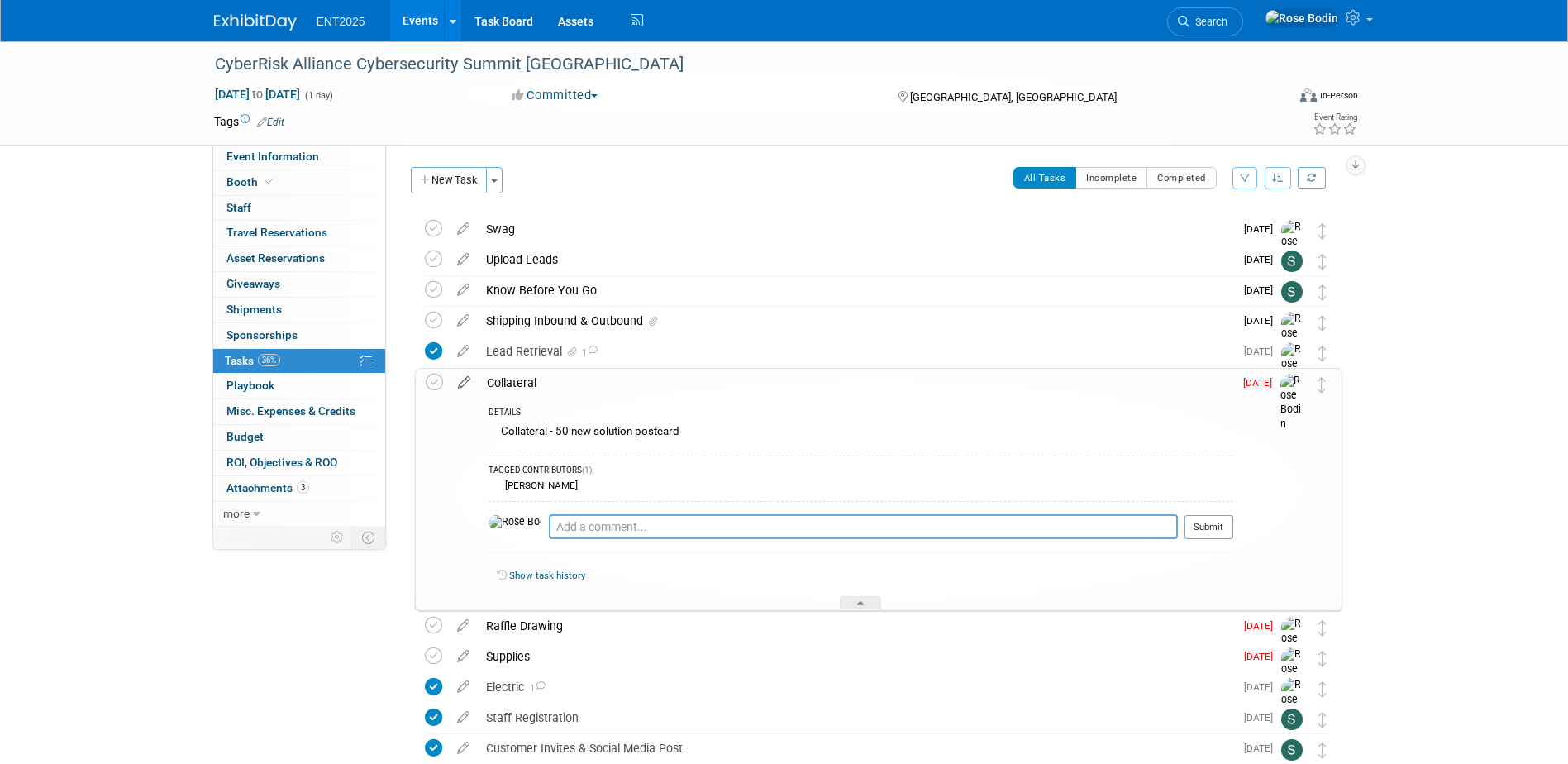
click at [462, 380] on icon at bounding box center [464, 378] width 29 height 21
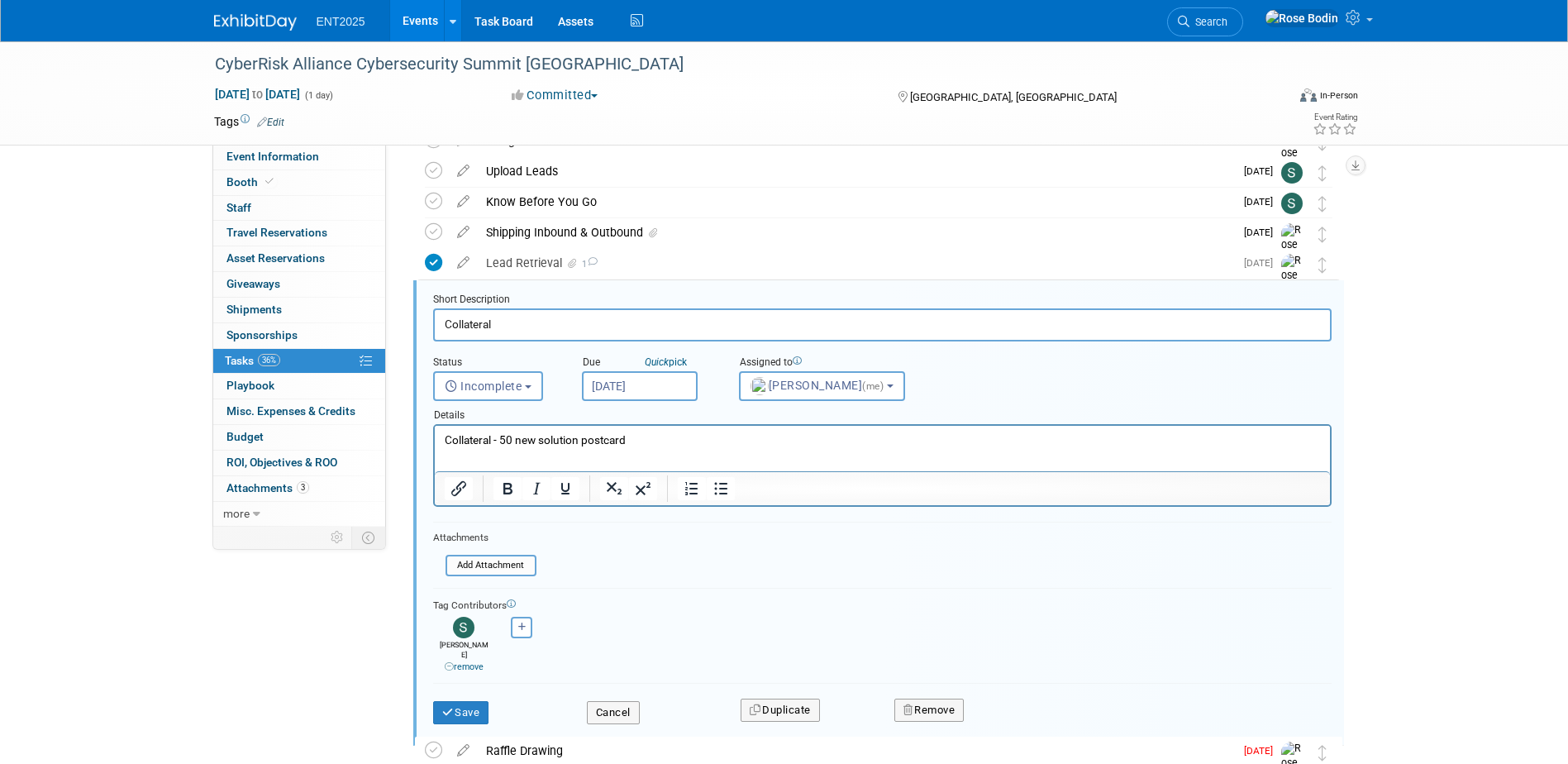
scroll to position [126, 0]
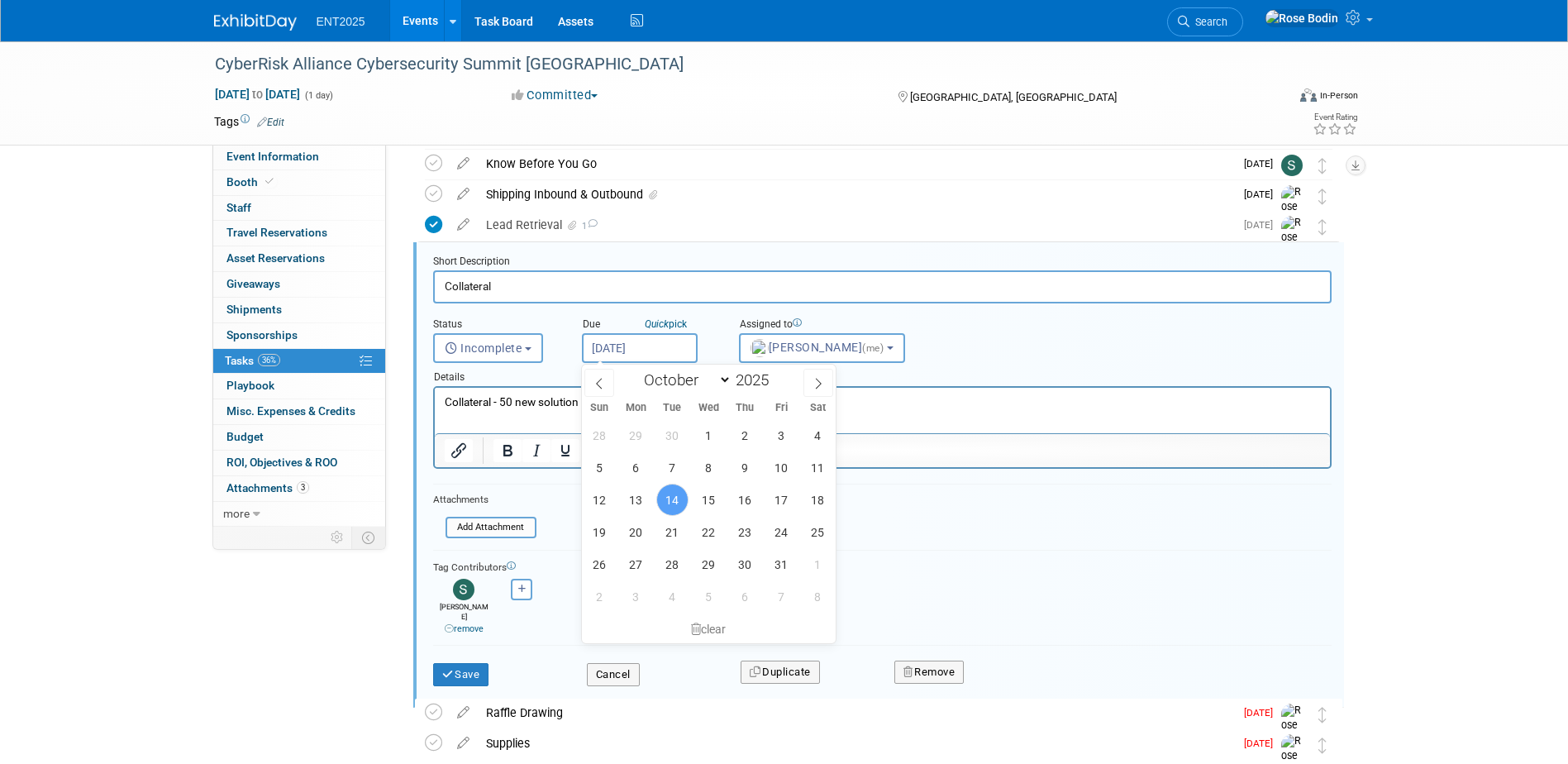
click at [609, 339] on input "Oct 14, 2025" at bounding box center [640, 348] width 116 height 30
click at [669, 527] on span "21" at bounding box center [673, 533] width 33 height 33
type input "Oct 21, 2025"
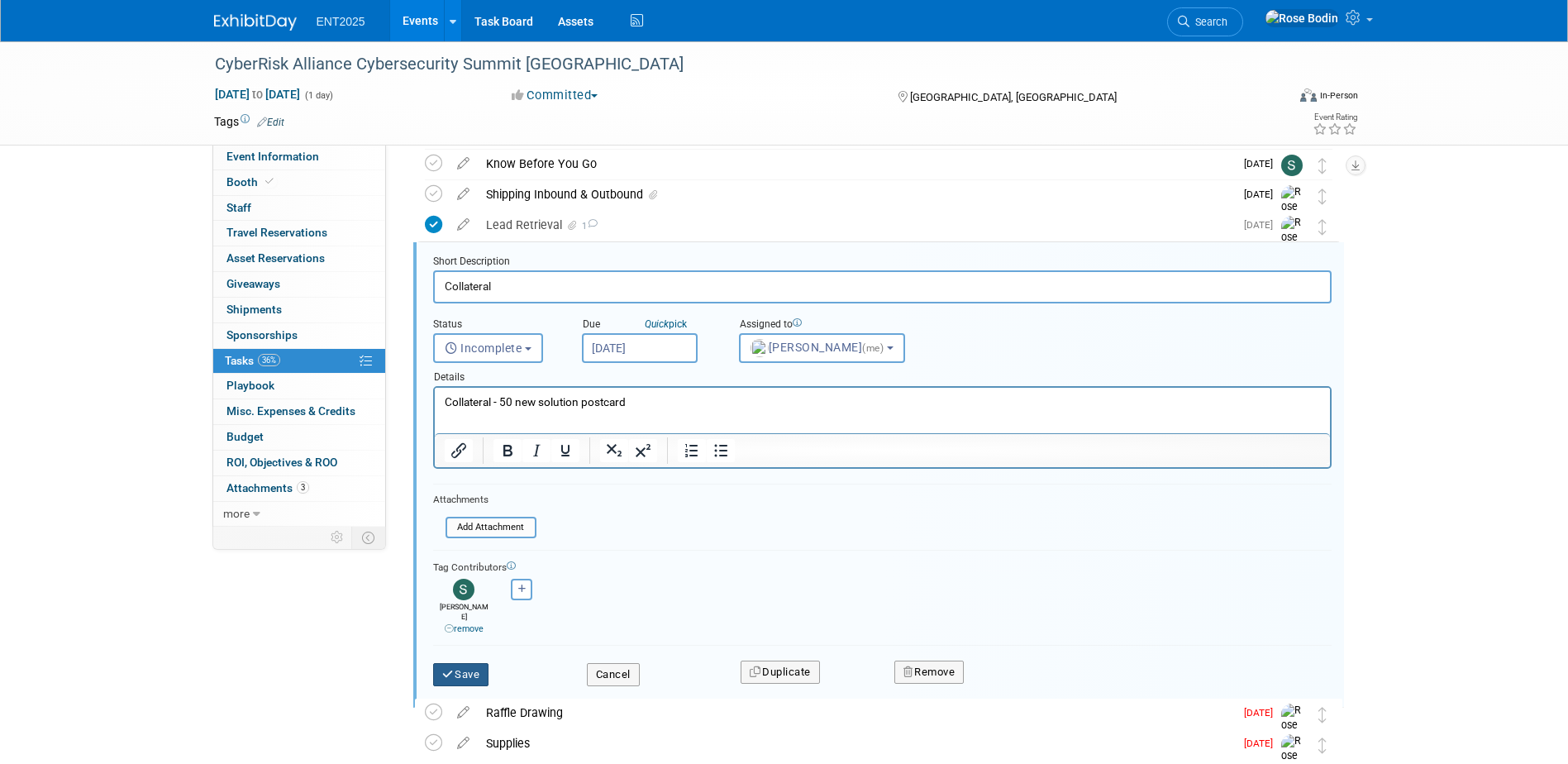
click at [458, 663] on button "Save" at bounding box center [462, 675] width 56 height 24
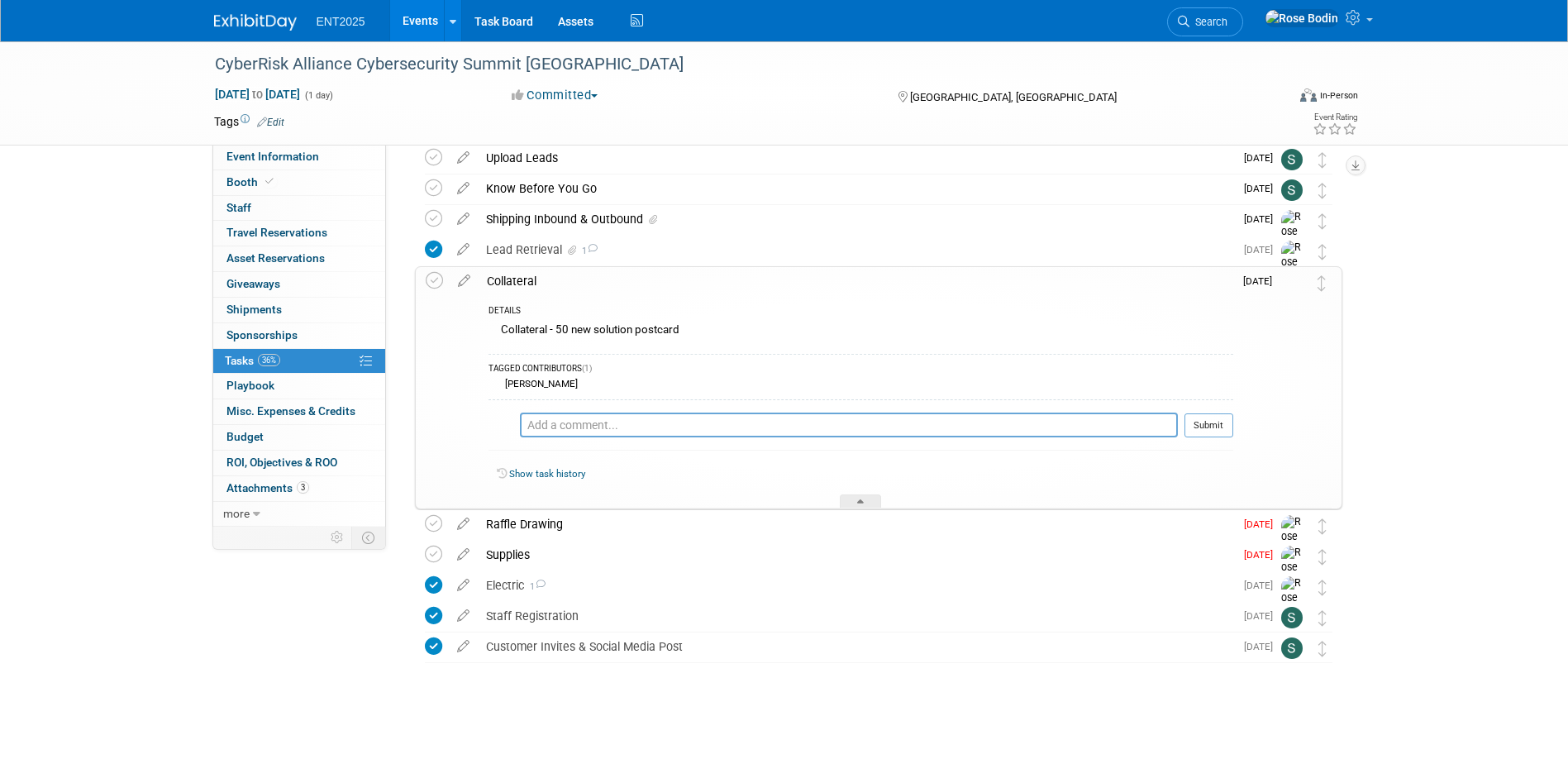
scroll to position [102, 0]
click at [622, 526] on div "Raffle Drawing" at bounding box center [856, 524] width 756 height 28
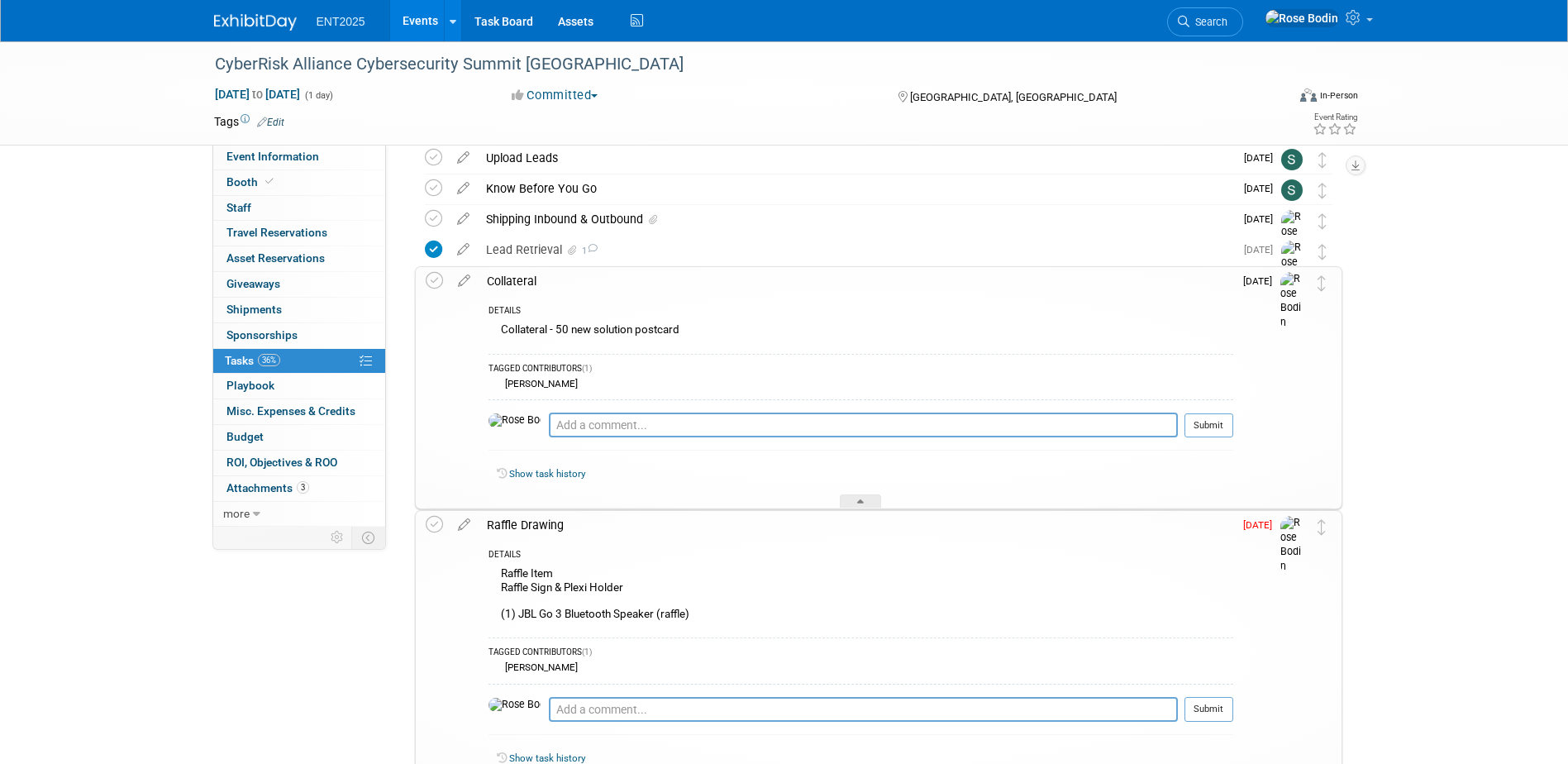
scroll to position [126, 0]
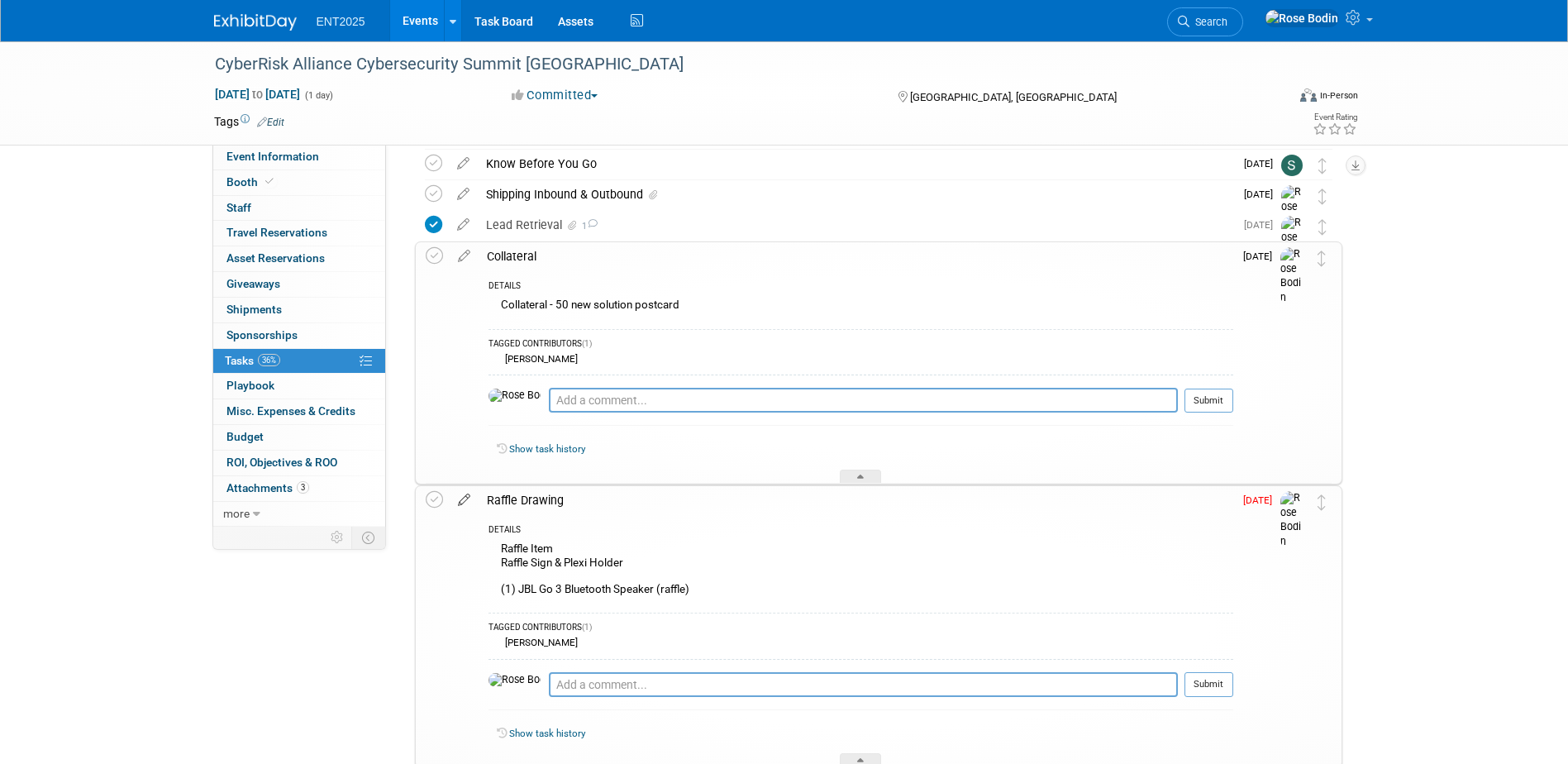
click at [461, 499] on icon at bounding box center [464, 496] width 29 height 21
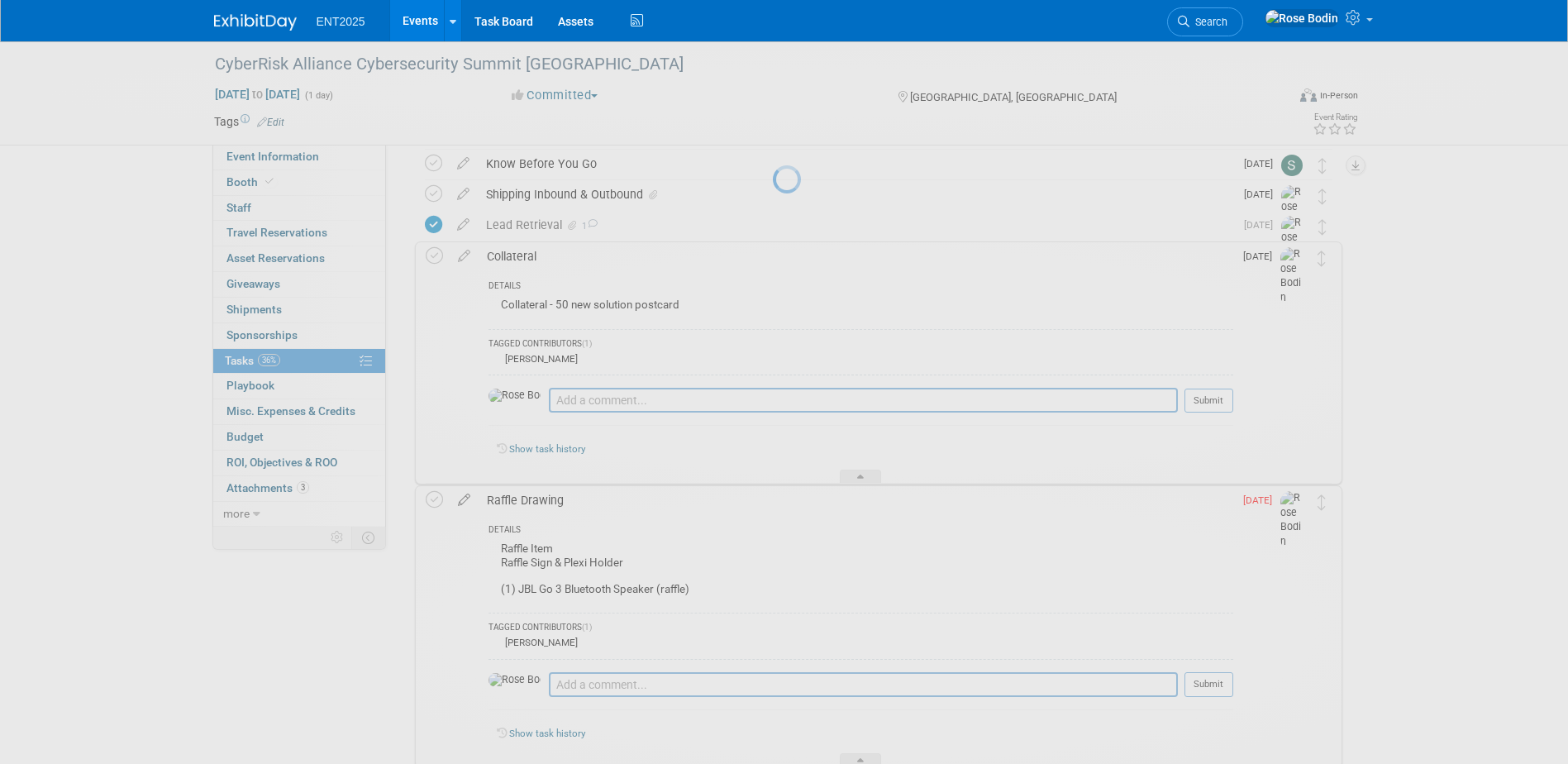
select select "9"
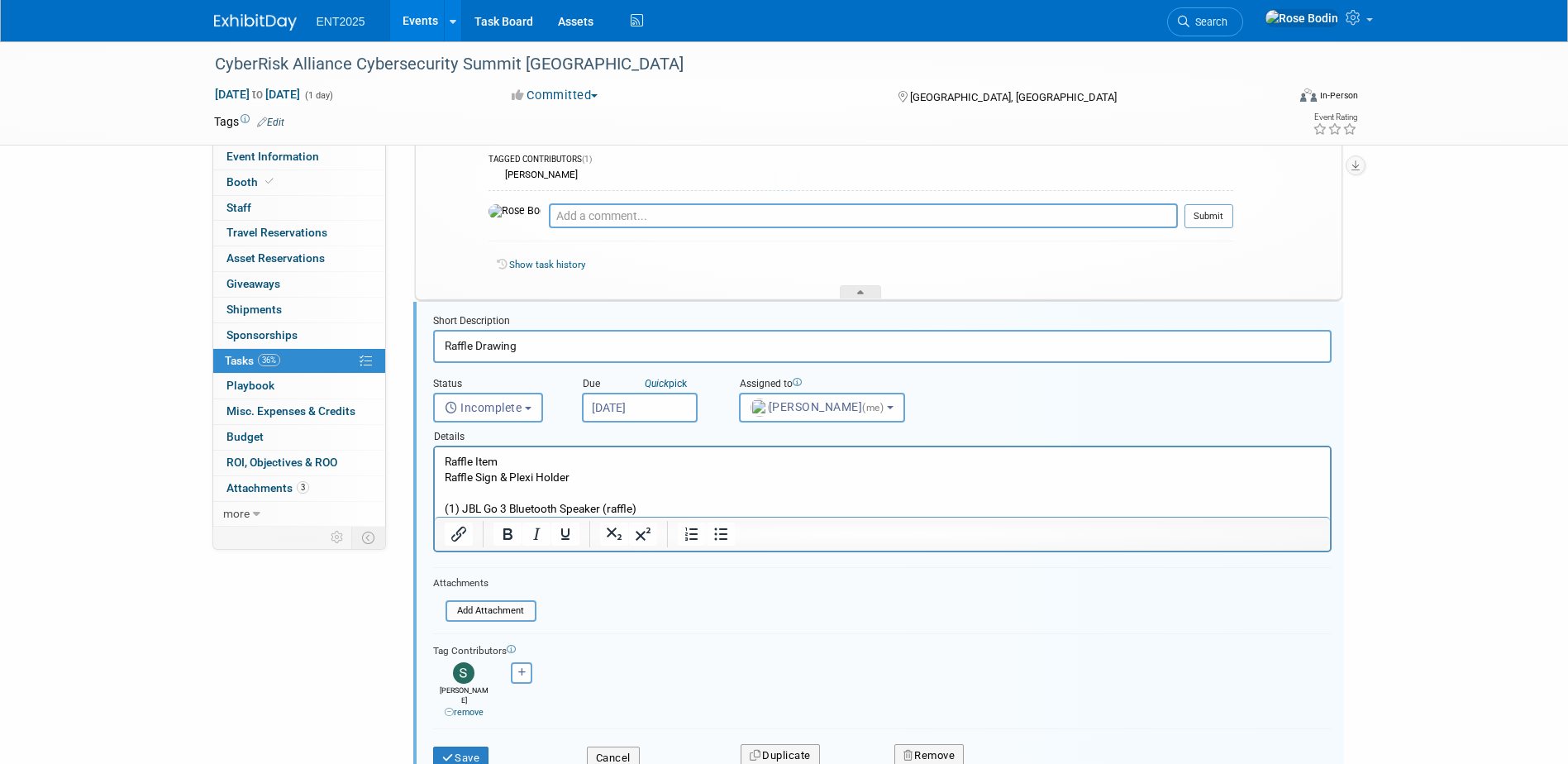
scroll to position [370, 0]
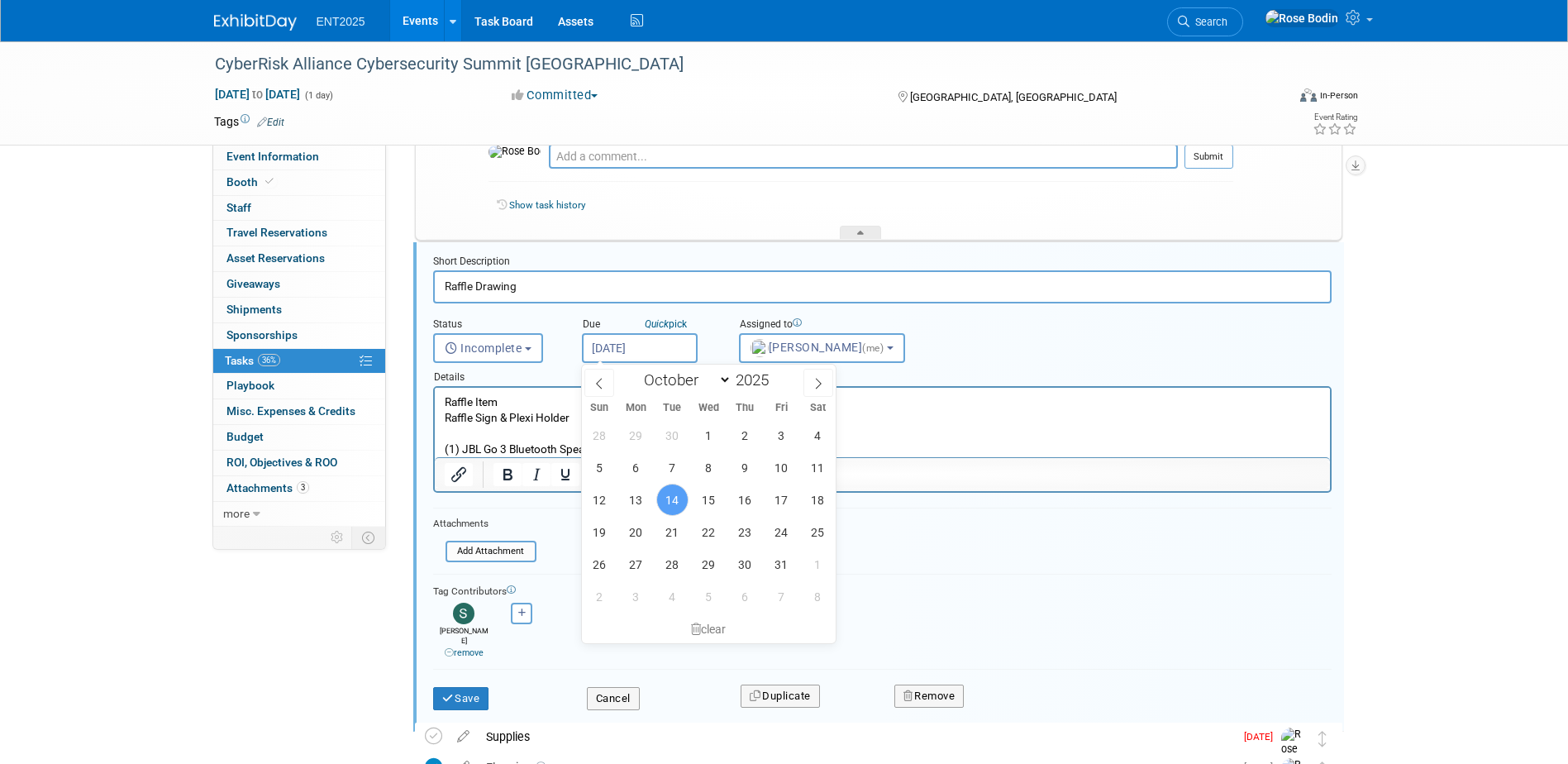
click at [664, 347] on input "Oct 14, 2025" at bounding box center [640, 348] width 116 height 30
click at [666, 528] on span "21" at bounding box center [673, 533] width 33 height 33
type input "Oct 21, 2025"
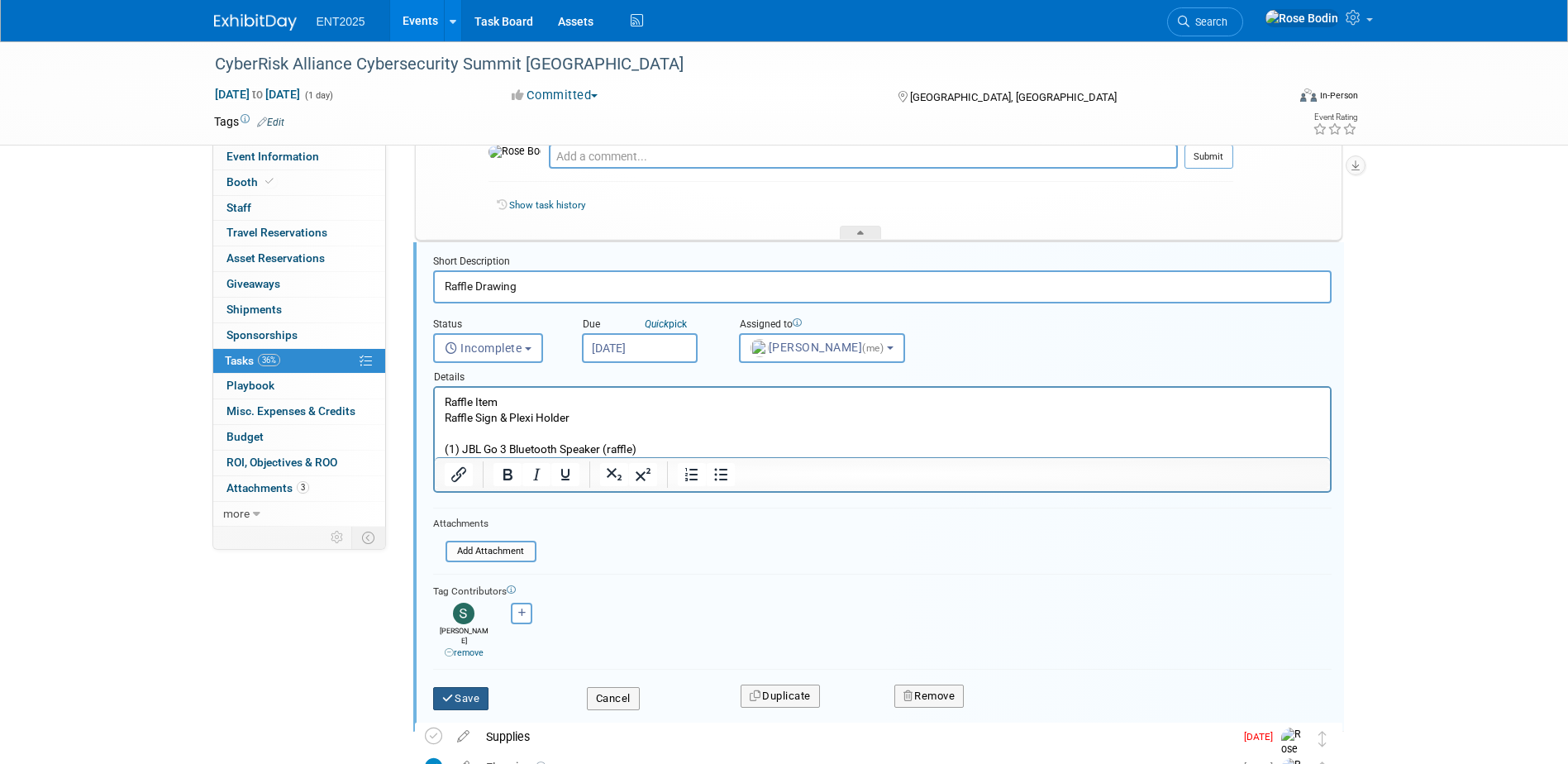
click at [473, 692] on button "Save" at bounding box center [462, 699] width 56 height 24
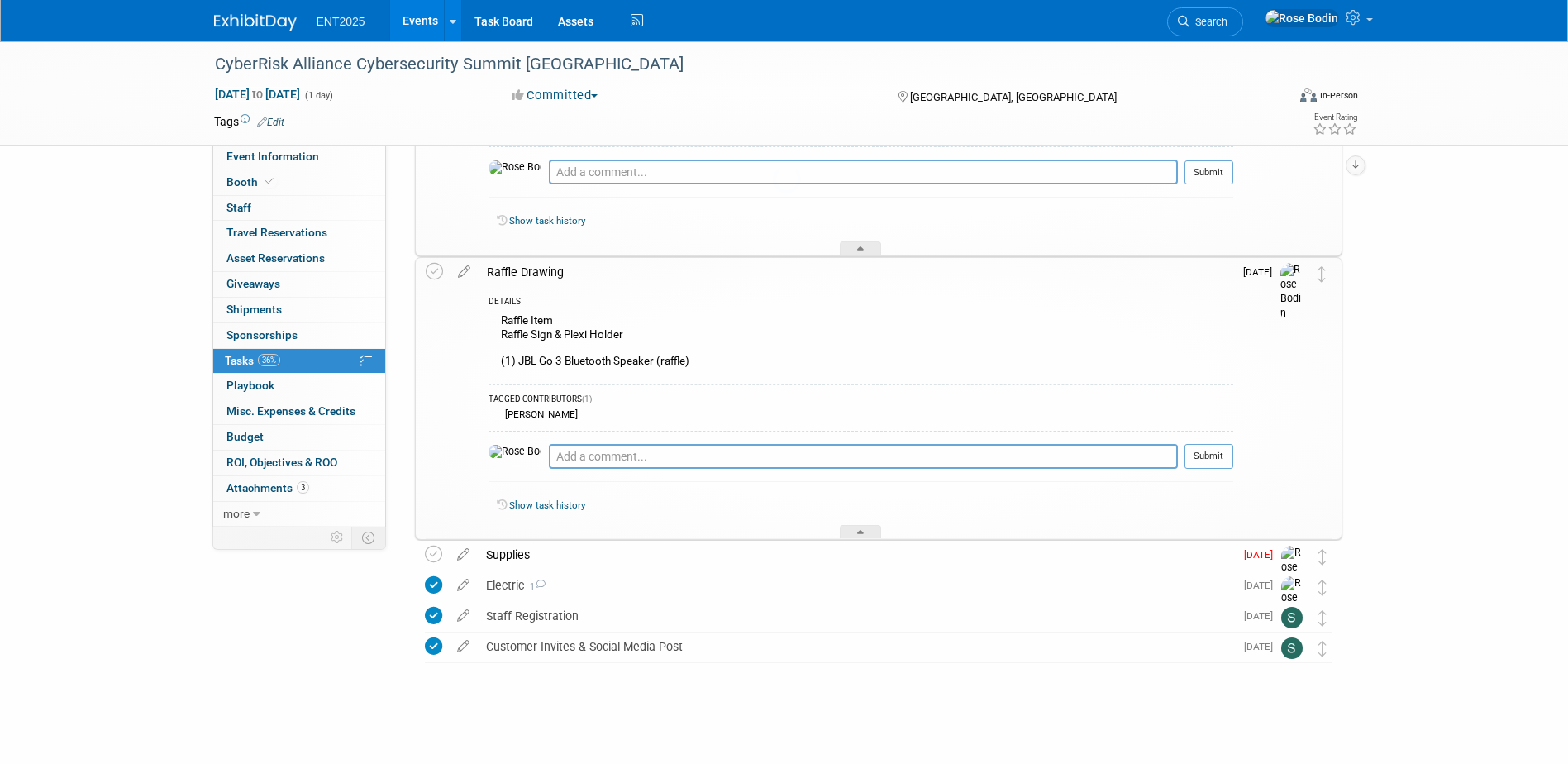
scroll to position [355, 0]
click at [594, 556] on div "Supplies" at bounding box center [856, 554] width 756 height 28
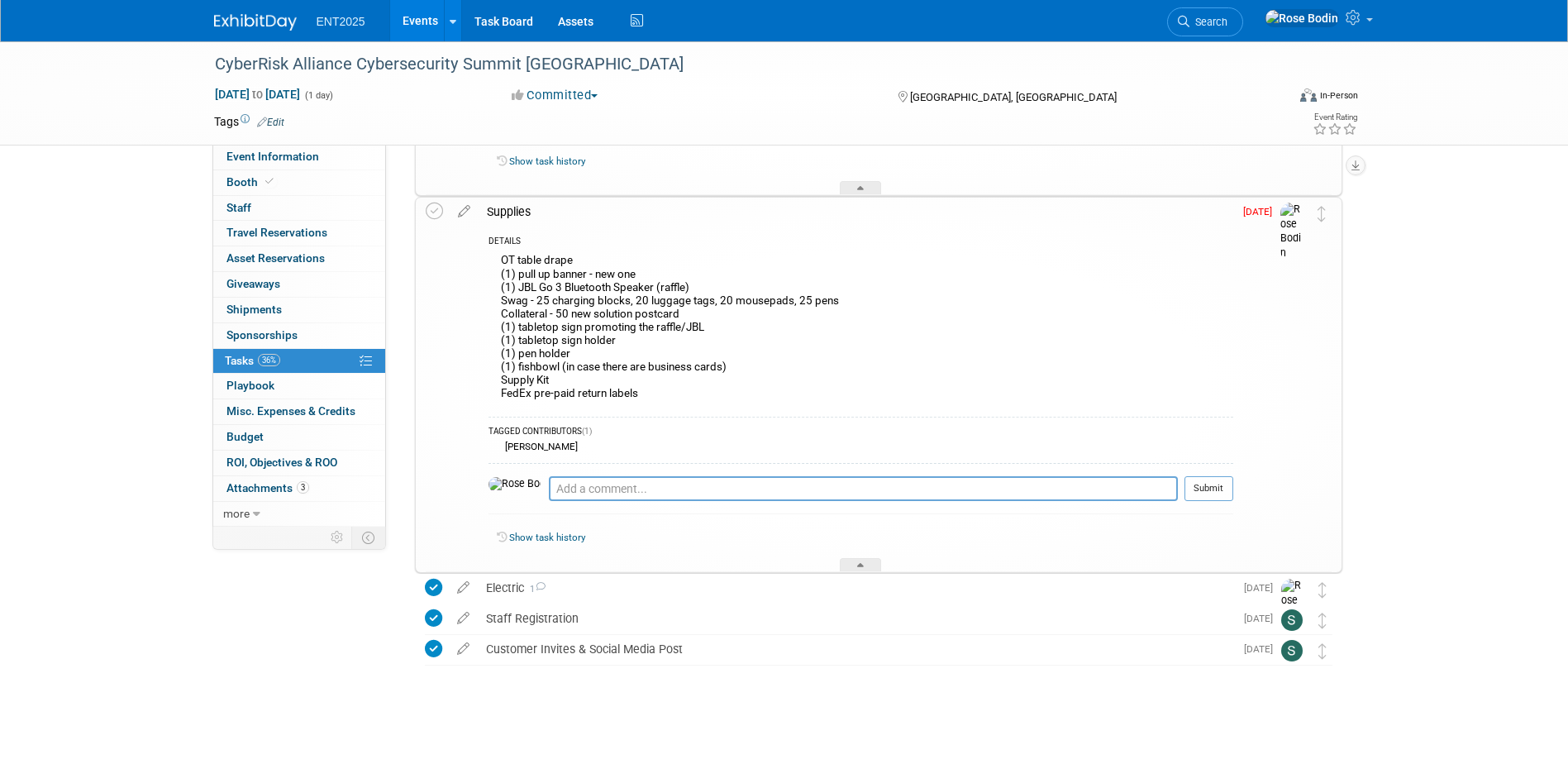
scroll to position [701, 0]
click at [330, 481] on link "3 Attachments 3" at bounding box center [299, 488] width 172 height 24
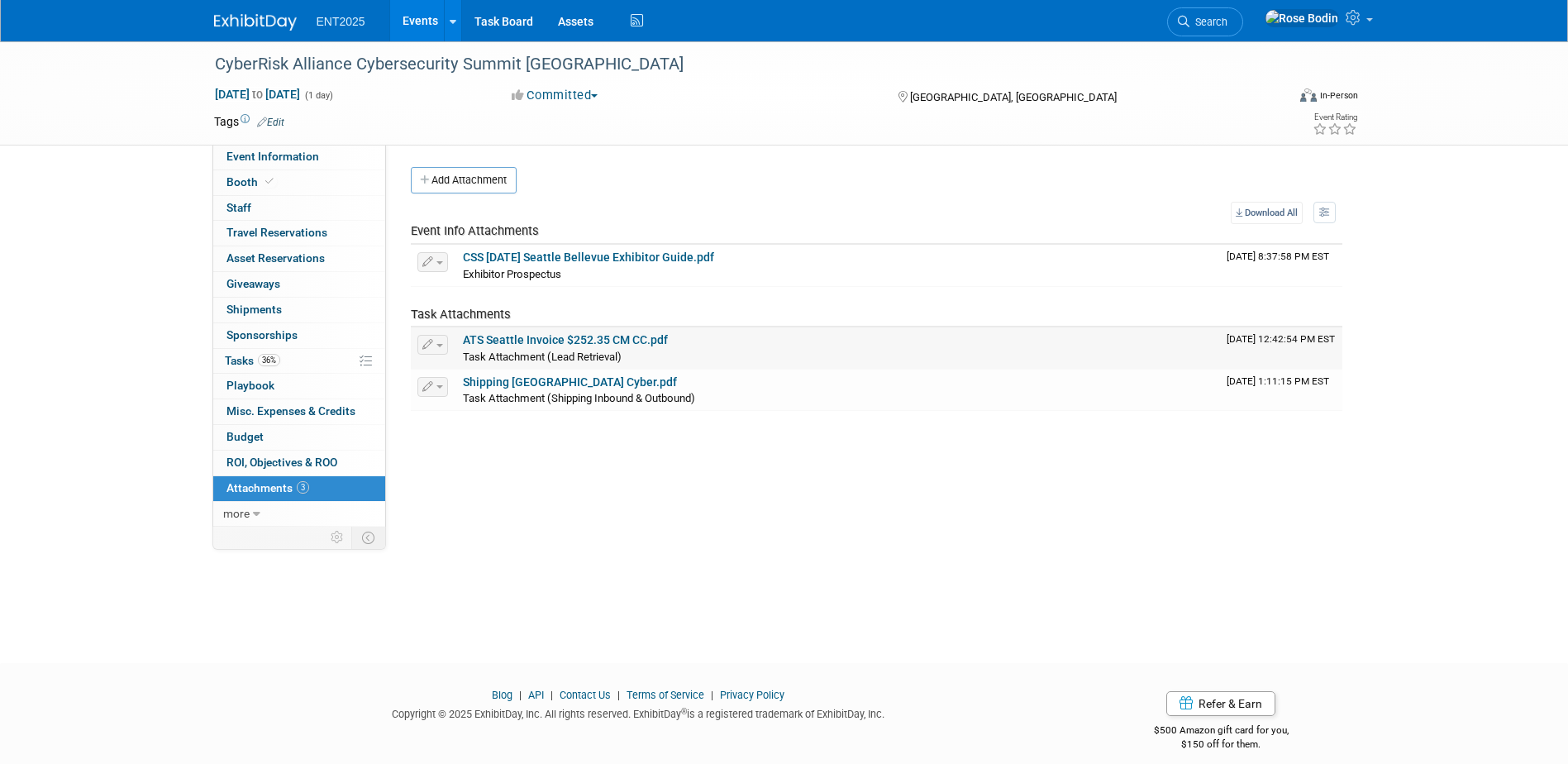
click at [547, 338] on link "ATS Seattle Invoice $252.35 CM CC.pdf" at bounding box center [565, 339] width 205 height 14
click at [332, 359] on link "36% Tasks 36%" at bounding box center [299, 361] width 172 height 24
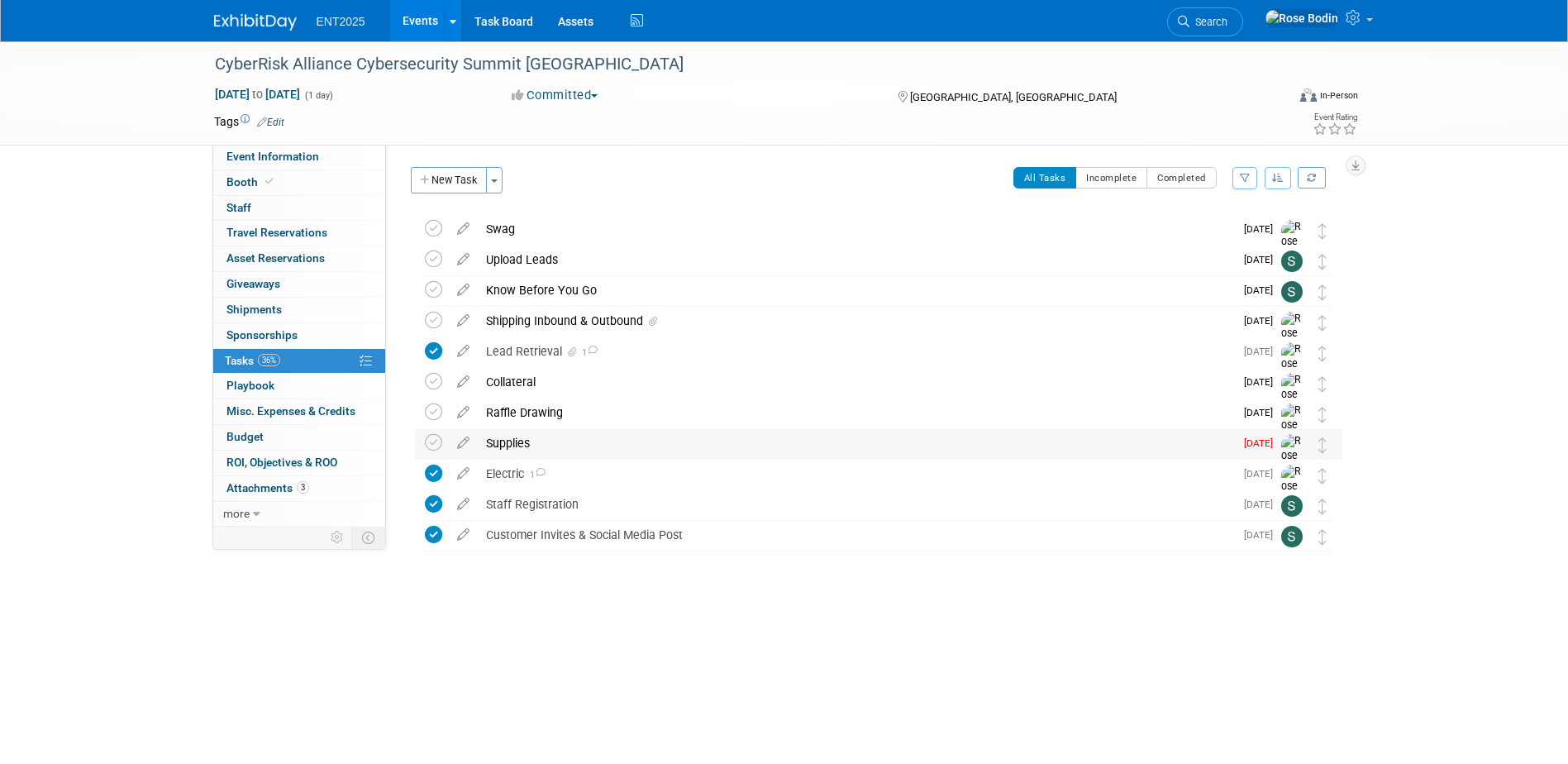
click at [560, 439] on div "Supplies" at bounding box center [856, 443] width 756 height 28
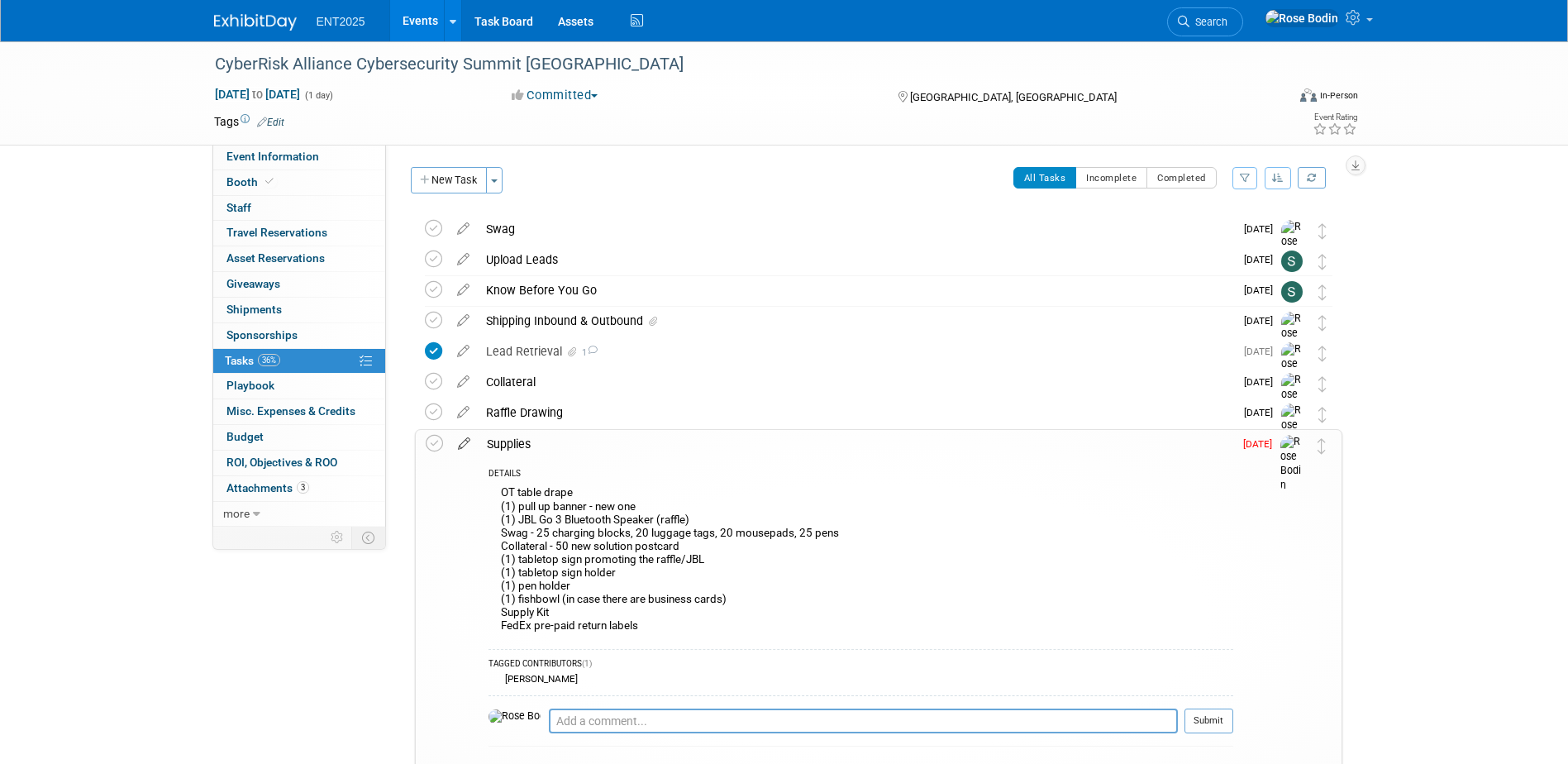
click at [463, 441] on icon at bounding box center [464, 440] width 29 height 21
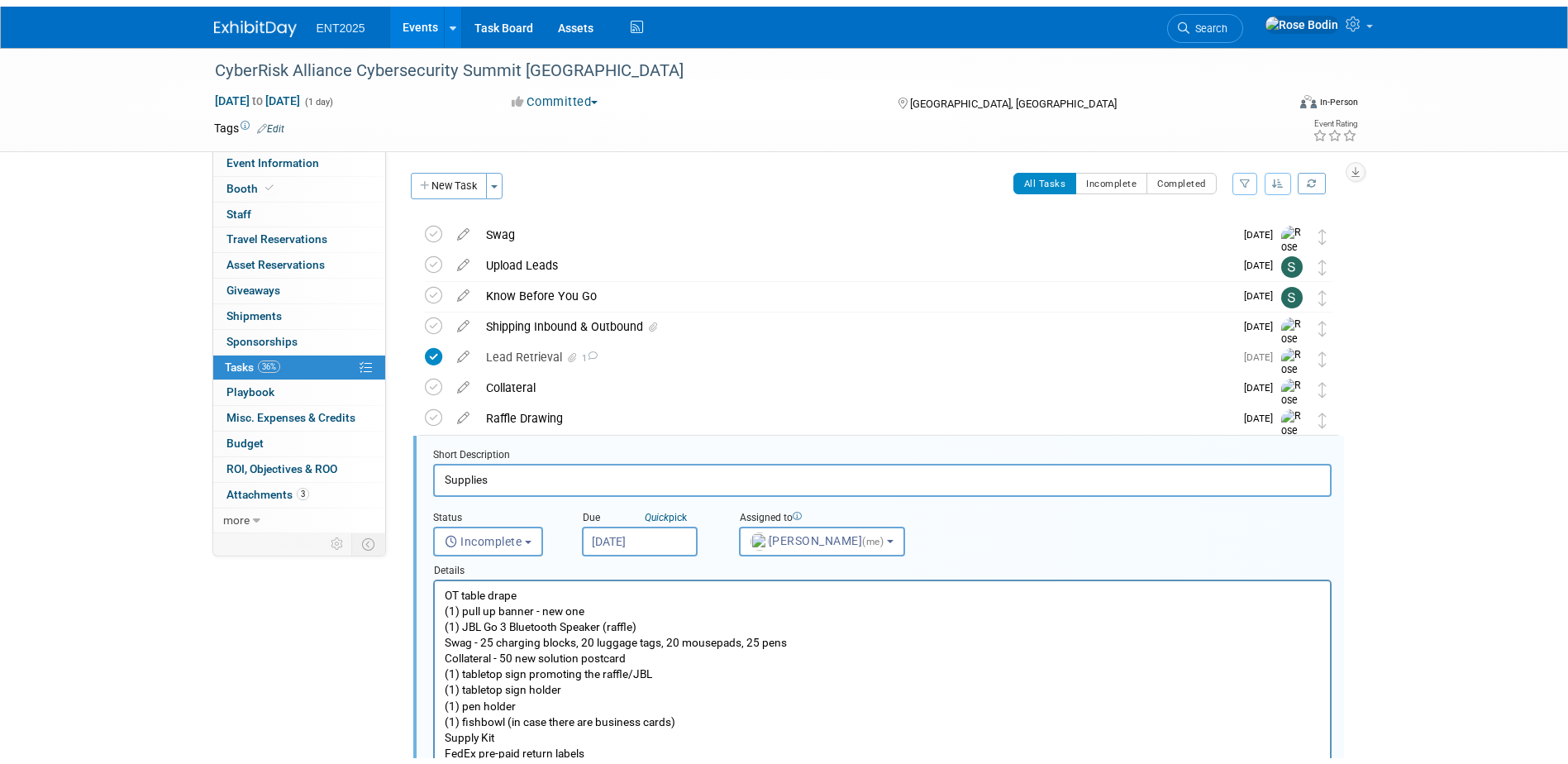
scroll to position [188, 0]
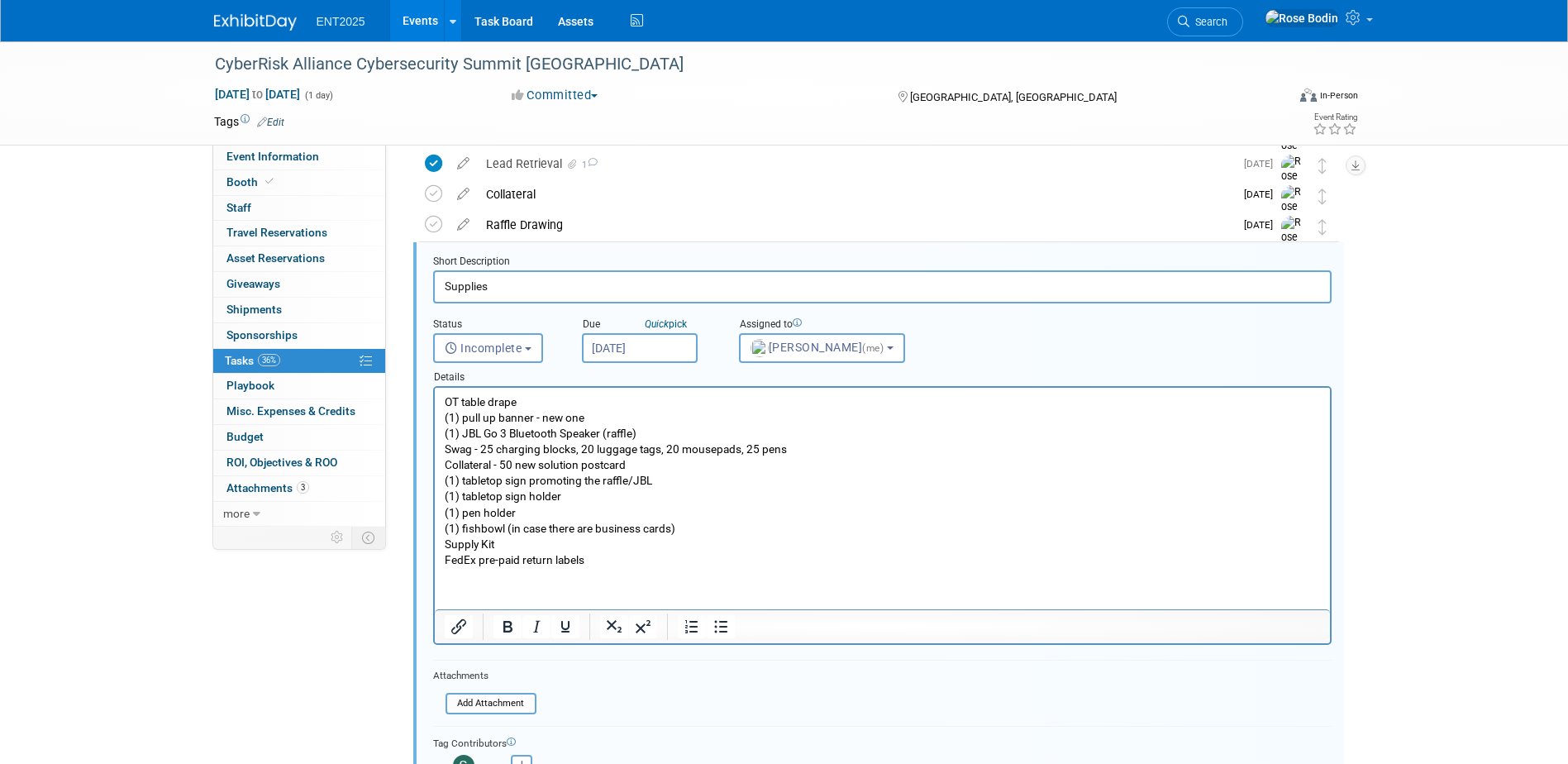
click at [625, 349] on input "Oct 14, 2025" at bounding box center [640, 348] width 116 height 30
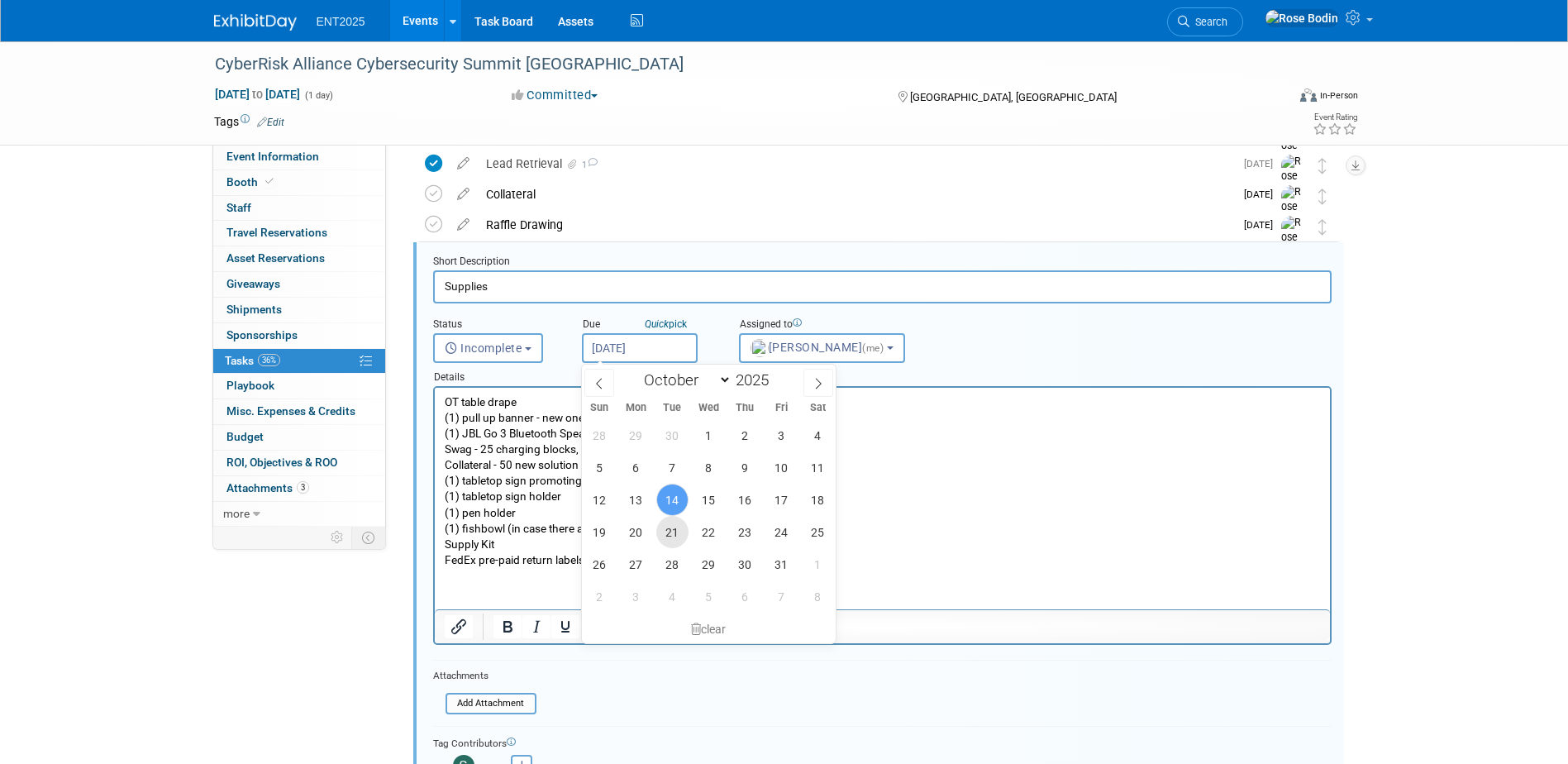
drag, startPoint x: 670, startPoint y: 534, endPoint x: 238, endPoint y: 144, distance: 582.0
click at [670, 534] on span "21" at bounding box center [673, 533] width 33 height 33
type input "Oct 21, 2025"
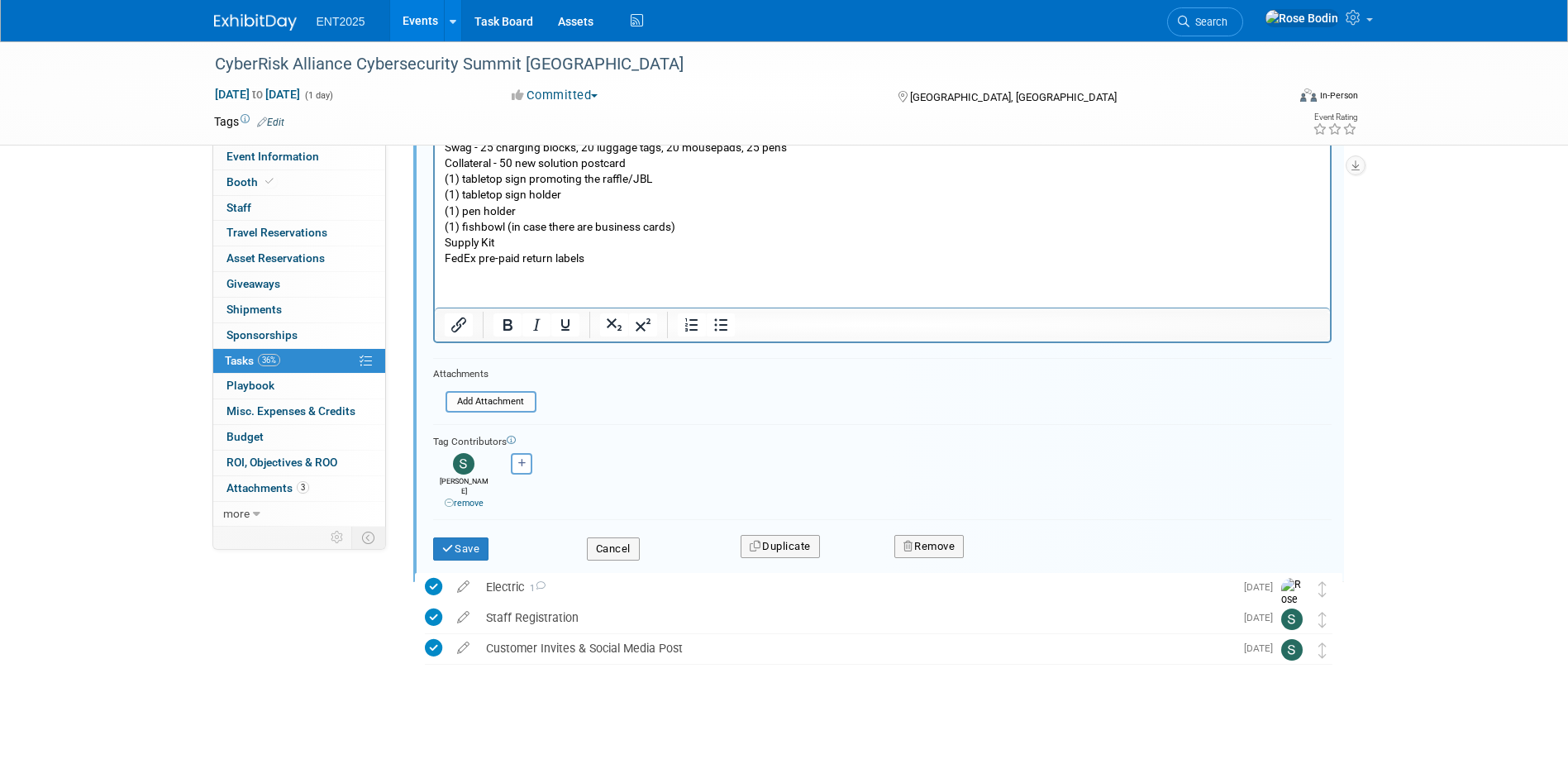
scroll to position [491, 0]
click at [463, 537] on button "Save" at bounding box center [462, 548] width 56 height 24
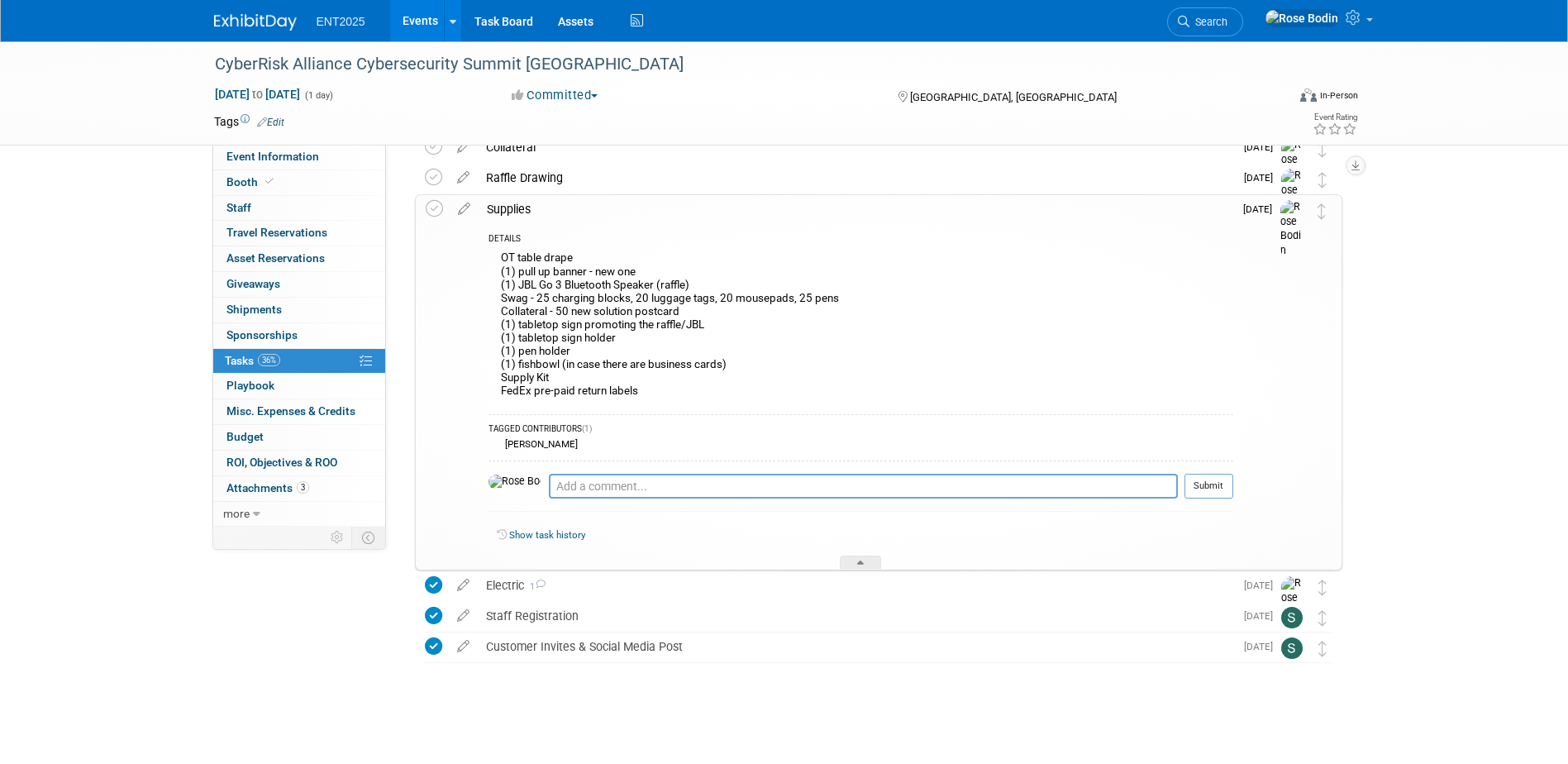
scroll to position [235, 0]
click at [856, 560] on div at bounding box center [861, 562] width 42 height 14
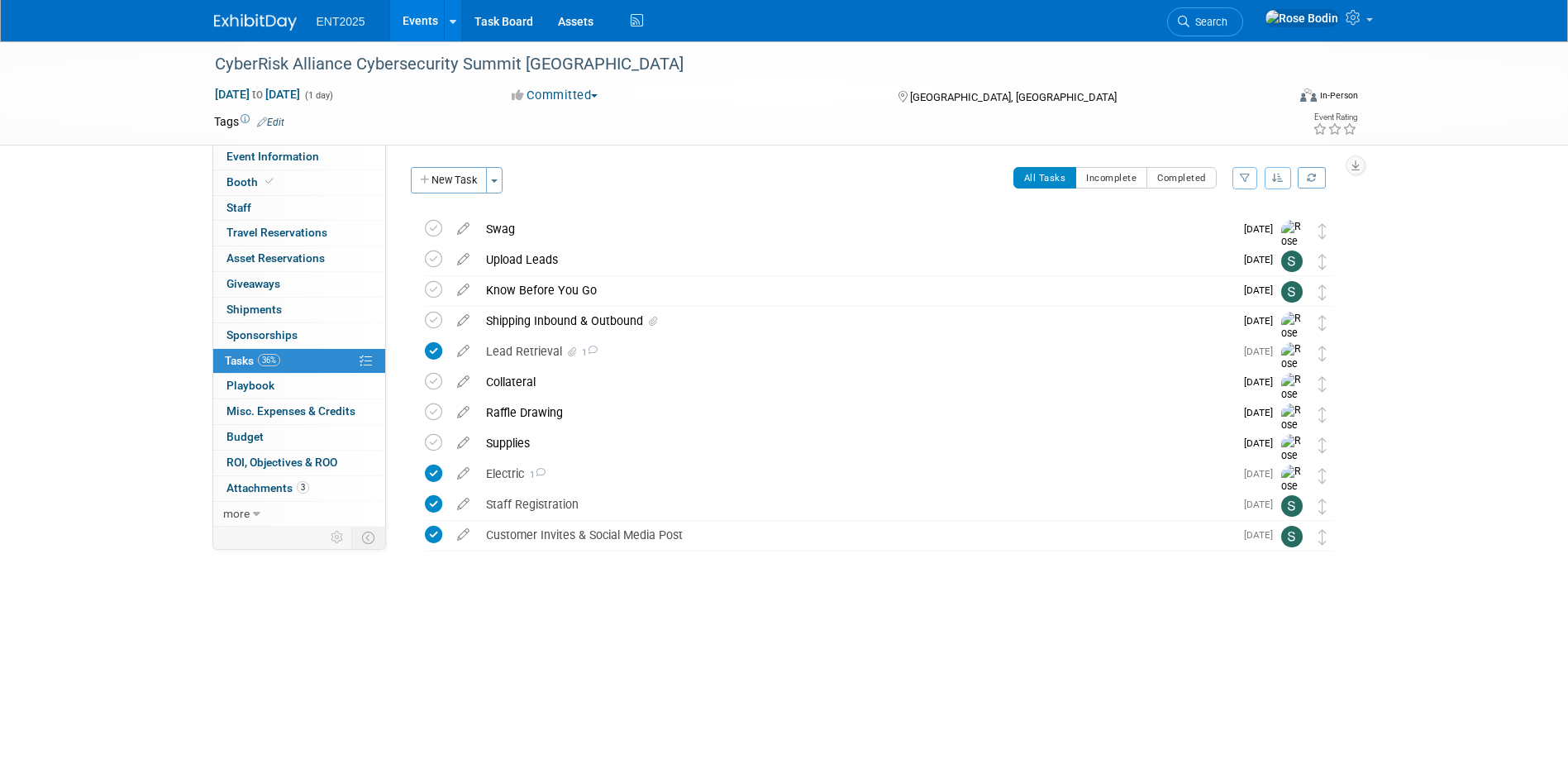
scroll to position [0, 0]
click at [414, 14] on link "Events" at bounding box center [420, 21] width 61 height 42
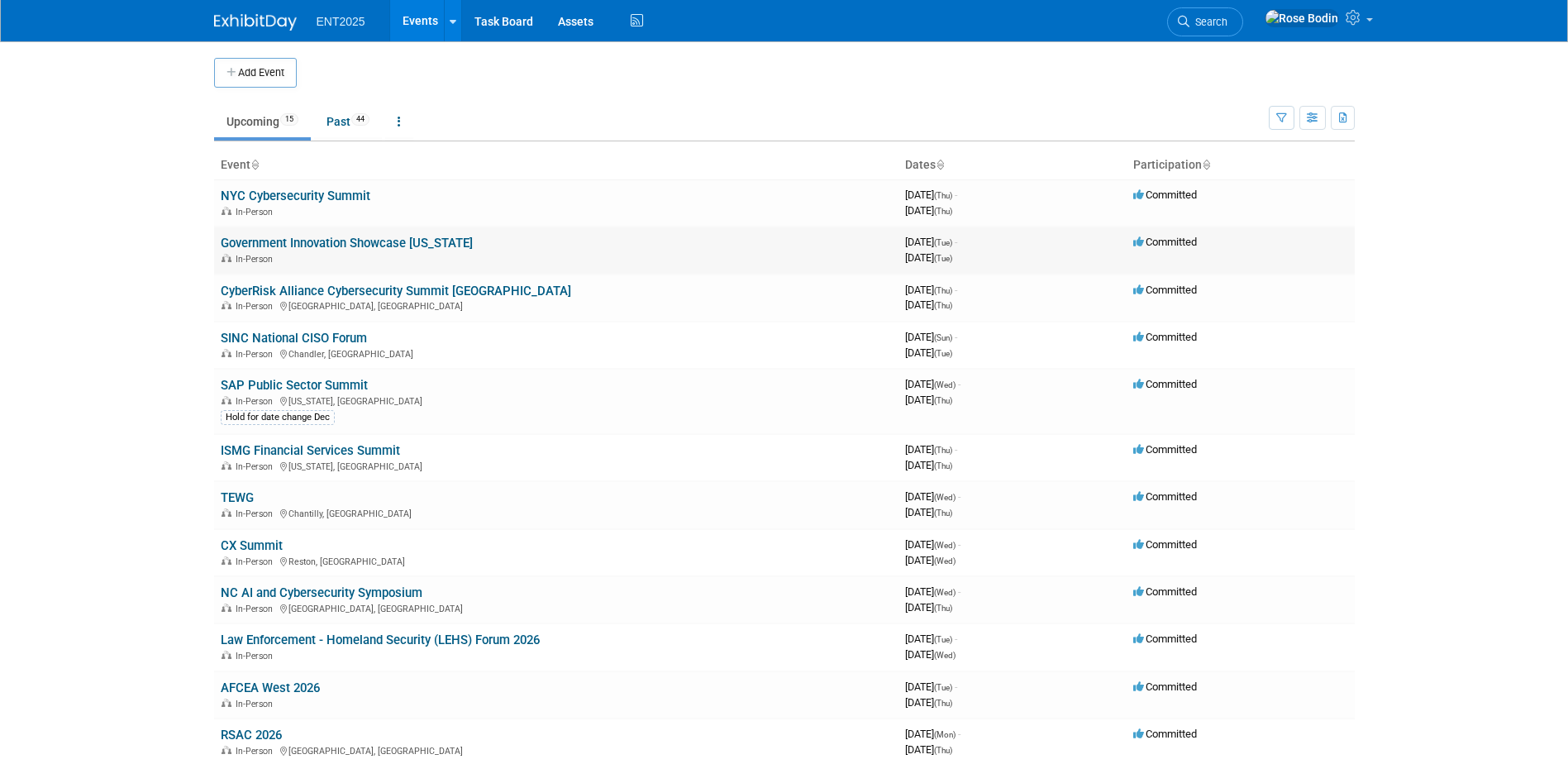
click at [426, 242] on link "Government Innovation Showcase [US_STATE]" at bounding box center [346, 243] width 252 height 15
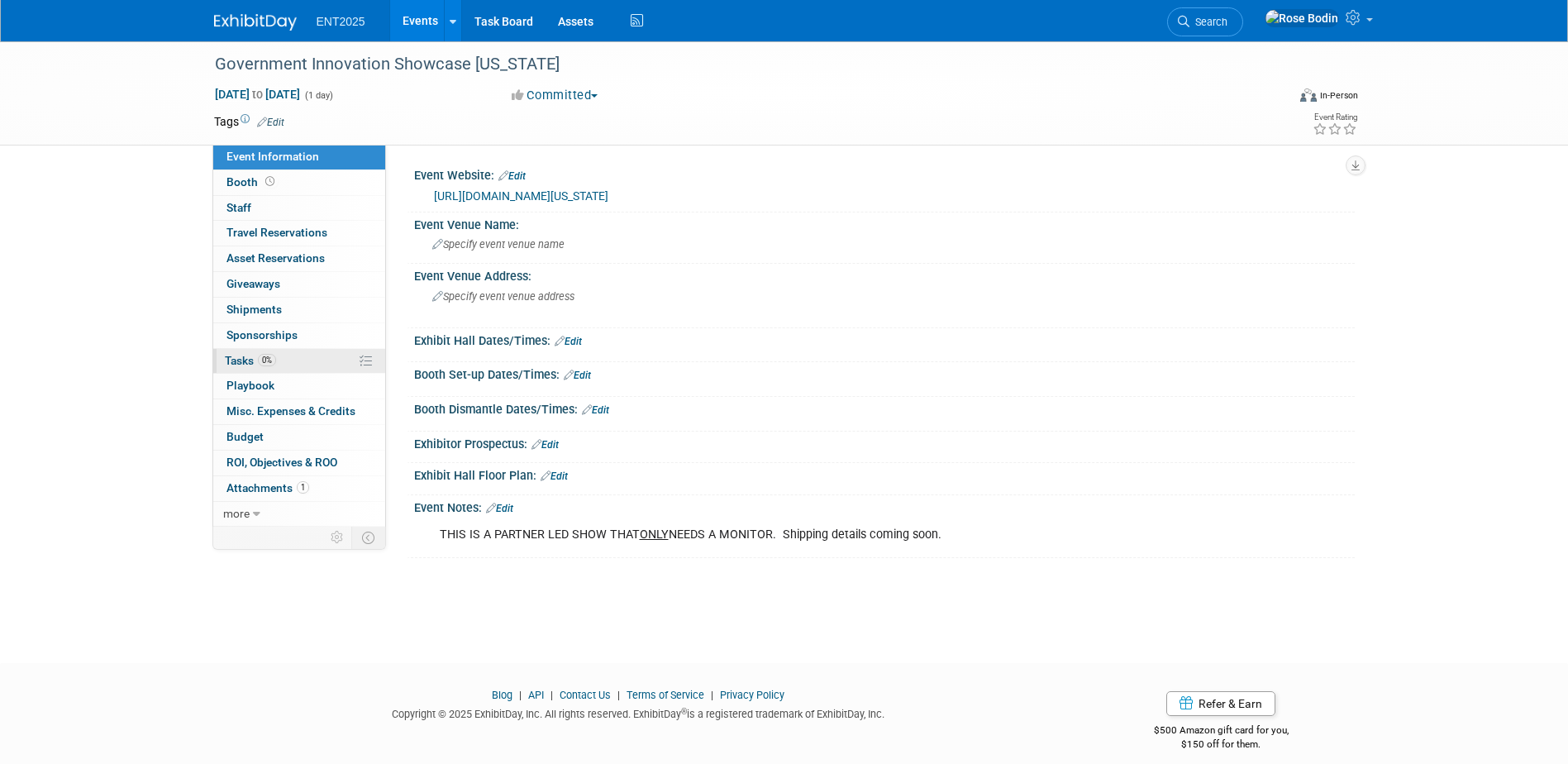
click at [328, 366] on link "0% Tasks 0%" at bounding box center [299, 361] width 172 height 24
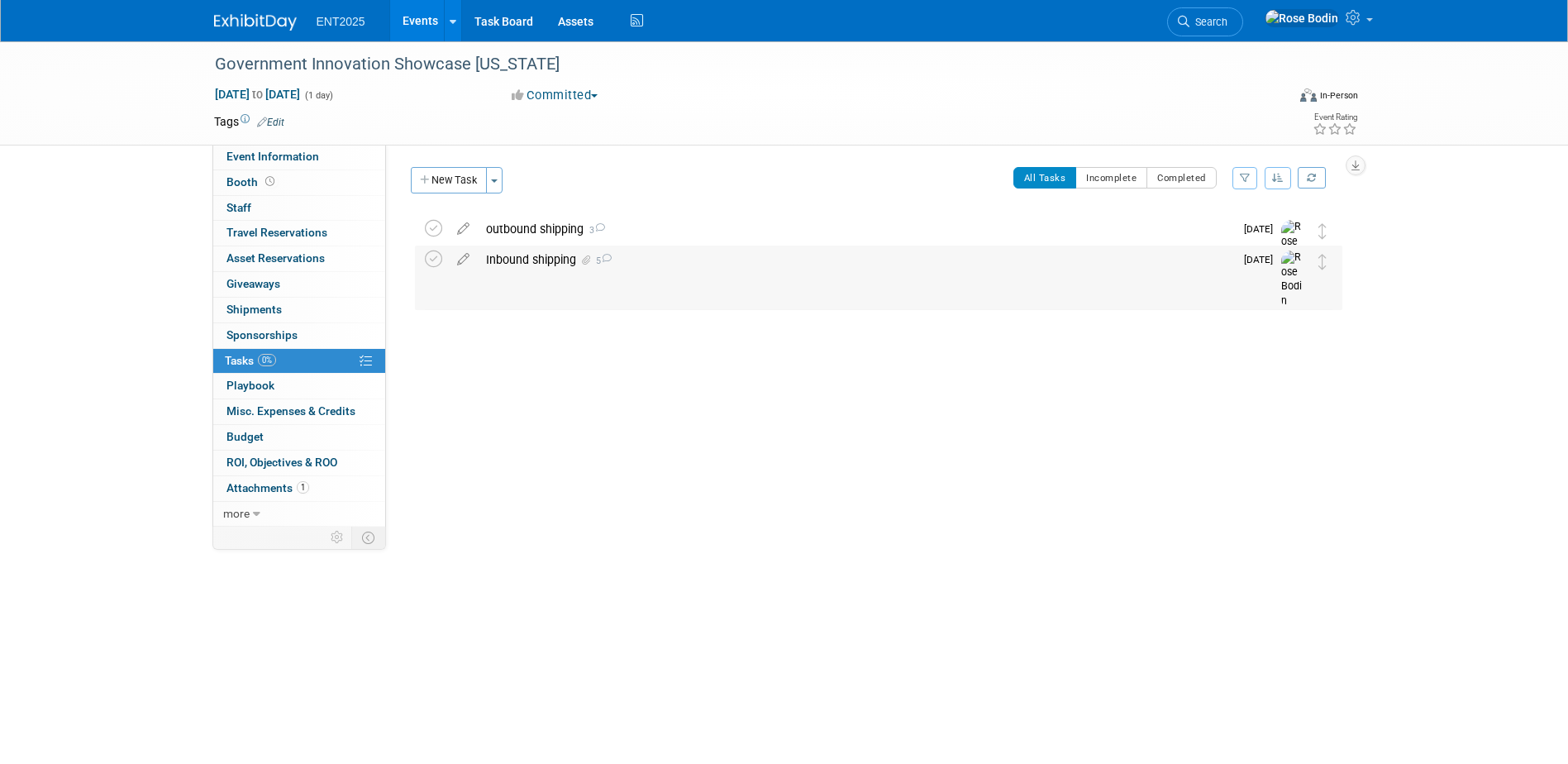
click at [680, 266] on div "Inbound shipping 5" at bounding box center [856, 260] width 756 height 28
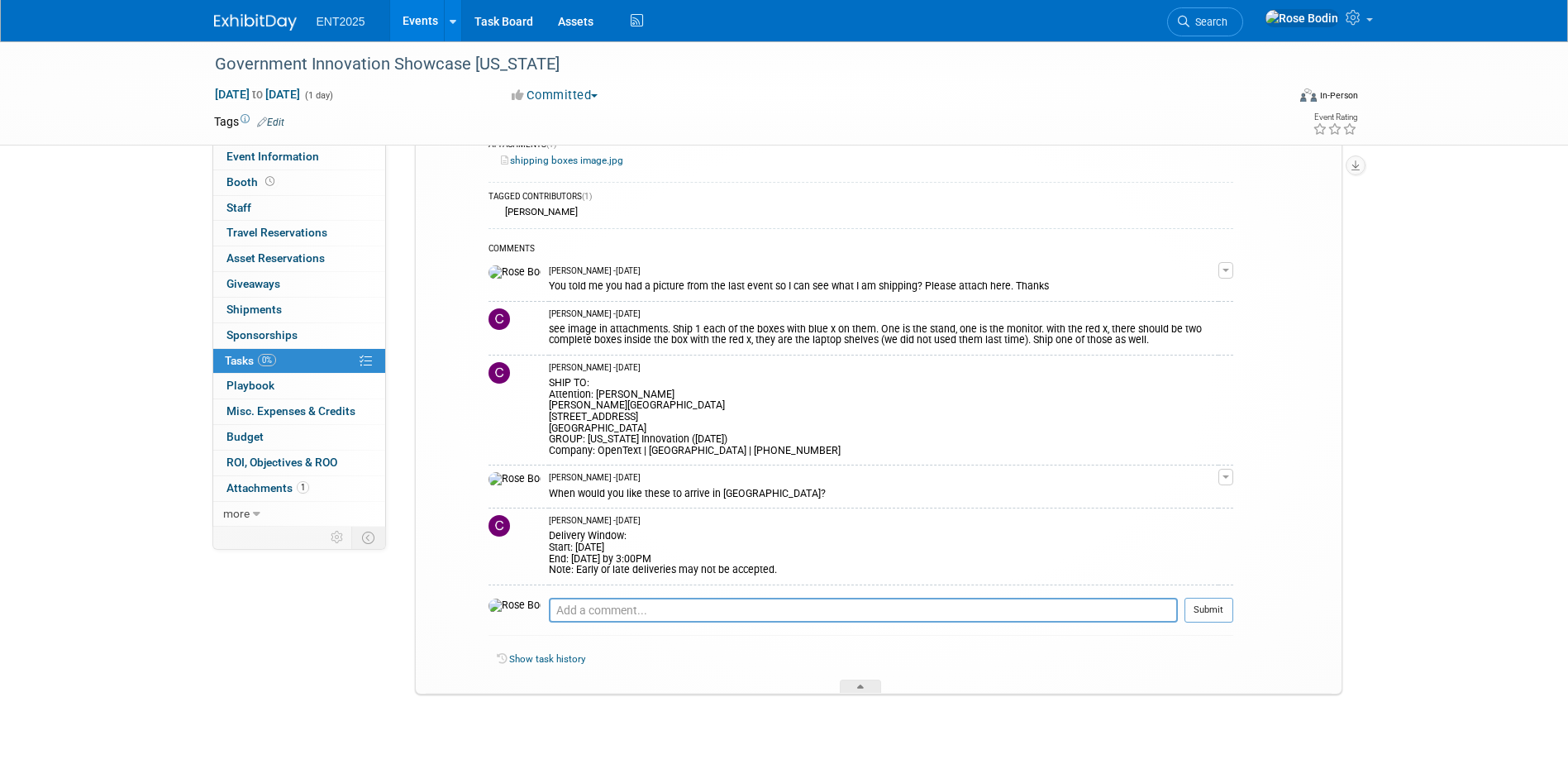
scroll to position [236, 0]
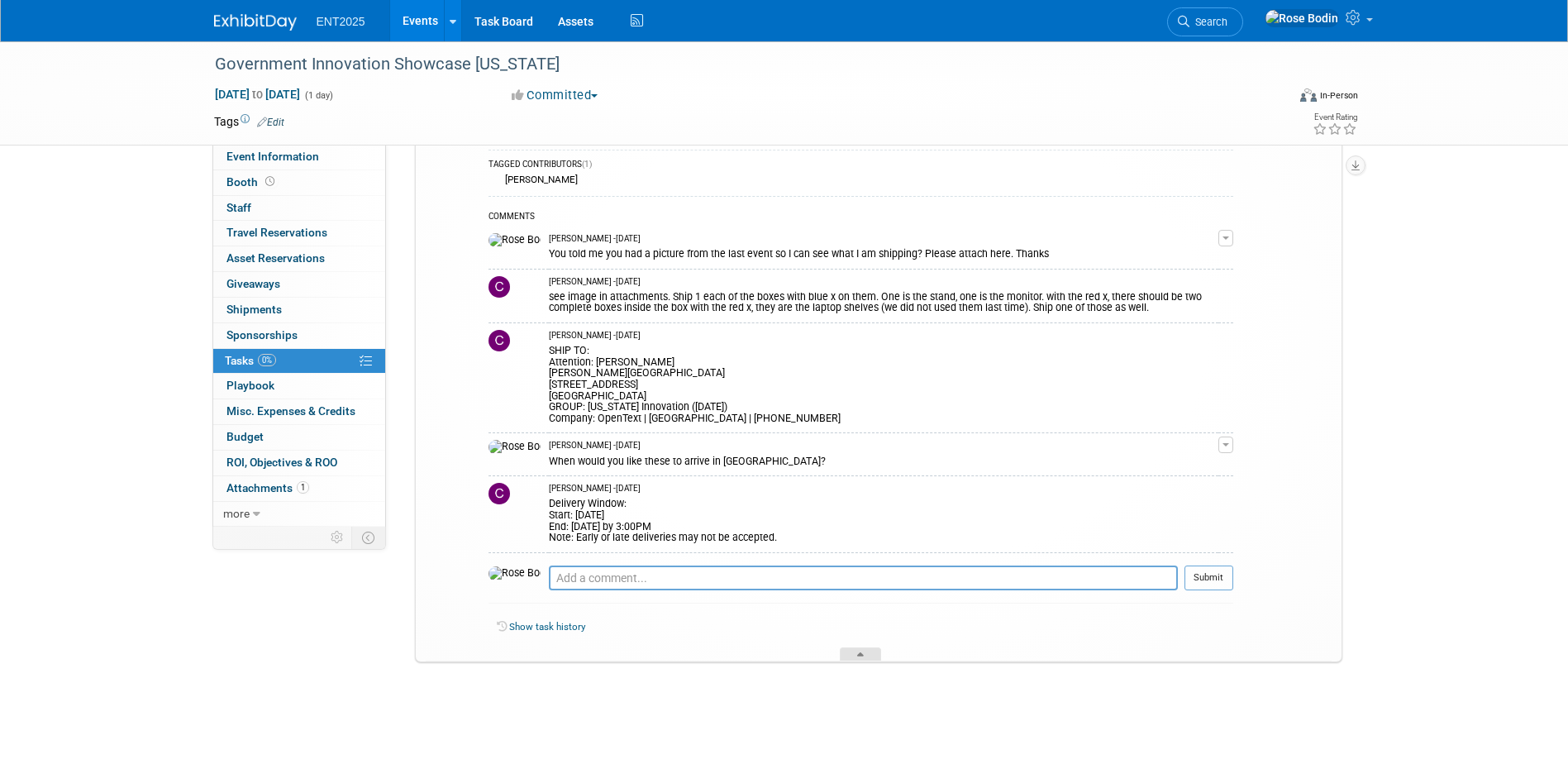
click at [862, 649] on div at bounding box center [861, 654] width 42 height 14
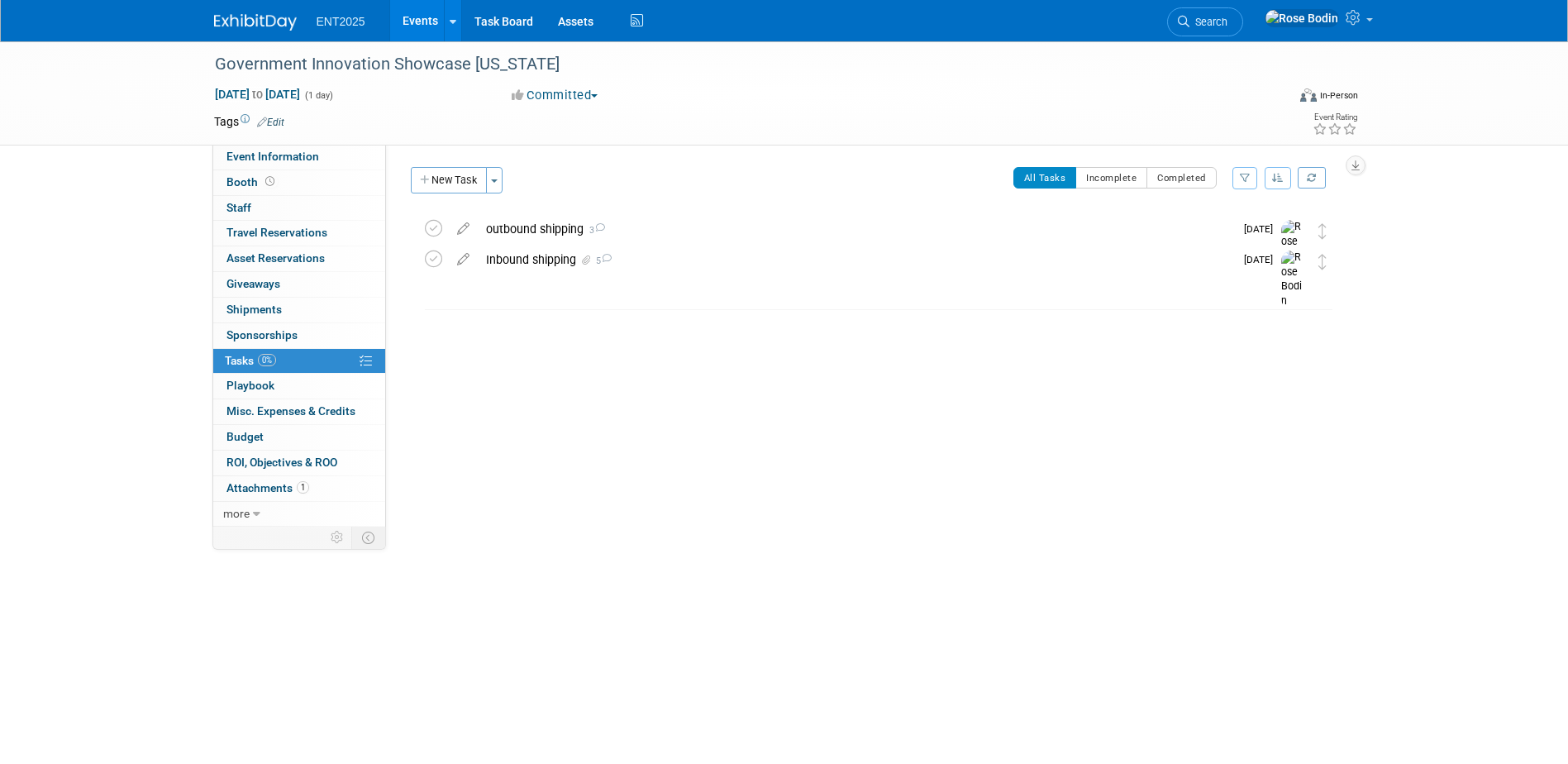
click at [418, 14] on link "Events" at bounding box center [420, 21] width 61 height 42
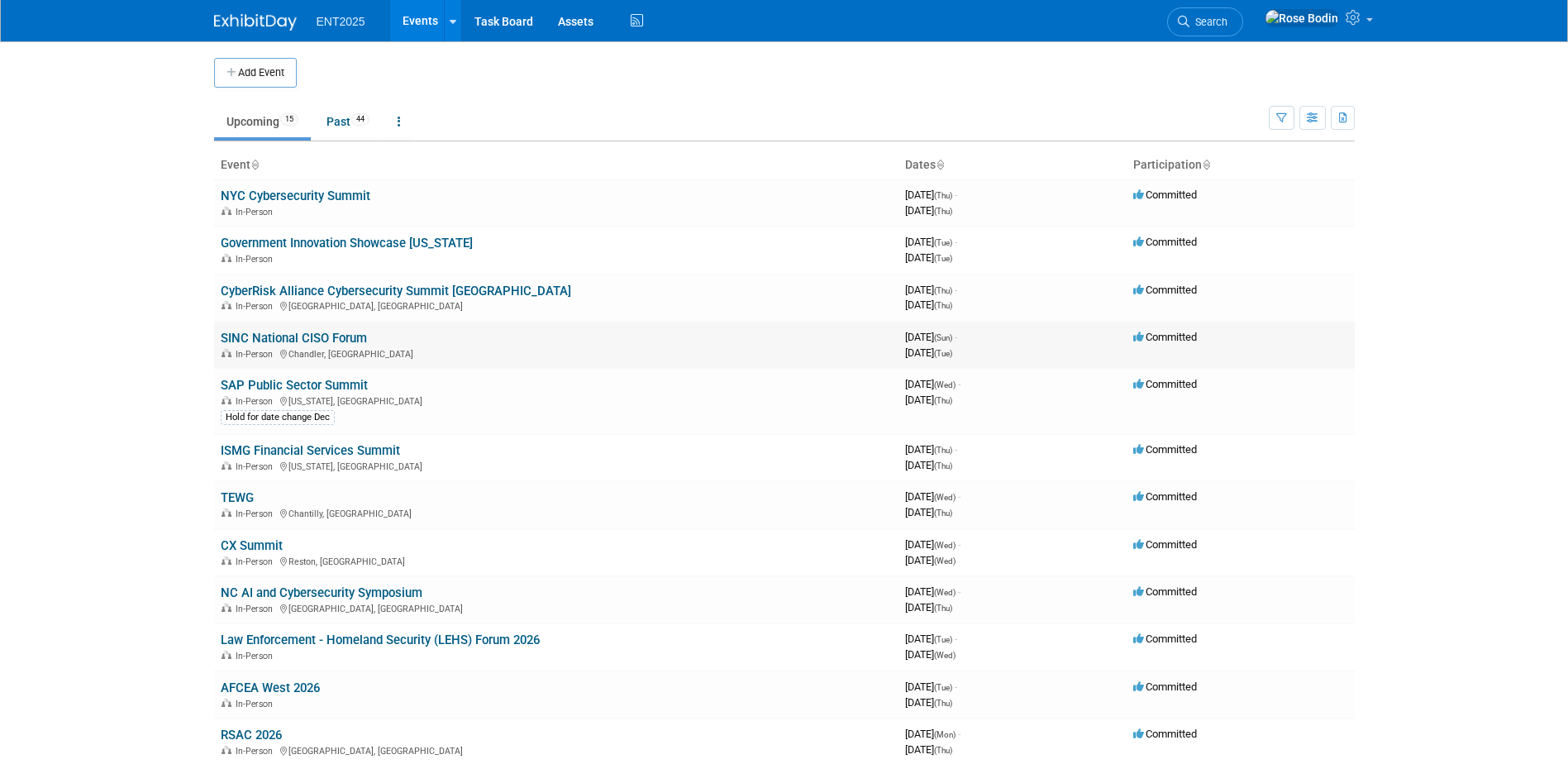
click at [347, 337] on link "SINC National CISO Forum" at bounding box center [293, 338] width 146 height 15
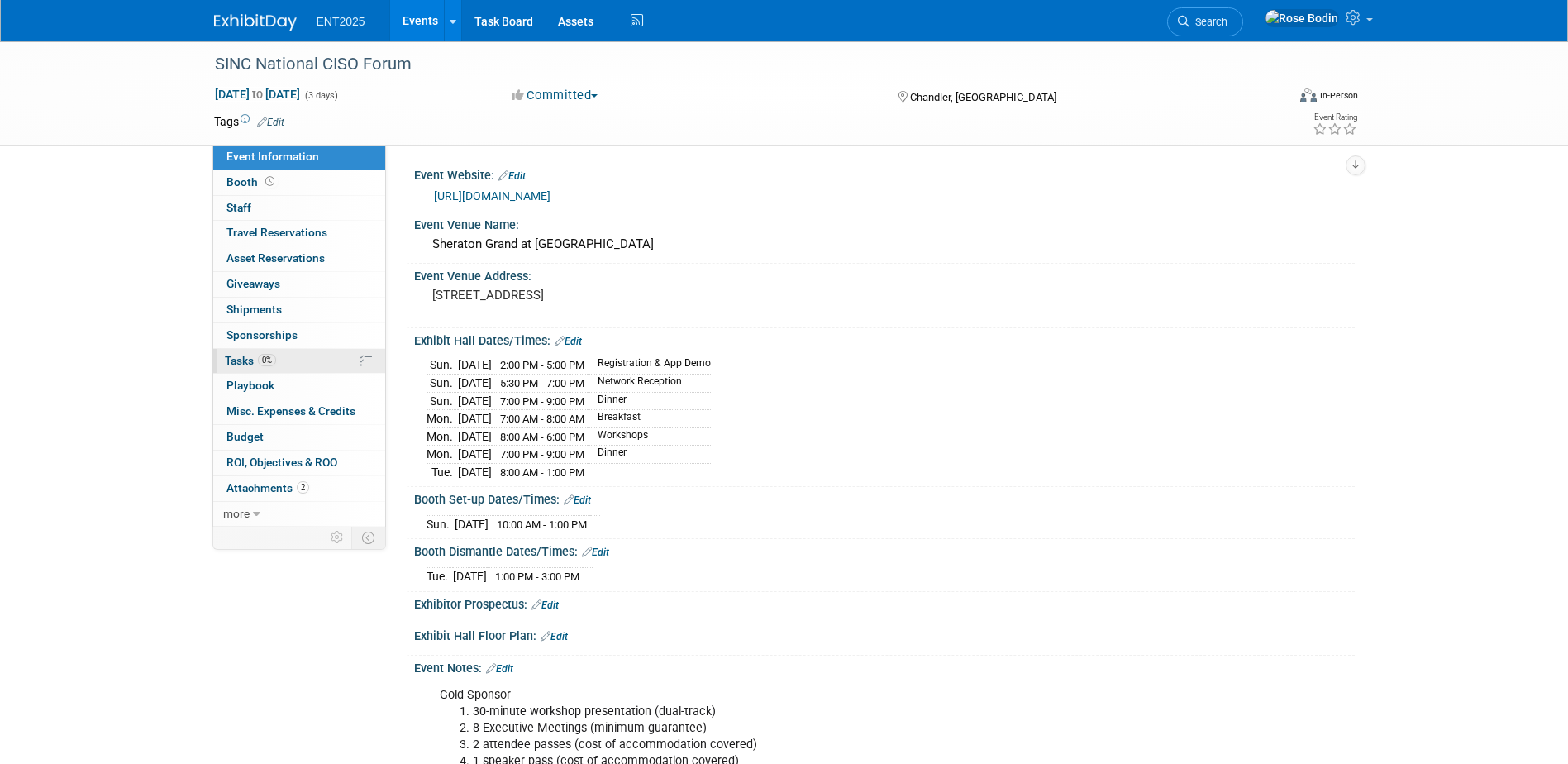
click at [322, 357] on link "0% Tasks 0%" at bounding box center [299, 361] width 172 height 24
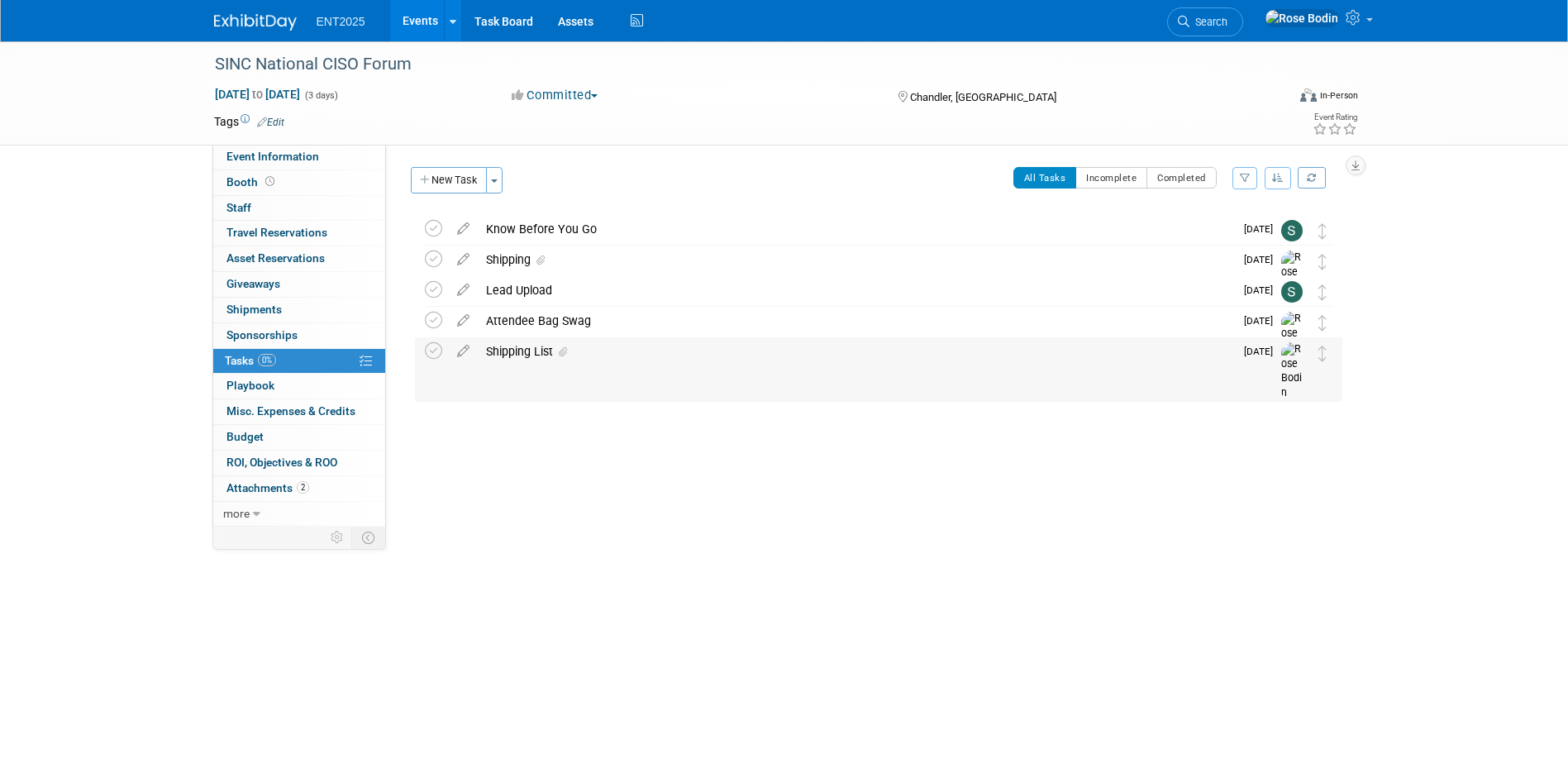
click at [668, 351] on div "Shipping List" at bounding box center [856, 351] width 756 height 28
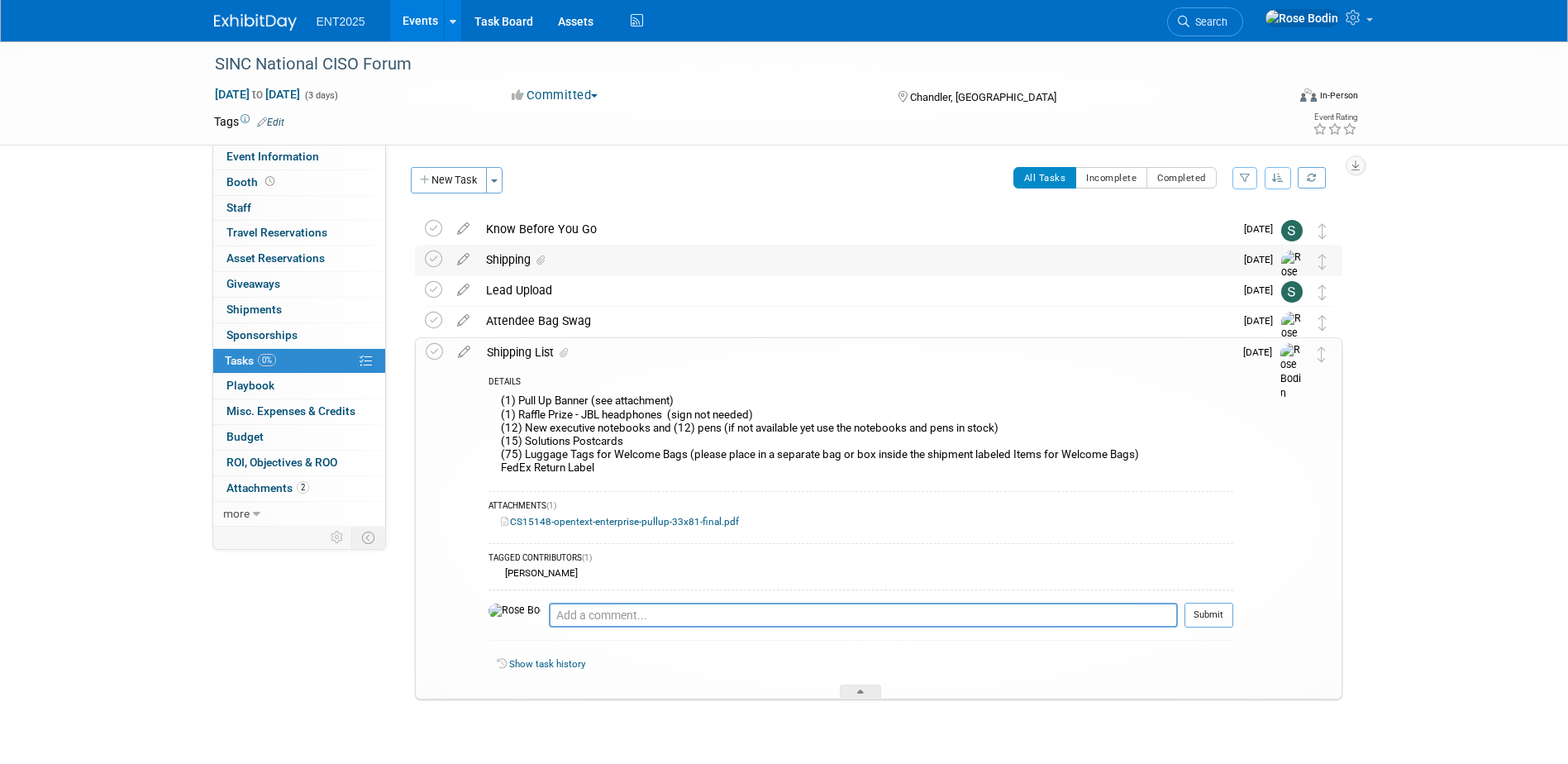
click at [664, 257] on div "Shipping" at bounding box center [856, 260] width 756 height 28
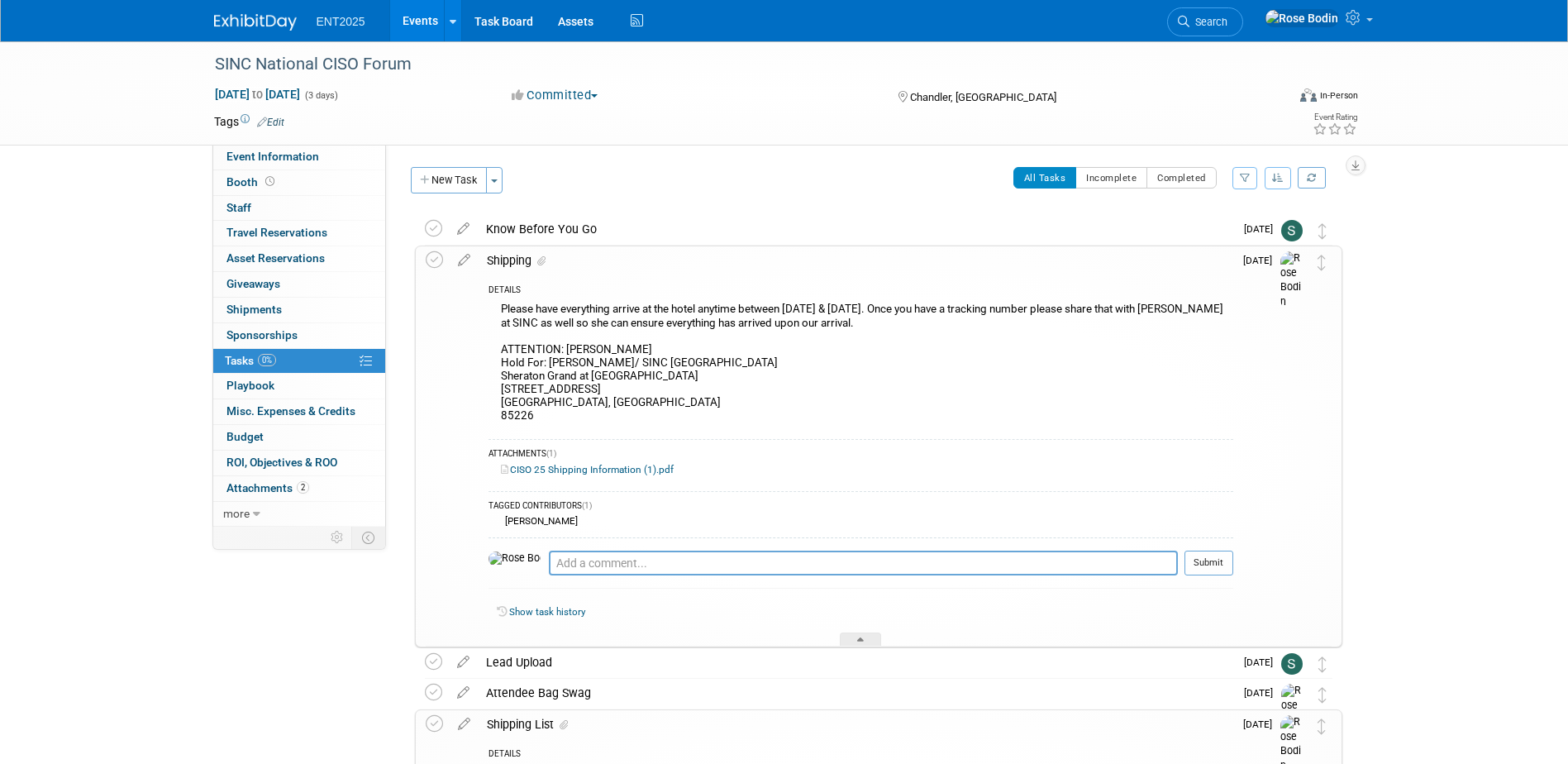
click at [721, 94] on div "Committed Committed Considering Not Going" at bounding box center [688, 96] width 365 height 18
click at [857, 639] on icon at bounding box center [860, 642] width 6 height 10
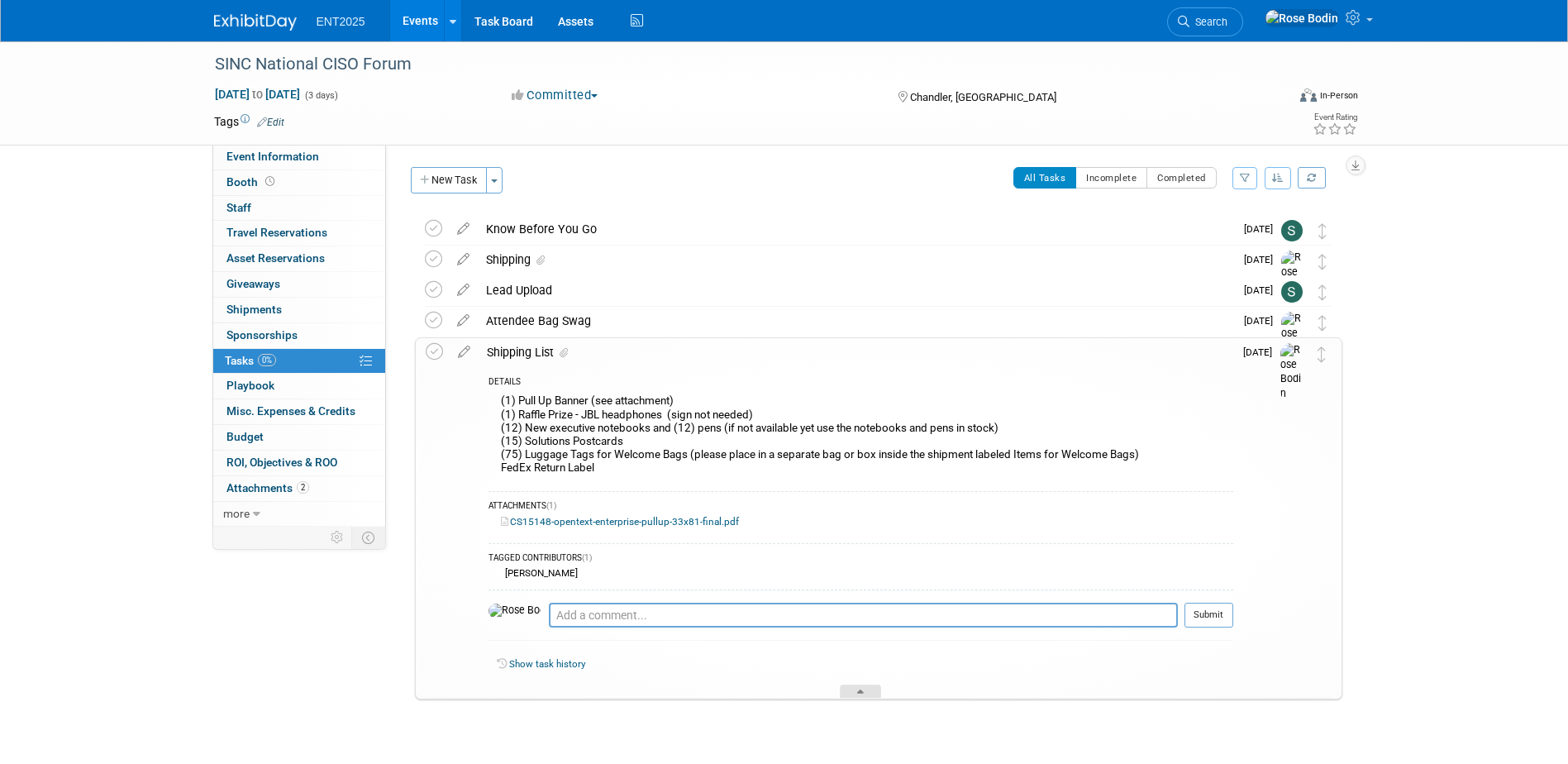
click at [855, 689] on div at bounding box center [861, 691] width 42 height 14
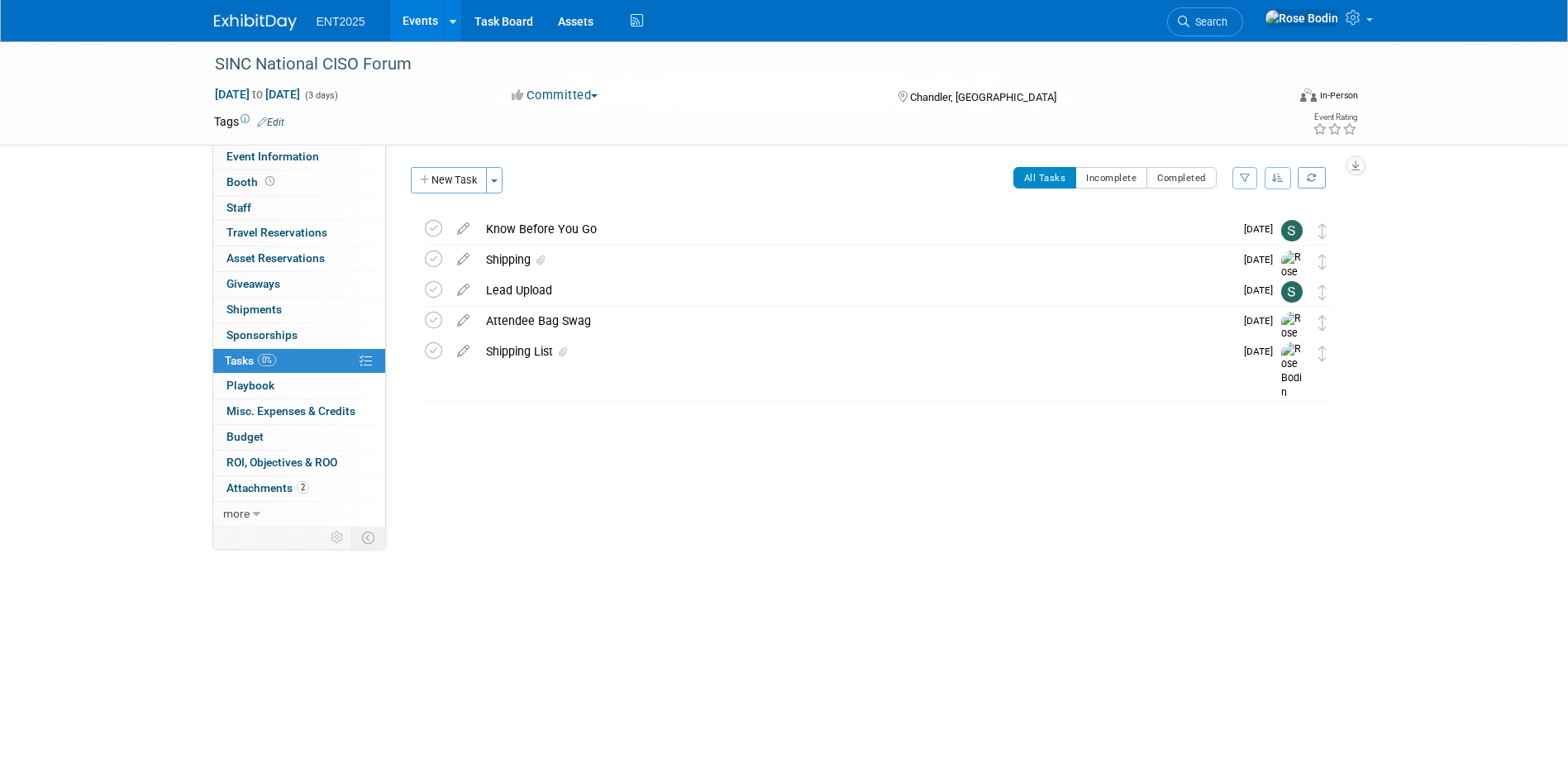
click at [869, 658] on body "ENT2025 Events Add Event Bulk Upload Events Shareable Event Boards Recently Vie…" at bounding box center [784, 382] width 1568 height 764
click at [851, 586] on div "SINC National CISO Forum [DATE] to [DATE] (3 days) [DATE] to [DATE] Committed C…" at bounding box center [784, 338] width 1568 height 593
click at [677, 321] on div "Attendee Bag Swag" at bounding box center [856, 320] width 756 height 28
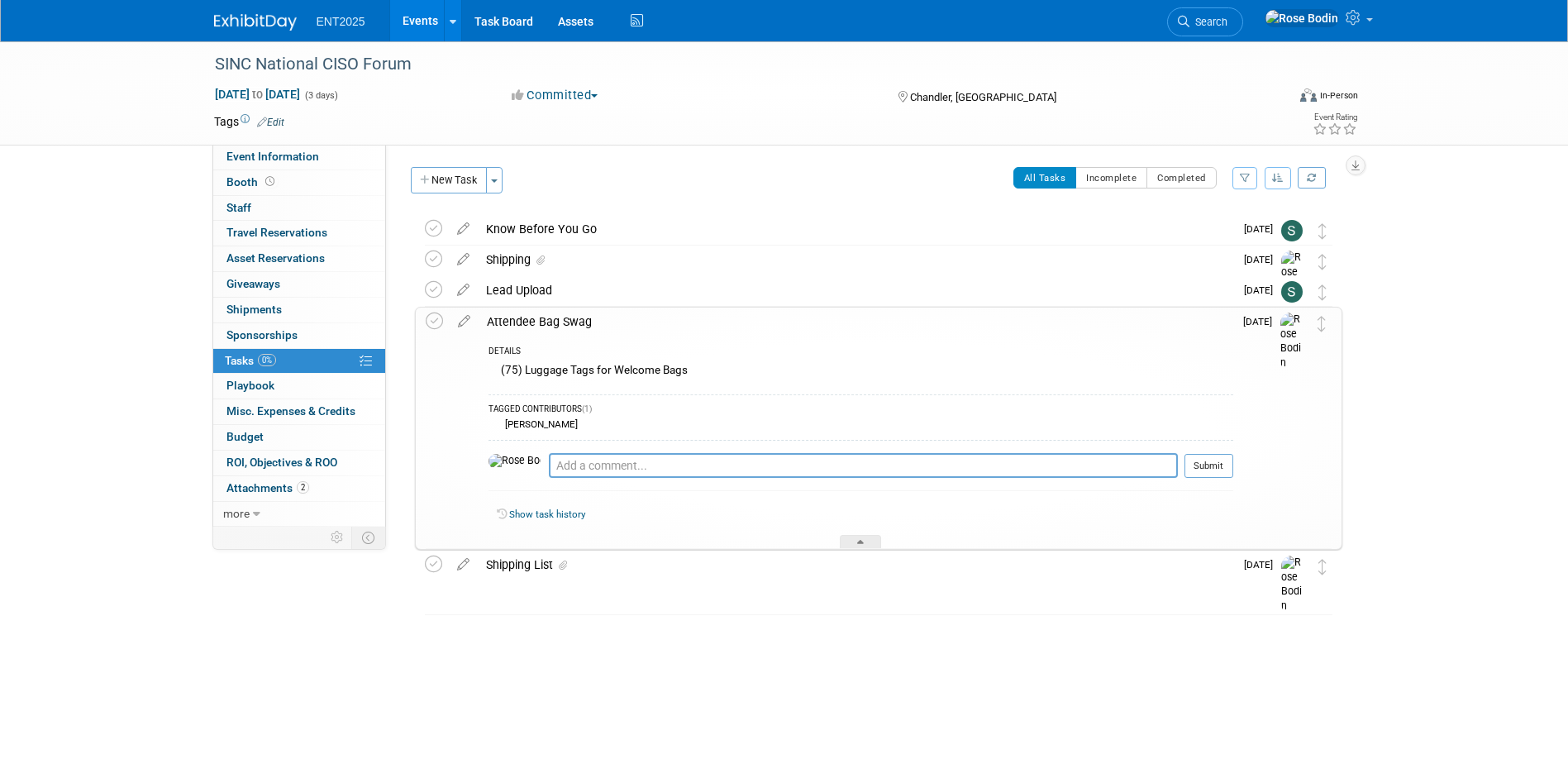
click at [750, 336] on div "DETAILS (75) Luggage Tags for Welcome Bags TAGGED CONTRIBUTORS (1) [PERSON_NAME…" at bounding box center [856, 442] width 755 height 213
click at [858, 538] on div at bounding box center [861, 542] width 42 height 14
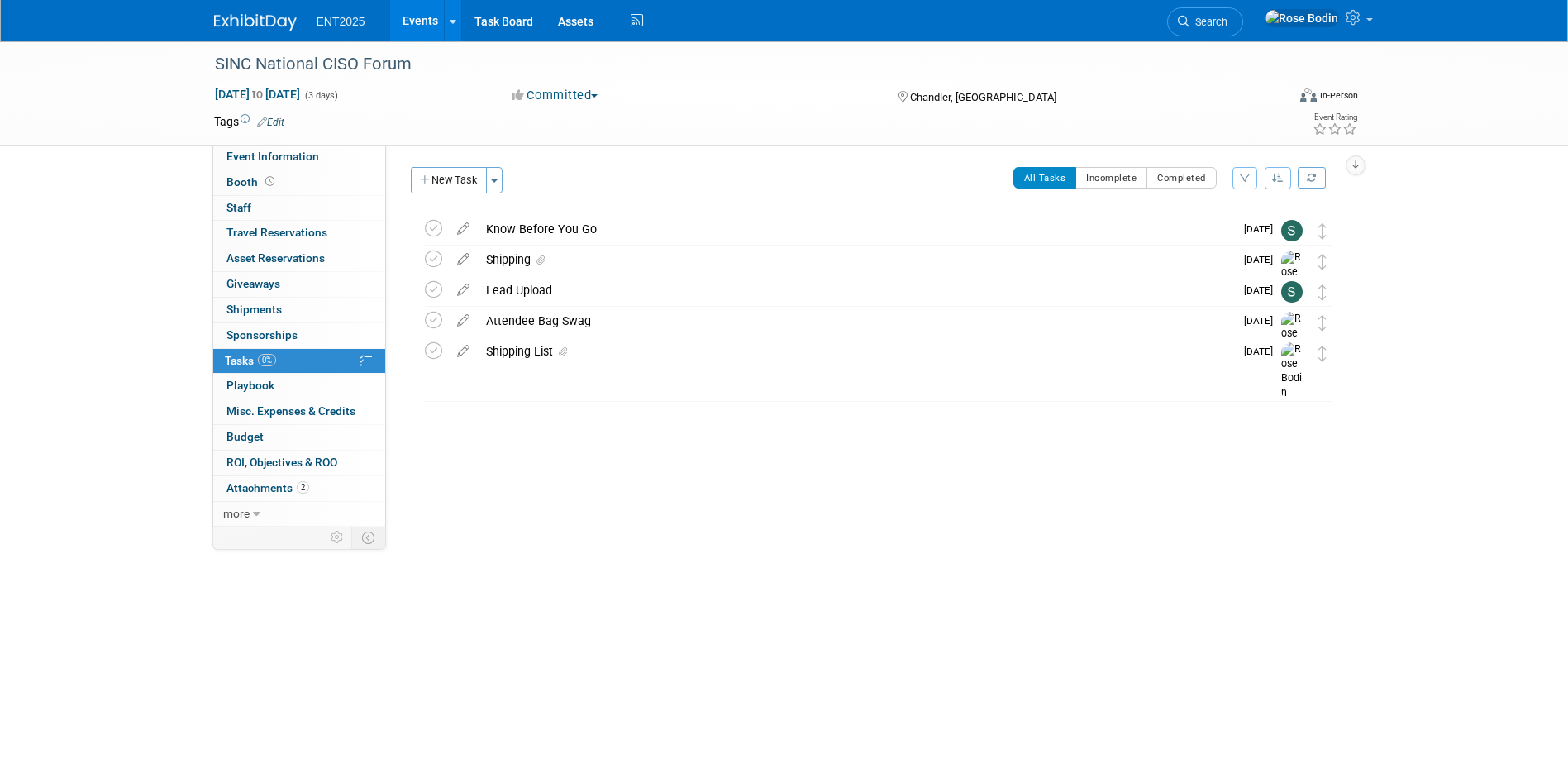
click at [842, 575] on div "SINC National CISO Forum [DATE] to [DATE] (3 days) [DATE] to [DATE] Committed C…" at bounding box center [784, 338] width 1568 height 593
